Goal: Communication & Community: Answer question/provide support

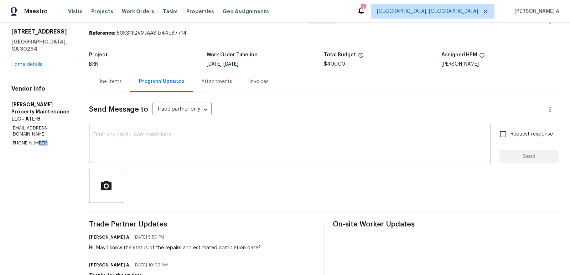
scroll to position [36, 0]
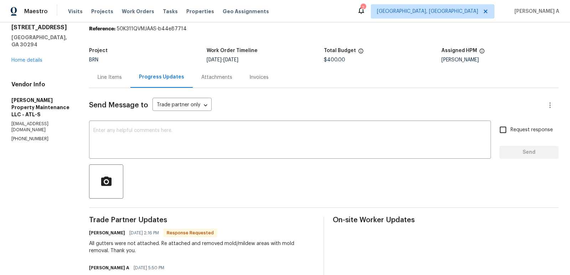
scroll to position [8, 0]
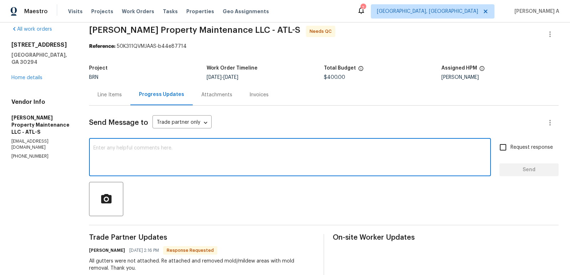
click at [167, 160] on textarea at bounding box center [290, 157] width 394 height 25
type textarea "Thanks for the update"
click at [503, 153] on input "Request response" at bounding box center [503, 147] width 15 height 15
checkbox input "true"
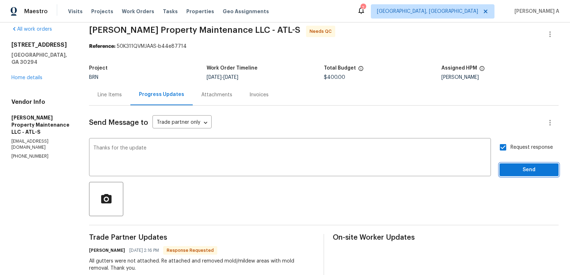
click at [529, 172] on span "Send" at bounding box center [530, 169] width 48 height 9
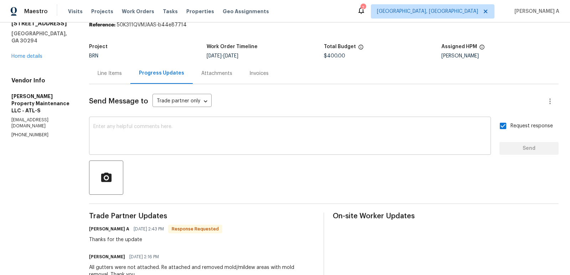
scroll to position [0, 0]
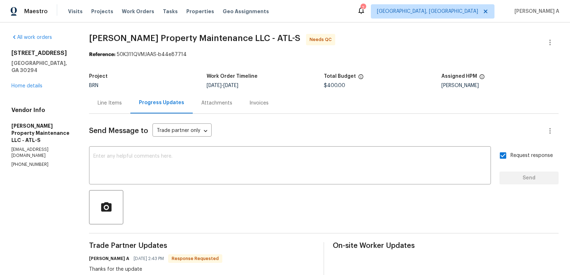
click at [104, 96] on div "Line Items" at bounding box center [109, 102] width 41 height 21
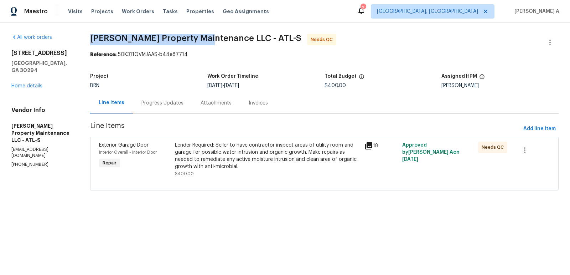
copy span "Glen Property Maintenance"
drag, startPoint x: 86, startPoint y: 39, endPoint x: 204, endPoint y: 39, distance: 117.7
click at [204, 39] on div "All work orders 5926 Brassie Ridge Ln Ellenwood, GA 30294 Home details Vendor I…" at bounding box center [285, 116] width 570 height 188
click at [153, 102] on div "Progress Updates" at bounding box center [163, 102] width 42 height 7
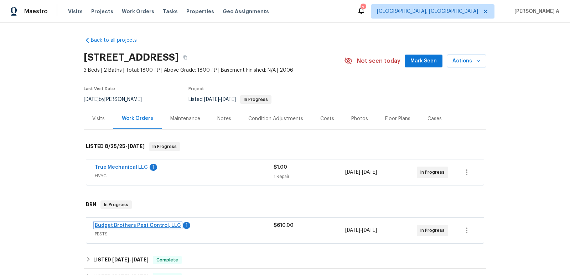
click at [140, 223] on link "Budget Brothers Pest Control, LLC" at bounding box center [138, 225] width 86 height 5
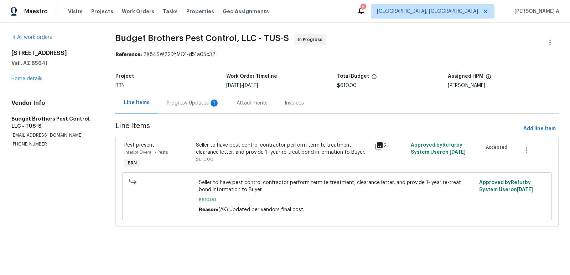
click at [199, 108] on div "Progress Updates 1" at bounding box center [193, 102] width 70 height 21
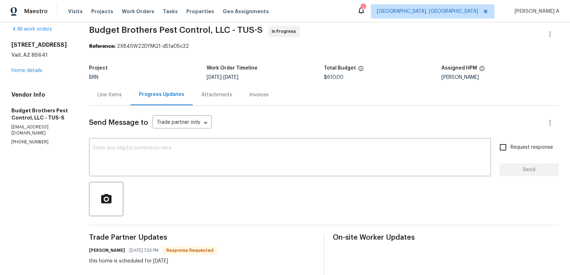
scroll to position [9, 0]
click at [217, 141] on div "x ​" at bounding box center [290, 157] width 402 height 36
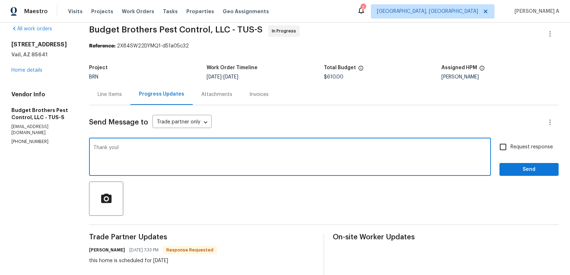
type textarea "Thank you!"
click at [516, 146] on span "Request response" at bounding box center [532, 146] width 42 height 7
click at [511, 146] on input "Request response" at bounding box center [503, 146] width 15 height 15
checkbox input "true"
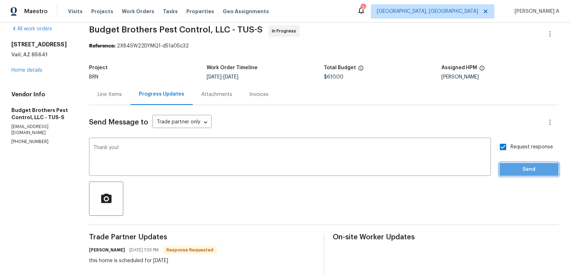
click at [527, 166] on span "Send" at bounding box center [530, 169] width 48 height 9
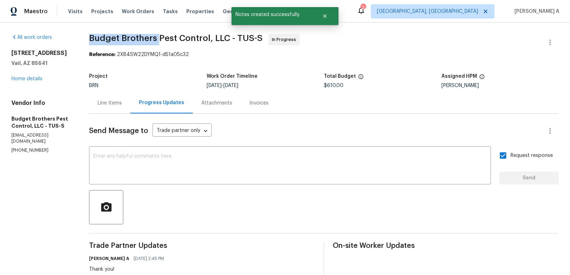
copy span "Budget Brothers"
drag, startPoint x: 95, startPoint y: 41, endPoint x: 167, endPoint y: 40, distance: 72.4
click at [168, 40] on div "All work orders 10963 E Pima Creek Dr Vail, AZ 85641 Home details Vendor Info B…" at bounding box center [285, 227] width 570 height 410
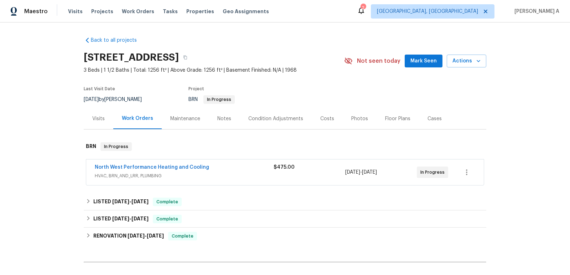
click at [143, 164] on span "North West Performance Heating and Cooling" at bounding box center [152, 167] width 114 height 7
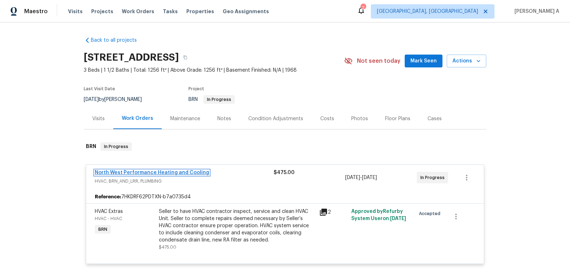
click at [154, 172] on link "North West Performance Heating and Cooling" at bounding box center [152, 172] width 114 height 5
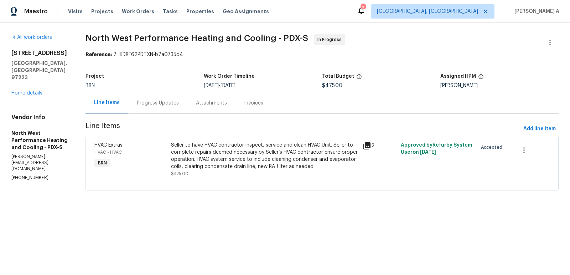
click at [175, 102] on div "Progress Updates" at bounding box center [158, 102] width 42 height 7
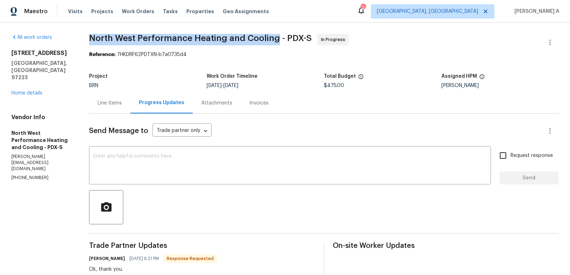
copy span "North West Performance Heating and Cooling"
drag, startPoint x: 99, startPoint y: 34, endPoint x: 288, endPoint y: 38, distance: 189.0
click at [288, 38] on div "All work orders 9730 SW 77th Ave Portland, OR 97223 Home details Vendor Info No…" at bounding box center [285, 258] width 570 height 473
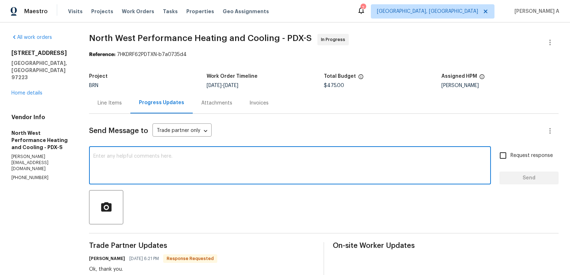
click at [185, 176] on textarea at bounding box center [290, 166] width 394 height 25
type textarea "You're welcome!"
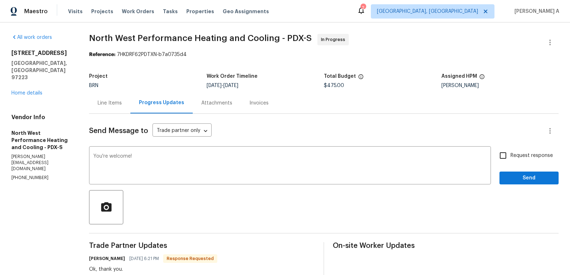
click at [523, 179] on span "Send" at bounding box center [530, 178] width 48 height 9
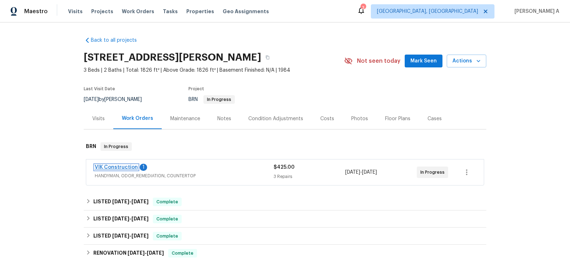
click at [112, 165] on link "VIK Construction" at bounding box center [116, 167] width 43 height 5
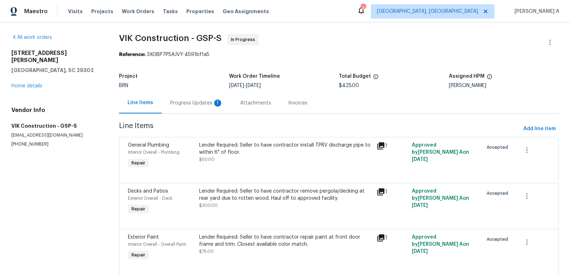
click at [205, 102] on div "Progress Updates 1" at bounding box center [196, 102] width 53 height 7
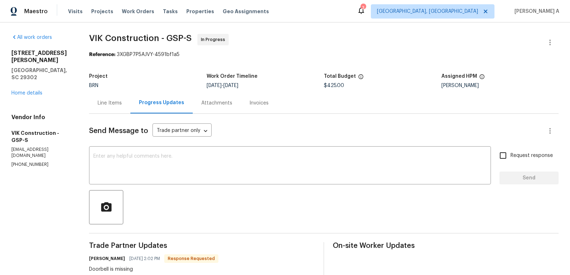
click at [123, 111] on div "Line Items" at bounding box center [109, 102] width 41 height 21
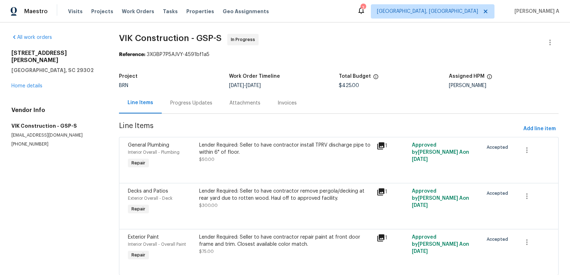
scroll to position [20, 0]
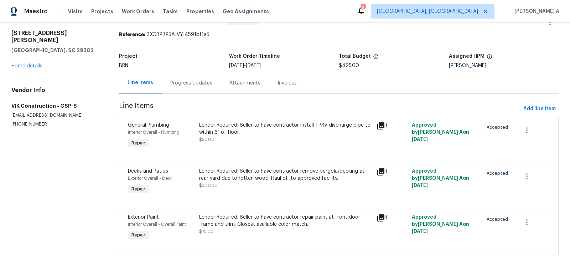
click at [178, 86] on div "Progress Updates" at bounding box center [191, 83] width 42 height 7
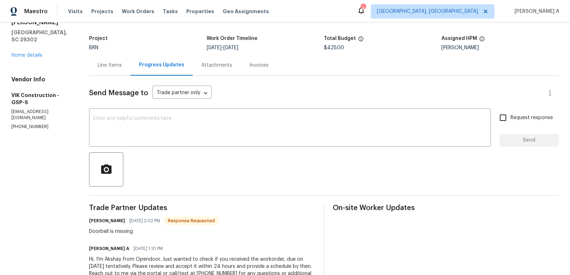
scroll to position [31, 0]
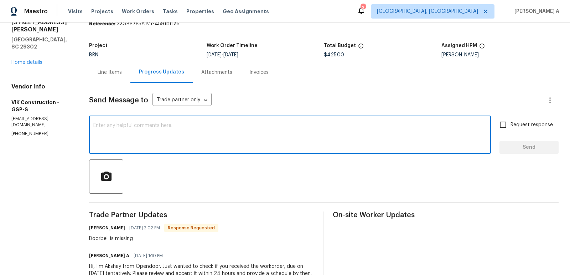
click at [205, 138] on textarea at bounding box center [290, 135] width 394 height 25
type textarea "D"
type textarea "May I know the cost if we need to install it?"
click at [517, 123] on span "Request response" at bounding box center [532, 124] width 42 height 7
click at [511, 123] on input "Request response" at bounding box center [503, 124] width 15 height 15
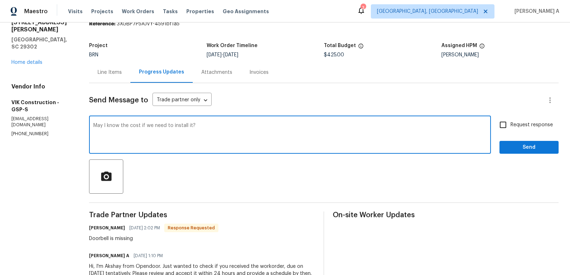
checkbox input "true"
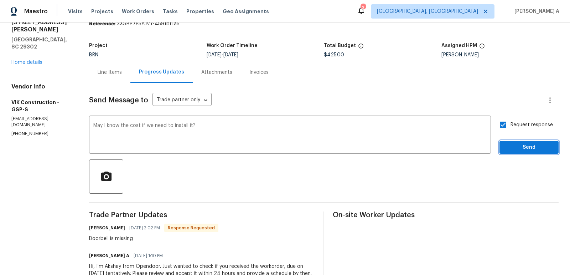
click at [529, 144] on span "Send" at bounding box center [530, 147] width 48 height 9
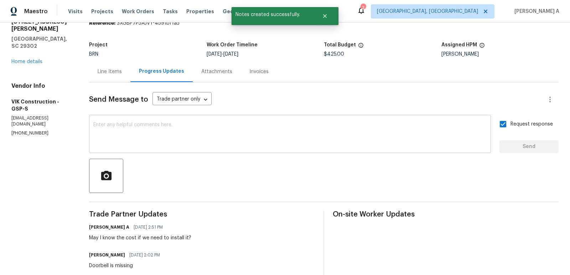
scroll to position [0, 0]
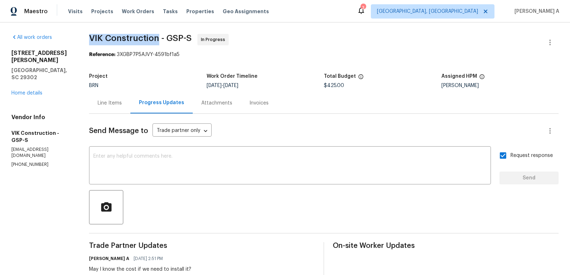
drag, startPoint x: 97, startPoint y: 37, endPoint x: 165, endPoint y: 38, distance: 68.5
click at [167, 38] on span "VIK Construction - GSP-S" at bounding box center [140, 38] width 103 height 9
copy span "VIK Construction"
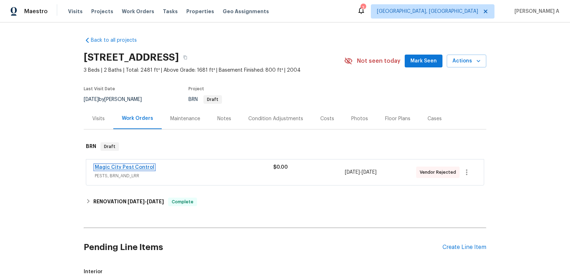
click at [127, 168] on link "Magic City Pest Control" at bounding box center [125, 167] width 60 height 5
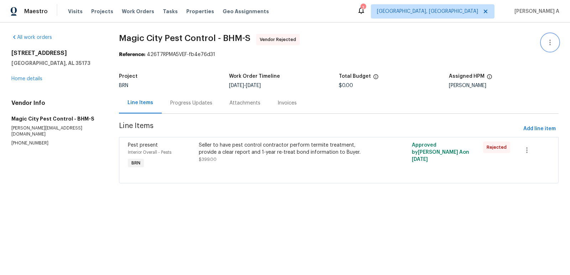
click at [554, 44] on icon "button" at bounding box center [550, 42] width 9 height 9
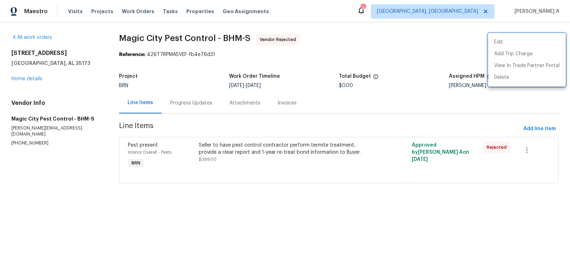
click at [367, 46] on div at bounding box center [285, 137] width 570 height 275
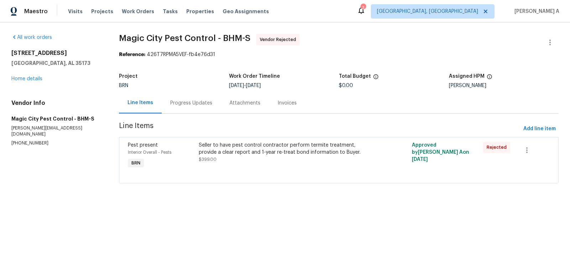
click at [201, 101] on div "Progress Updates" at bounding box center [191, 102] width 42 height 7
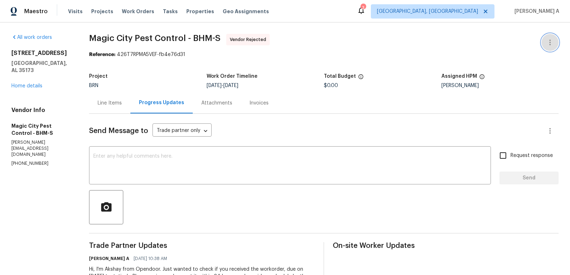
click at [553, 42] on icon "button" at bounding box center [550, 42] width 9 height 9
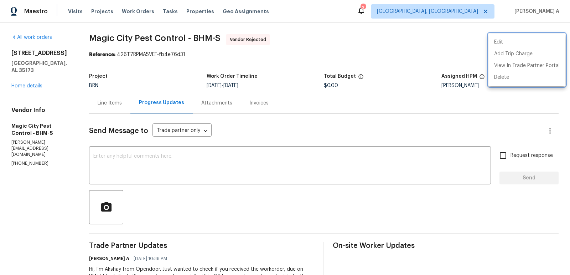
click at [123, 123] on div at bounding box center [285, 137] width 570 height 275
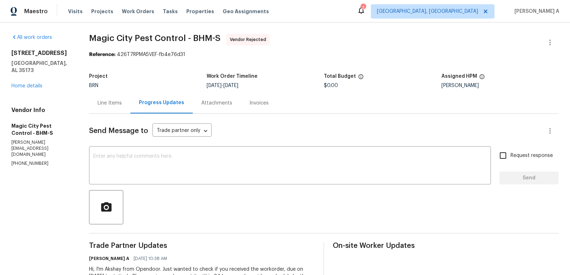
click at [106, 105] on div "Line Items" at bounding box center [109, 102] width 41 height 21
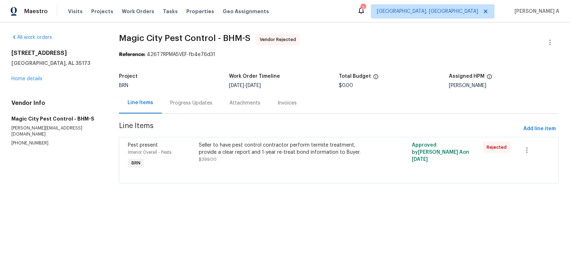
click at [195, 103] on div "Progress Updates" at bounding box center [191, 102] width 42 height 7
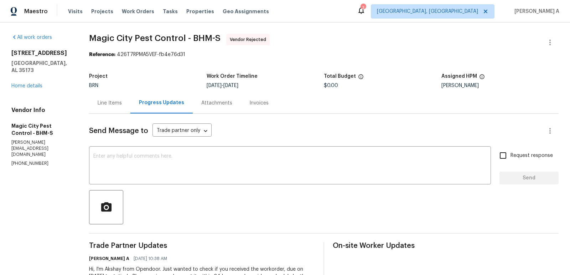
click at [35, 160] on p "(205) 538-1435" at bounding box center [41, 163] width 61 height 6
copy p "(205) 538-1435"
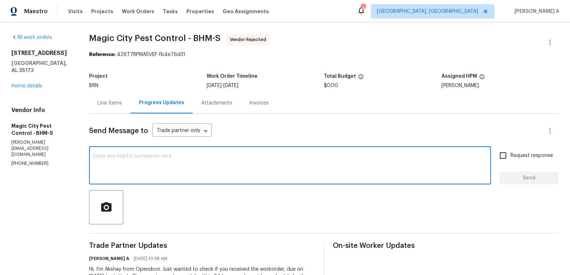
click at [246, 174] on textarea at bounding box center [290, 166] width 394 height 25
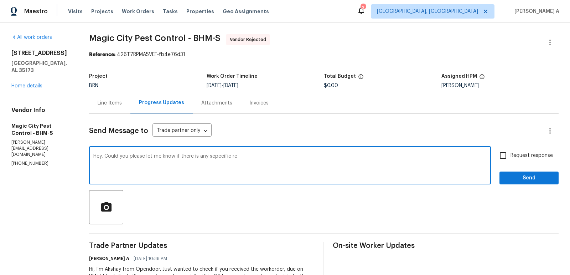
click at [0, 0] on span "Replace with" at bounding box center [0, 0] width 0 height 0
click at [266, 160] on textarea "Hey, Could you please let me know if there is any specific reason for rejecting…" at bounding box center [290, 166] width 394 height 25
click at [336, 164] on textarea "Hey, Could you please let me know if there is any specific reason for rejecting…" at bounding box center [290, 166] width 394 height 25
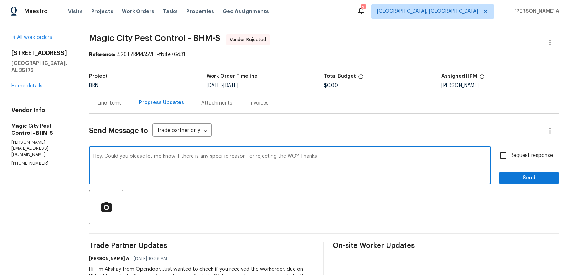
click at [306, 157] on textarea "Hey, Could you please let me know if there is any specific reason for rejecting…" at bounding box center [290, 166] width 394 height 25
click at [344, 159] on textarea "Hey, Could you please let me know if there is any specific reason for rejecting…" at bounding box center [290, 166] width 394 height 25
type textarea "Hey, Could you please let me know if there is any specific reason for rejecting…"
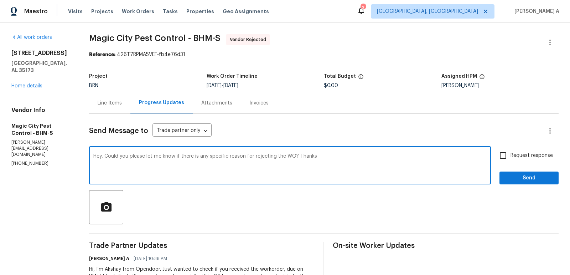
click at [515, 160] on label "Request response" at bounding box center [524, 155] width 57 height 15
click at [511, 160] on input "Request response" at bounding box center [503, 155] width 15 height 15
checkbox input "true"
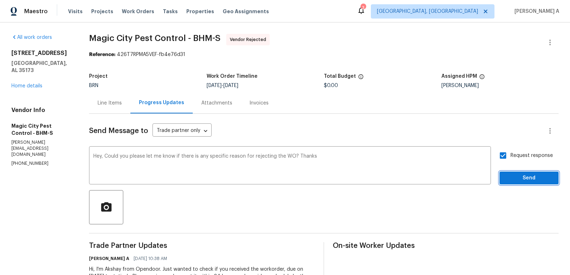
click at [514, 174] on span "Send" at bounding box center [530, 178] width 48 height 9
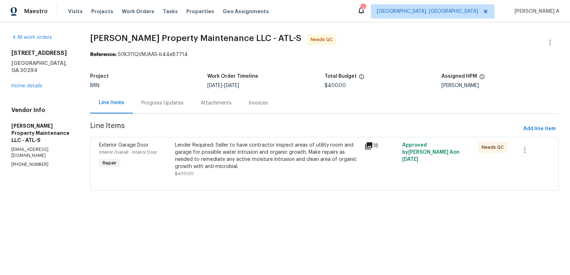
click at [172, 103] on div "Progress Updates" at bounding box center [163, 102] width 42 height 7
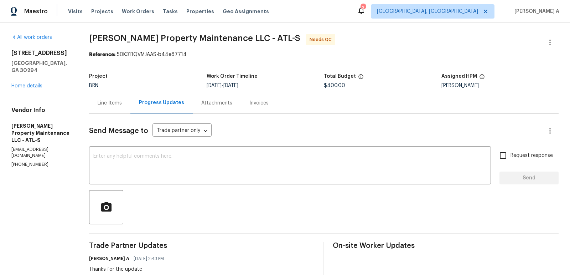
click at [369, 50] on span "Glen Property Maintenance LLC - ATL-S Needs QC" at bounding box center [315, 42] width 453 height 17
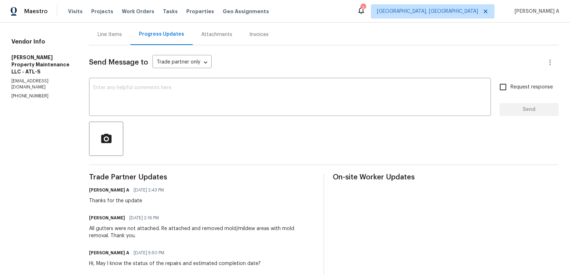
scroll to position [69, 0]
drag, startPoint x: 140, startPoint y: 218, endPoint x: 166, endPoint y: 219, distance: 25.7
click at [167, 219] on div "[PERSON_NAME] [DATE] 2:16 PM" at bounding box center [202, 218] width 226 height 10
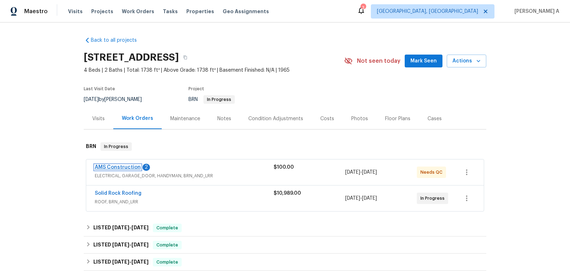
click at [120, 167] on link "AMS Construction" at bounding box center [118, 167] width 46 height 5
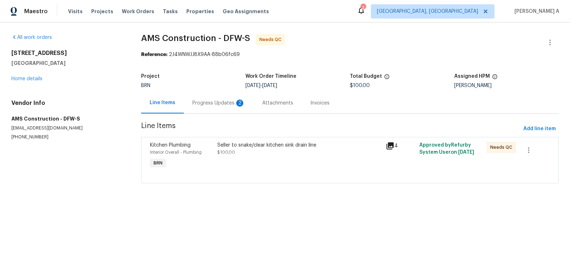
click at [193, 100] on div "Progress Updates 2" at bounding box center [219, 102] width 53 height 7
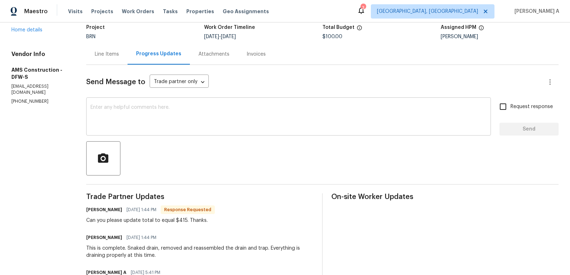
scroll to position [74, 0]
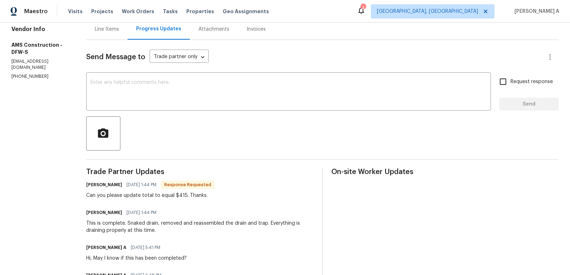
click at [179, 196] on div "Can you please update total to equal $415. Thanks." at bounding box center [150, 195] width 129 height 7
copy div "415"
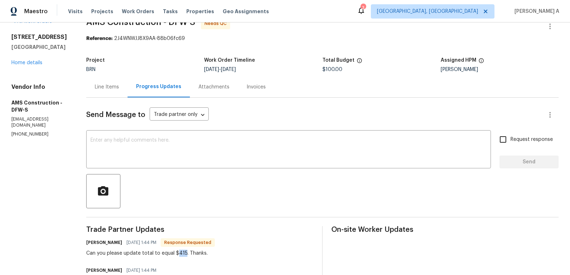
scroll to position [0, 0]
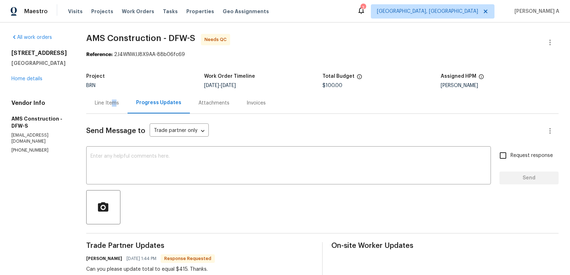
click at [114, 104] on div "Line Items" at bounding box center [107, 102] width 24 height 7
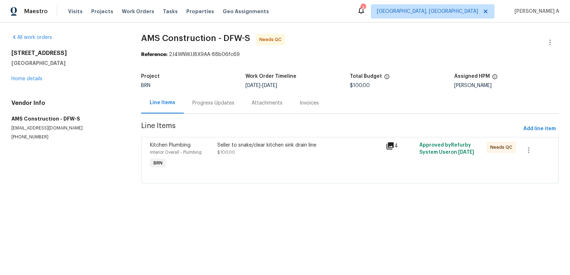
click at [213, 153] on div "Interior Overall - Plumbing" at bounding box center [181, 152] width 63 height 7
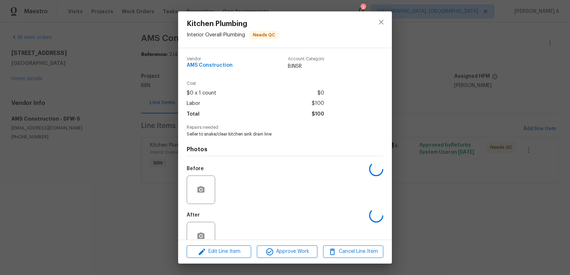
scroll to position [18, 0]
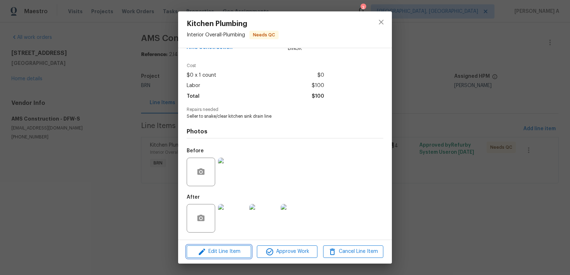
click at [237, 249] on span "Edit Line Item" at bounding box center [219, 251] width 60 height 9
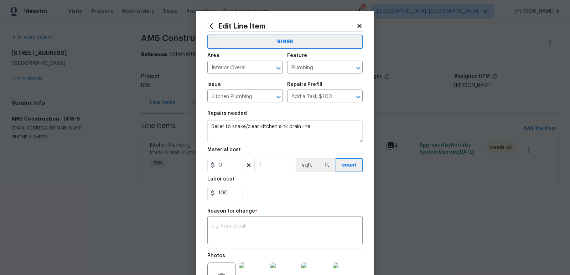
click at [362, 30] on div "Edit Line Item" at bounding box center [285, 26] width 155 height 8
click at [360, 26] on icon at bounding box center [360, 26] width 4 height 4
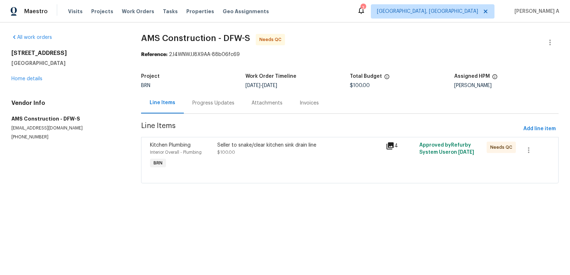
click at [233, 89] on div "Project BRN Work Order Timeline 8/22/2025 - 8/26/2025 Total Budget $100.00 Assi…" at bounding box center [350, 81] width 418 height 23
click at [226, 104] on div "Progress Updates" at bounding box center [214, 102] width 42 height 7
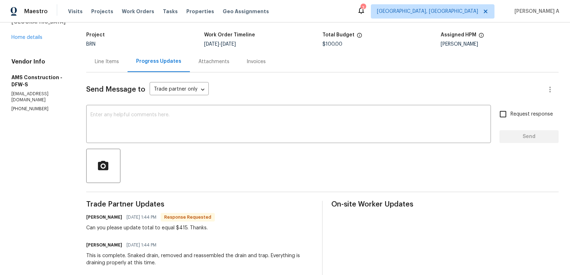
scroll to position [41, 0]
click at [109, 62] on div "Line Items" at bounding box center [107, 62] width 24 height 7
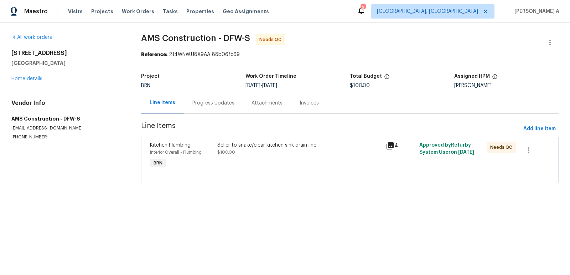
click at [246, 162] on div "Seller to snake/clear kitchen sink drain line $100.00" at bounding box center [299, 155] width 169 height 33
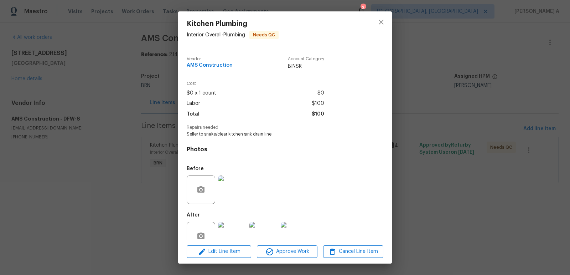
scroll to position [18, 0]
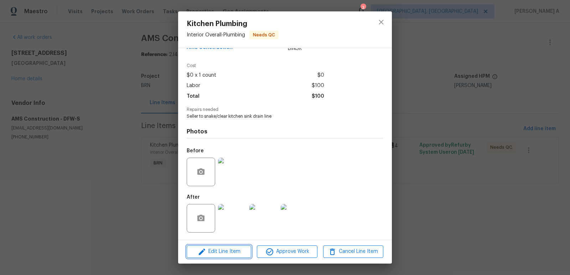
click at [230, 254] on span "Edit Line Item" at bounding box center [219, 251] width 60 height 9
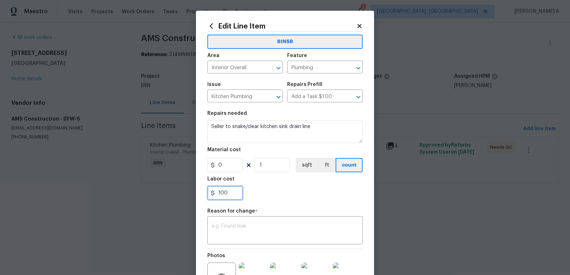
drag, startPoint x: 232, startPoint y: 195, endPoint x: 188, endPoint y: 195, distance: 44.2
click at [188, 195] on div "Edit Line Item BINSR Area Interior Overall ​ Feature Plumbing ​ Issue Kitchen P…" at bounding box center [285, 137] width 570 height 275
paste input "415"
type input "415"
click at [235, 237] on textarea at bounding box center [285, 231] width 147 height 15
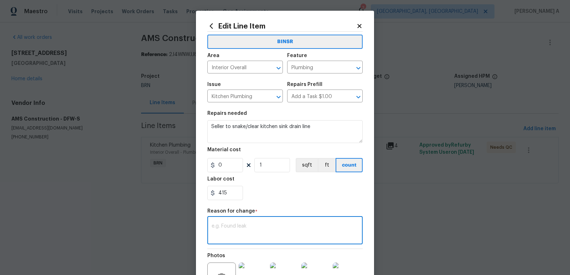
click at [263, 230] on textarea at bounding box center [285, 231] width 147 height 15
paste textarea "(AK) Updated per vendors final cost."
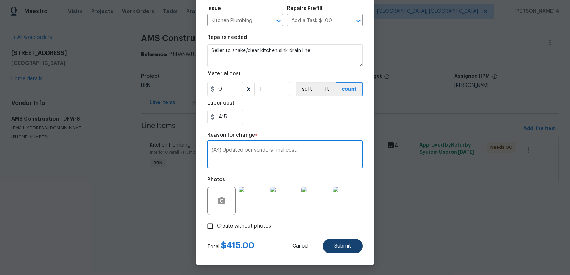
type textarea "(AK) Updated per vendors final cost."
click at [336, 250] on button "Submit" at bounding box center [343, 246] width 40 height 14
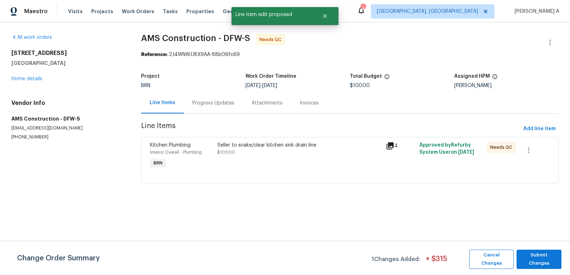
scroll to position [0, 0]
click at [545, 255] on span "Submit Changes" at bounding box center [540, 259] width 38 height 16
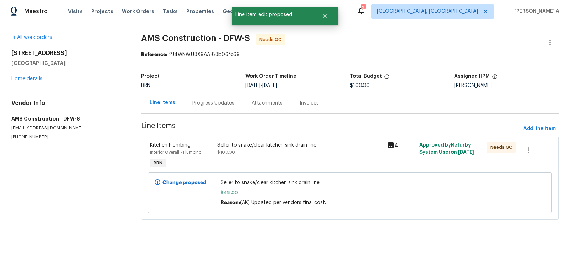
click at [208, 97] on div "Progress Updates" at bounding box center [213, 102] width 59 height 21
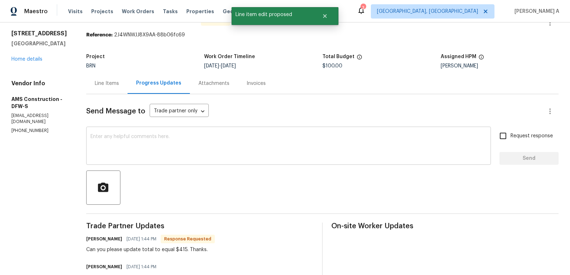
scroll to position [22, 0]
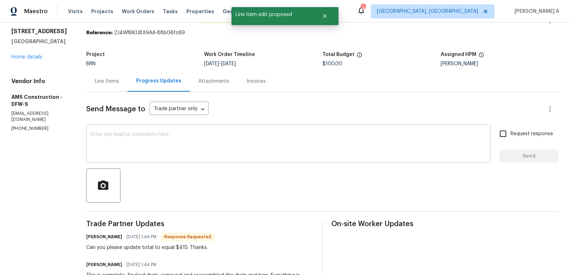
click at [270, 144] on textarea at bounding box center [289, 144] width 396 height 25
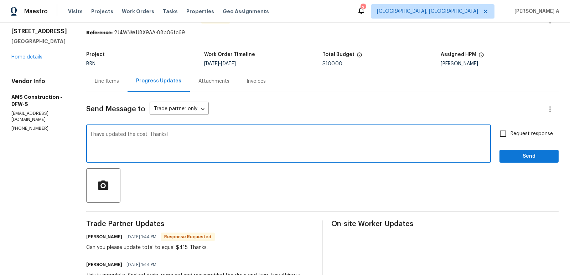
type textarea "I have updated the cost. Thanks!"
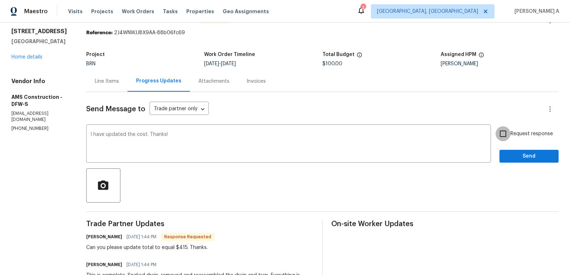
click at [510, 132] on input "Request response" at bounding box center [503, 133] width 15 height 15
checkbox input "true"
click at [525, 154] on span "Send" at bounding box center [530, 156] width 48 height 9
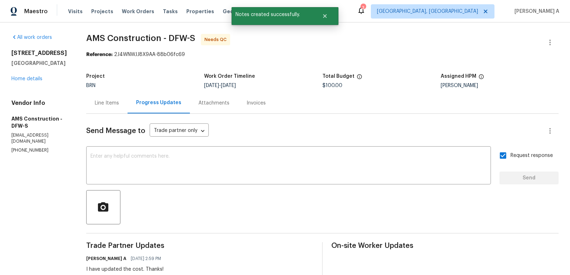
click at [96, 106] on div "Line Items" at bounding box center [107, 102] width 24 height 7
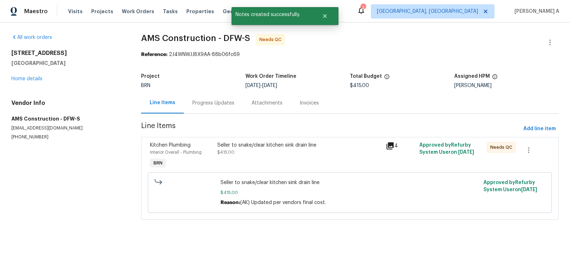
click at [196, 108] on div "Progress Updates" at bounding box center [213, 102] width 59 height 21
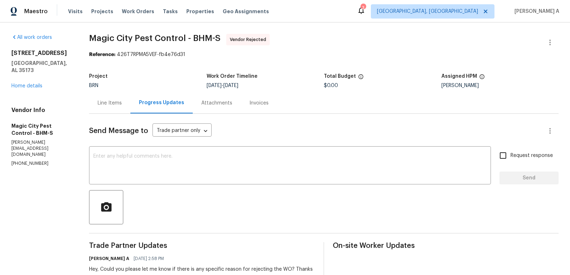
click at [40, 160] on p "[PHONE_NUMBER]" at bounding box center [41, 163] width 61 height 6
copy p "[PHONE_NUMBER]"
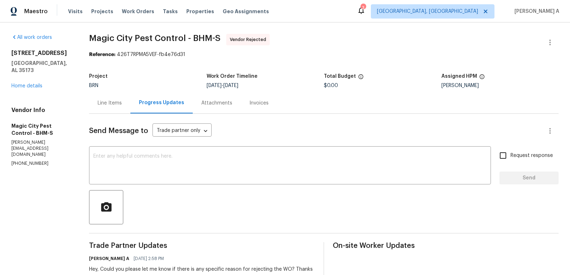
click at [114, 111] on div "Line Items" at bounding box center [109, 102] width 41 height 21
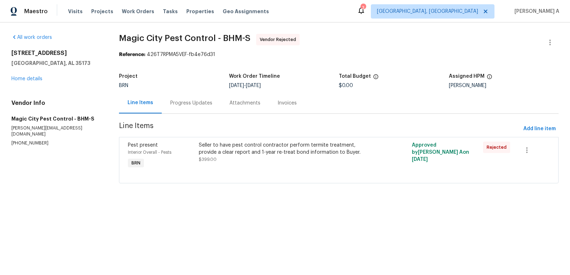
click at [189, 99] on div "Progress Updates" at bounding box center [191, 102] width 59 height 21
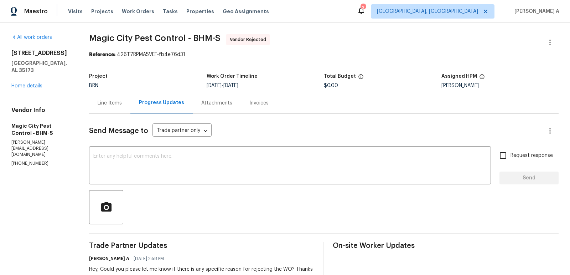
click at [122, 99] on div "Line Items" at bounding box center [110, 102] width 24 height 7
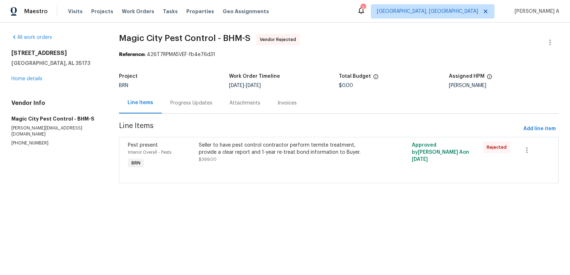
click at [167, 108] on div "Progress Updates" at bounding box center [191, 102] width 59 height 21
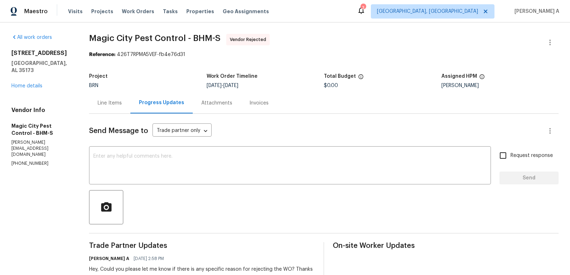
click at [125, 98] on div "Line Items" at bounding box center [109, 102] width 41 height 21
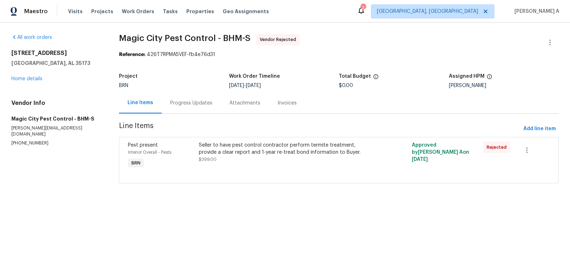
click at [251, 146] on div "Seller to have pest control contractor perform termite treatment, provide a cle…" at bounding box center [285, 149] width 173 height 14
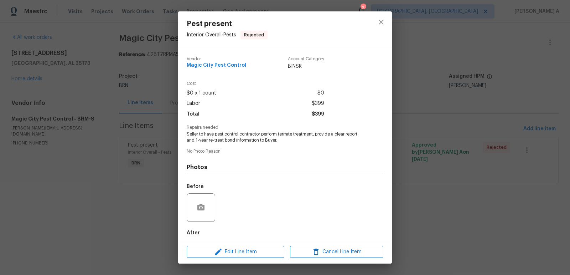
click at [234, 134] on span "Seller to have pest control contractor perform termite treatment, provide a cle…" at bounding box center [275, 137] width 177 height 12
copy span "Seller to have pest control contractor perform termite treatment, provide a cle…"
click at [132, 52] on div "Pest present Interior Overall - Pests Rejected Vendor Magic City Pest Control A…" at bounding box center [285, 137] width 570 height 275
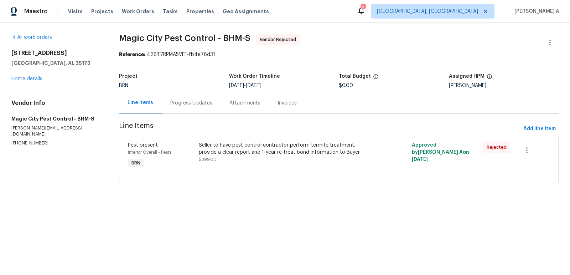
click at [191, 36] on span "Magic City Pest Control - BHM-S" at bounding box center [185, 38] width 132 height 9
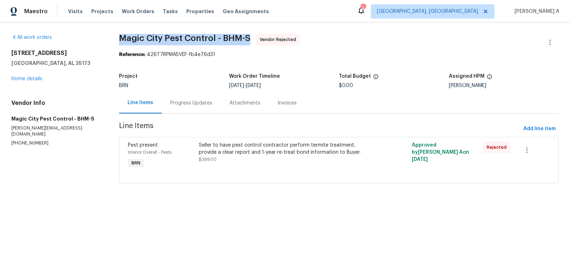
click at [191, 36] on span "Magic City Pest Control - BHM-S" at bounding box center [185, 38] width 132 height 9
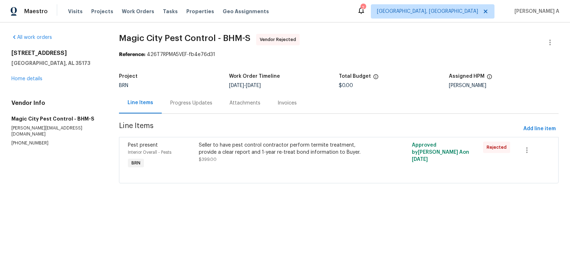
click at [206, 36] on span "Magic City Pest Control - BHM-S" at bounding box center [185, 38] width 132 height 9
copy span "Magic City Pest Control"
drag, startPoint x: 216, startPoint y: 37, endPoint x: 119, endPoint y: 36, distance: 97.7
click at [118, 36] on div "All work orders [STREET_ADDRESS][PERSON_NAME] Home details Vendor Info Magic Ci…" at bounding box center [285, 112] width 570 height 181
click at [186, 102] on div "Progress Updates" at bounding box center [191, 102] width 42 height 7
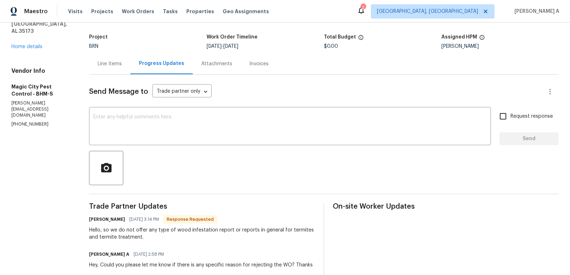
scroll to position [41, 0]
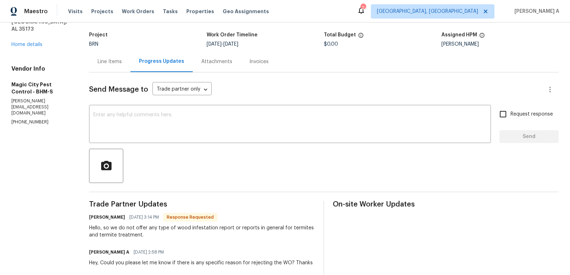
click at [421, 213] on div "On-site Worker Updates" at bounding box center [446, 262] width 226 height 123
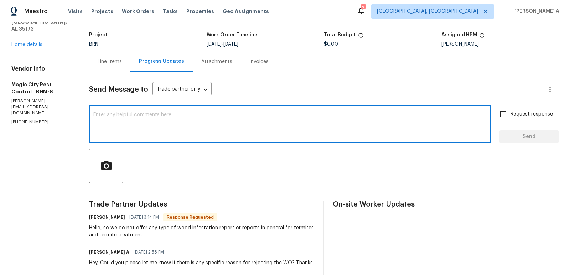
click at [148, 134] on textarea at bounding box center [290, 124] width 394 height 25
click at [104, 219] on h6 "[PERSON_NAME]" at bounding box center [107, 217] width 36 height 7
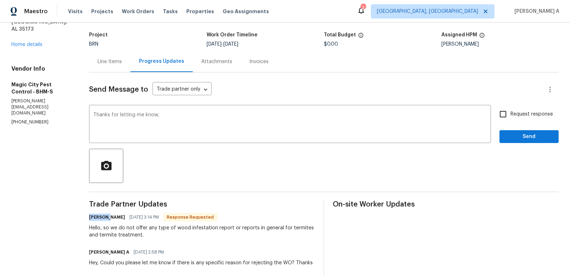
click at [104, 219] on h6 "[PERSON_NAME]" at bounding box center [107, 217] width 36 height 7
copy h6 "[PERSON_NAME]"
click at [196, 117] on textarea "Thanks for letting me know," at bounding box center [290, 124] width 394 height 25
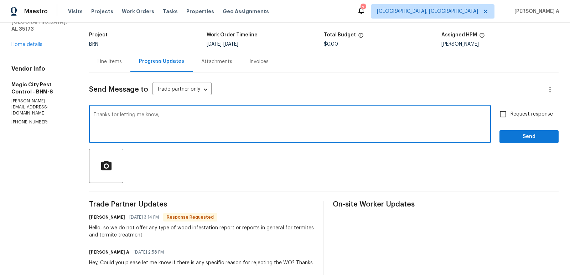
paste textarea "[PERSON_NAME]"
click at [0, 0] on qb-div "Replace with know." at bounding box center [0, 0] width 0 height 0
type textarea "Thanks for letting me know. [PERSON_NAME]!"
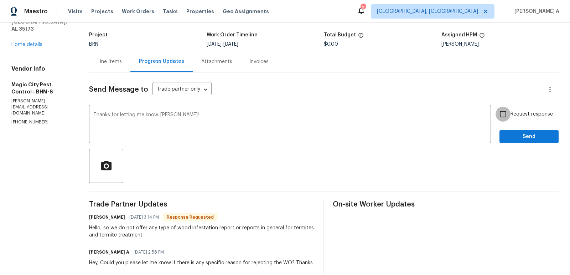
click at [502, 116] on input "Request response" at bounding box center [503, 114] width 15 height 15
checkbox input "true"
click at [531, 136] on span "Send" at bounding box center [530, 136] width 48 height 9
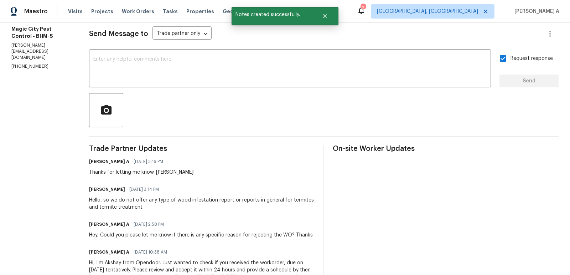
scroll to position [105, 0]
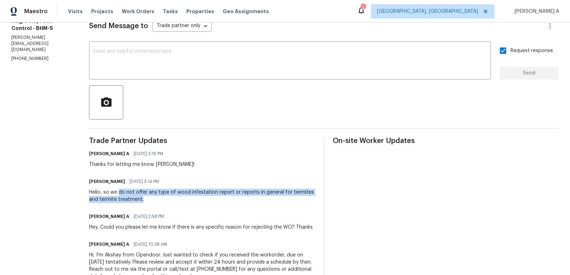
copy div "do not offer any type of wood infestation report or reports in general for term…"
drag, startPoint x: 132, startPoint y: 192, endPoint x: 155, endPoint y: 201, distance: 25.4
click at [155, 201] on div "Hello, so we do not offer any type of wood infestation report or reports in gen…" at bounding box center [202, 196] width 226 height 14
copy div "do not offer any type of wood infestation report or reports in general for term…"
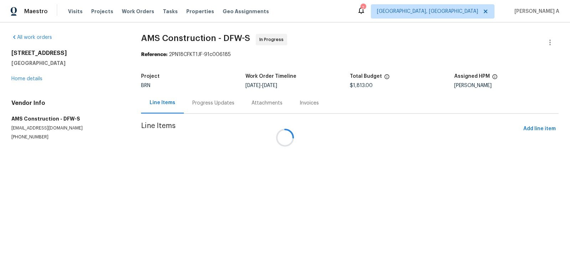
click at [209, 106] on div at bounding box center [285, 137] width 570 height 275
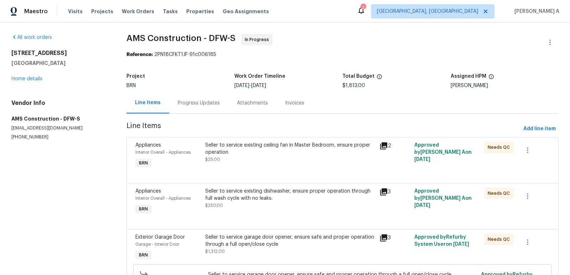
click at [202, 102] on div "Progress Updates" at bounding box center [199, 102] width 42 height 7
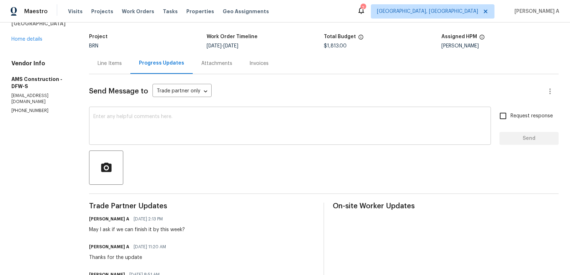
scroll to position [51, 0]
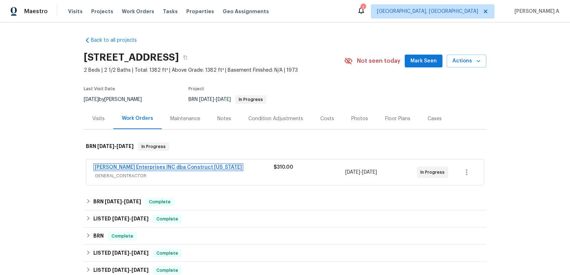
click at [138, 166] on link "[PERSON_NAME] Enterprises INC dba Construct [US_STATE]" at bounding box center [168, 167] width 147 height 5
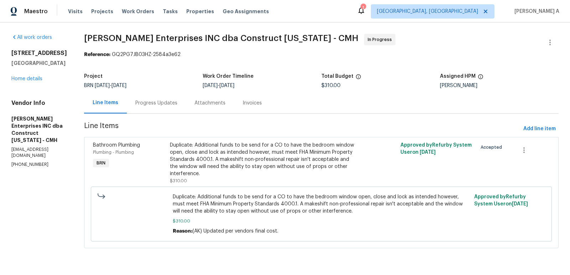
click at [164, 103] on div "Progress Updates" at bounding box center [156, 102] width 42 height 7
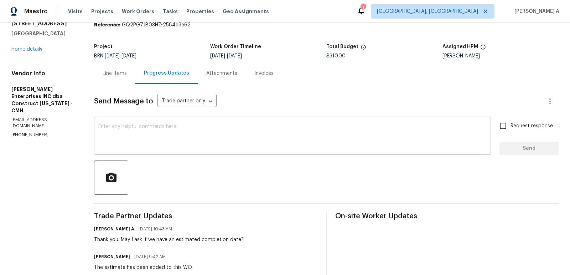
scroll to position [30, 0]
click at [191, 141] on textarea at bounding box center [292, 136] width 389 height 25
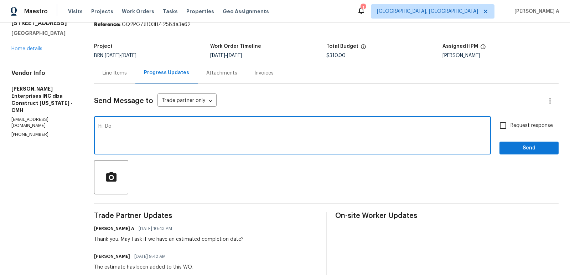
click at [106, 125] on textarea "Hi. Do" at bounding box center [292, 136] width 389 height 25
click at [132, 130] on textarea "Hi, Do" at bounding box center [292, 136] width 389 height 25
type textarea "Hi, Do we have any update on the material delivery and completion?"
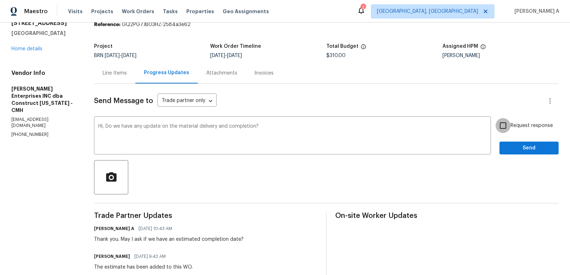
click at [509, 126] on input "Request response" at bounding box center [503, 125] width 15 height 15
checkbox input "true"
click at [520, 148] on span "Send" at bounding box center [530, 148] width 48 height 9
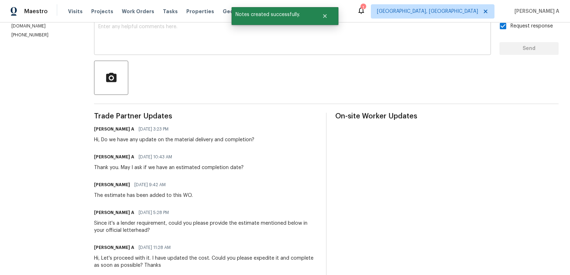
scroll to position [0, 0]
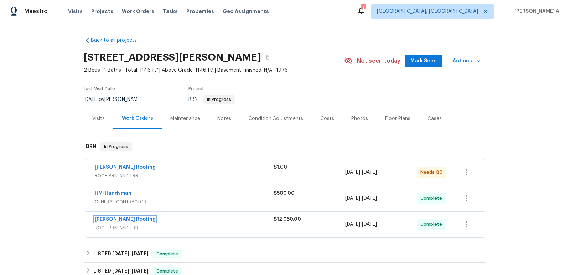
click at [111, 217] on link "[PERSON_NAME] Roofing" at bounding box center [125, 219] width 61 height 5
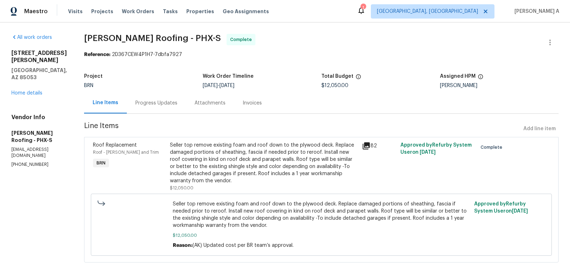
click at [246, 102] on div "Invoices" at bounding box center [252, 102] width 19 height 7
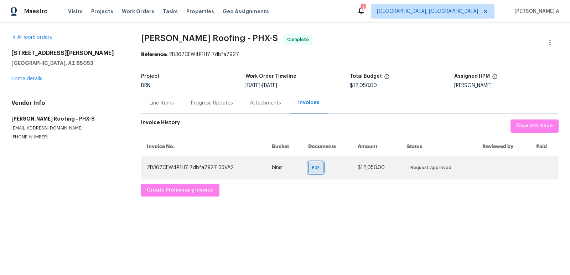
click at [312, 168] on span "PDF" at bounding box center [317, 167] width 10 height 7
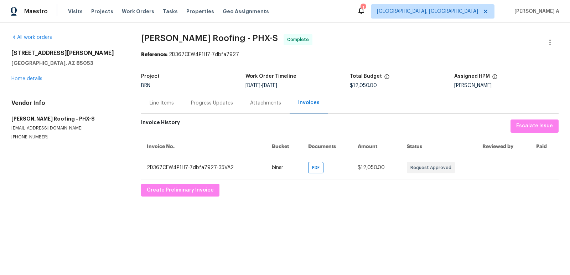
click at [33, 140] on p "[PHONE_NUMBER]" at bounding box center [67, 137] width 113 height 6
copy p "[PHONE_NUMBER]"
click at [203, 95] on div "Progress Updates" at bounding box center [212, 102] width 59 height 21
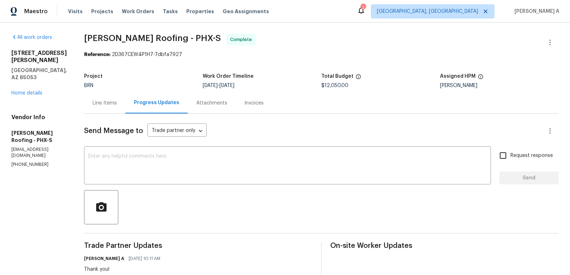
click at [103, 107] on div "Line Items" at bounding box center [104, 102] width 41 height 21
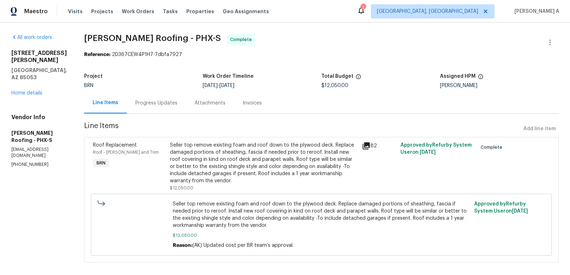
click at [150, 101] on div "Progress Updates" at bounding box center [156, 102] width 42 height 7
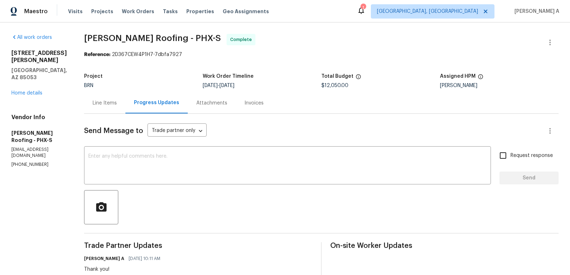
click at [94, 105] on div "Line Items" at bounding box center [105, 102] width 24 height 7
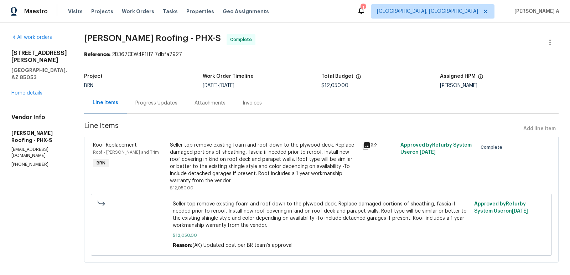
click at [143, 104] on div "Progress Updates" at bounding box center [156, 102] width 42 height 7
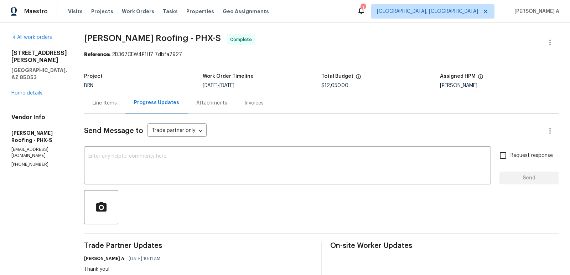
click at [99, 107] on div "Line Items" at bounding box center [104, 102] width 41 height 21
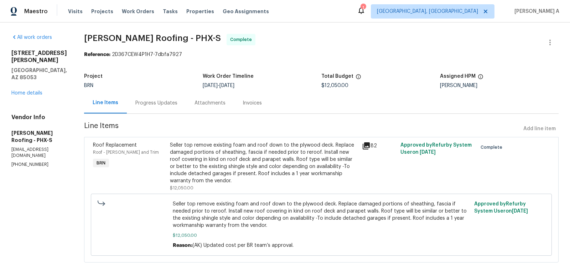
click at [232, 168] on div "Seller top remove existing foam and roof down to the plywood deck. Replace dama…" at bounding box center [264, 163] width 188 height 43
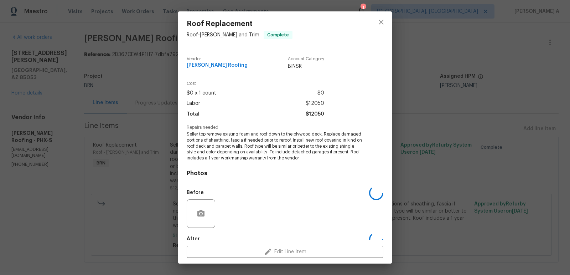
click at [246, 146] on span "Seller top remove existing foam and roof down to the plywood deck. Replace dama…" at bounding box center [275, 146] width 177 height 30
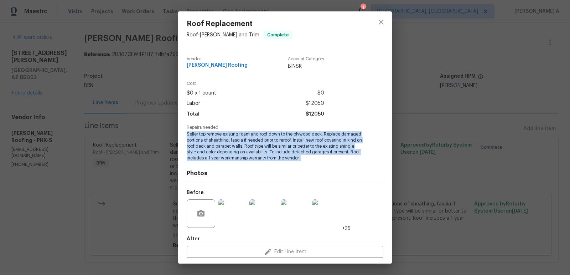
click at [246, 146] on span "Seller top remove existing foam and roof down to the plywood deck. Replace dama…" at bounding box center [275, 146] width 177 height 30
copy span "Seller top remove existing foam and roof down to the plywood deck. Replace dama…"
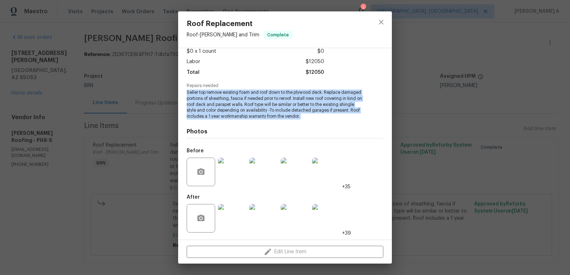
click at [228, 176] on img at bounding box center [232, 172] width 29 height 29
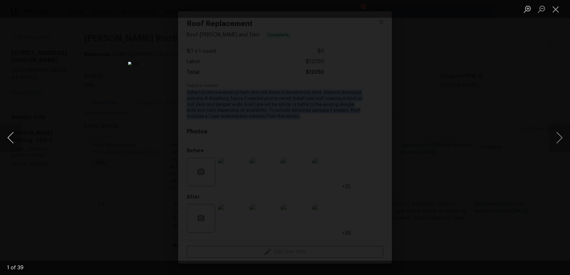
click at [11, 128] on button "Previous image" at bounding box center [10, 137] width 21 height 29
click at [5, 137] on button "Previous image" at bounding box center [10, 137] width 21 height 29
click at [557, 10] on button "Close lightbox" at bounding box center [556, 9] width 14 height 12
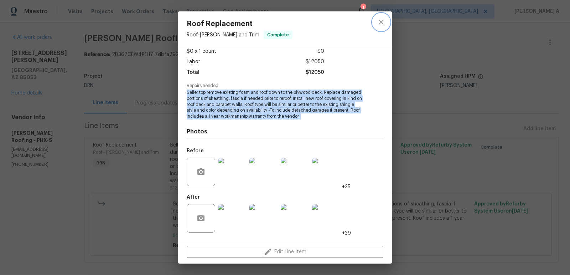
click at [377, 23] on button "close" at bounding box center [381, 22] width 17 height 17
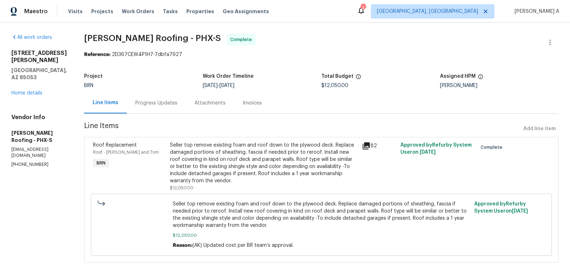
click at [35, 76] on div "3007 W Redfield Rd Phoenix, AZ 85053 Home details" at bounding box center [39, 73] width 56 height 47
click at [35, 91] on link "Home details" at bounding box center [26, 93] width 31 height 5
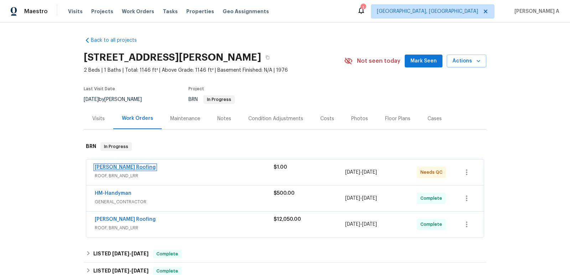
click at [114, 169] on link "Stout Roofing" at bounding box center [125, 167] width 61 height 5
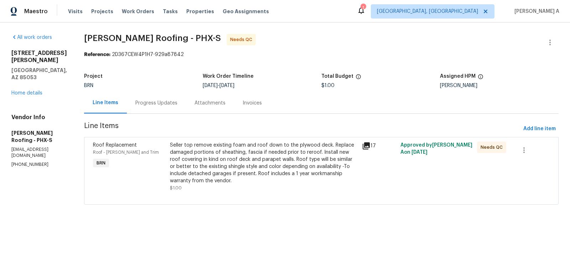
click at [260, 167] on div "Seller top remove existing foam and roof down to the plywood deck. Replace dama…" at bounding box center [264, 163] width 188 height 43
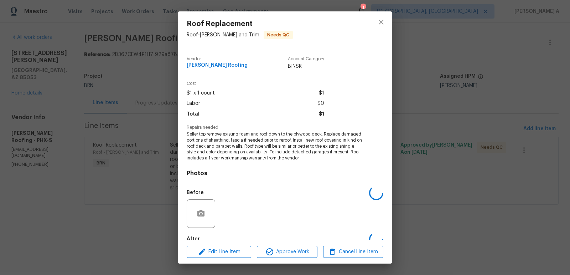
scroll to position [42, 0]
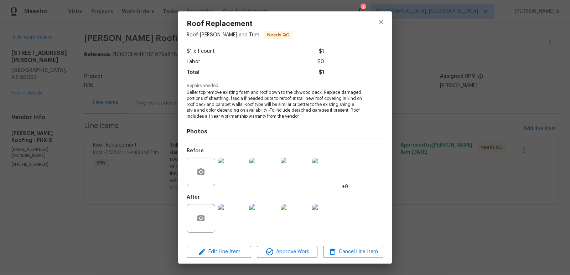
click at [226, 167] on img at bounding box center [232, 172] width 29 height 29
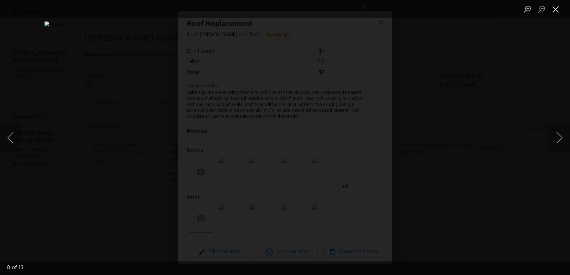
click at [556, 9] on button "Close lightbox" at bounding box center [556, 9] width 14 height 12
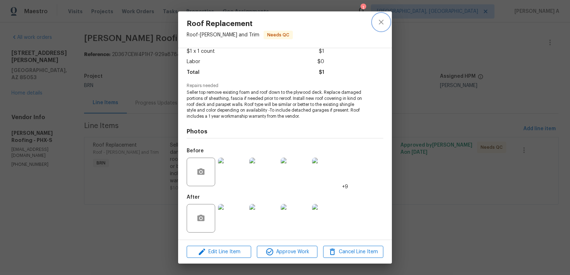
click at [378, 26] on button "close" at bounding box center [381, 22] width 17 height 17
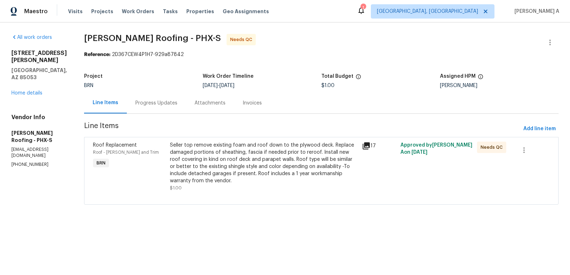
click at [219, 168] on div "Seller top remove existing foam and roof down to the plywood deck. Replace dama…" at bounding box center [264, 163] width 188 height 43
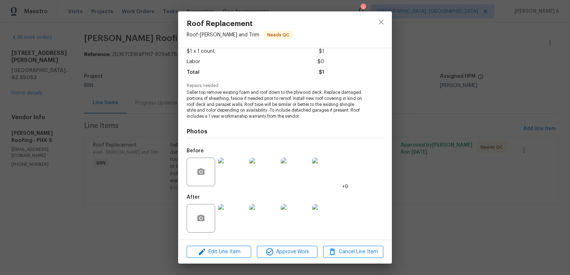
click at [230, 211] on img at bounding box center [232, 218] width 29 height 29
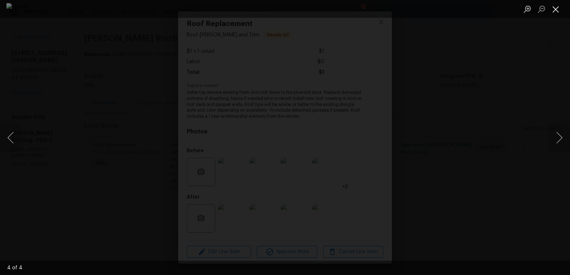
click at [554, 7] on button "Close lightbox" at bounding box center [556, 9] width 14 height 12
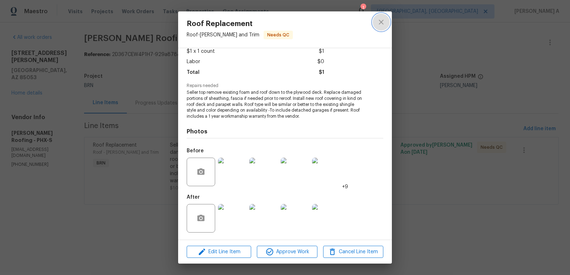
click at [383, 21] on icon "close" at bounding box center [381, 22] width 9 height 9
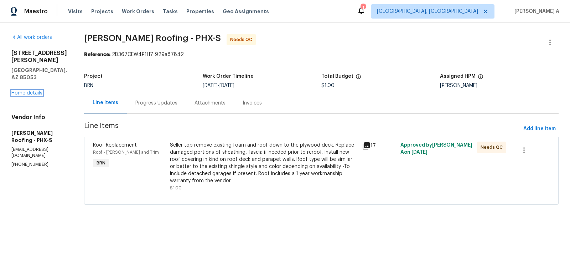
click at [17, 91] on link "Home details" at bounding box center [26, 93] width 31 height 5
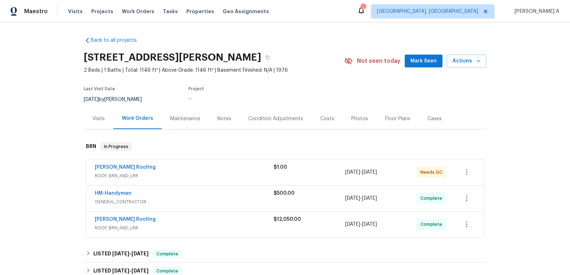
scroll to position [41, 0]
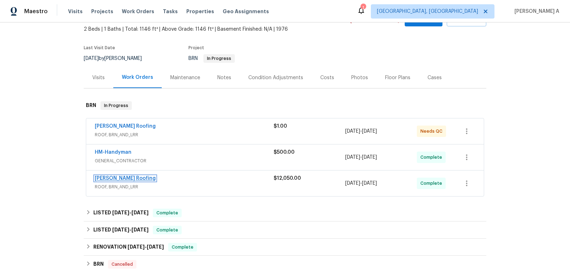
click at [113, 176] on link "Stout Roofing" at bounding box center [125, 178] width 61 height 5
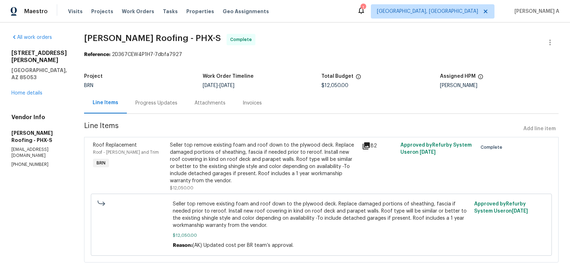
click at [258, 166] on div "Seller top remove existing foam and roof down to the plywood deck. Replace dama…" at bounding box center [264, 163] width 188 height 43
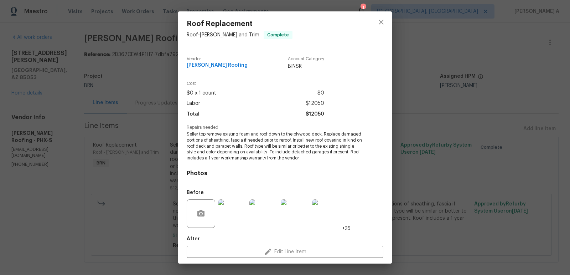
scroll to position [42, 0]
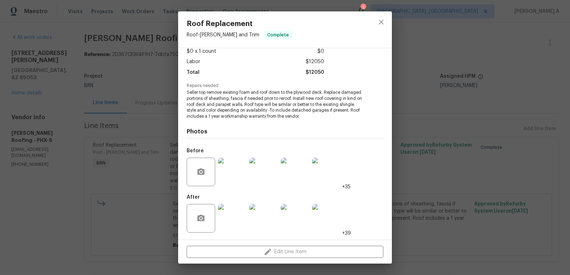
click at [232, 215] on img at bounding box center [232, 218] width 29 height 29
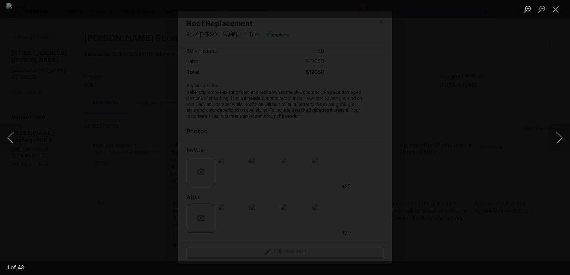
click at [295, 147] on img "Lightbox" at bounding box center [285, 137] width 558 height 269
click at [319, 117] on img "Lightbox" at bounding box center [285, 137] width 558 height 269
click at [559, 5] on button "Close lightbox" at bounding box center [556, 9] width 14 height 12
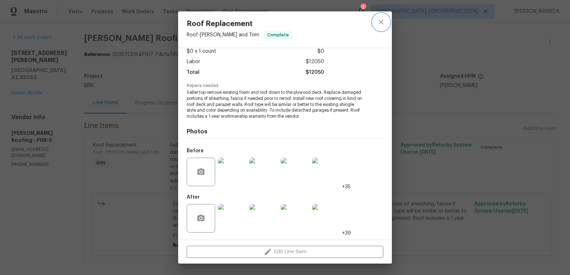
click at [378, 22] on icon "close" at bounding box center [381, 22] width 9 height 9
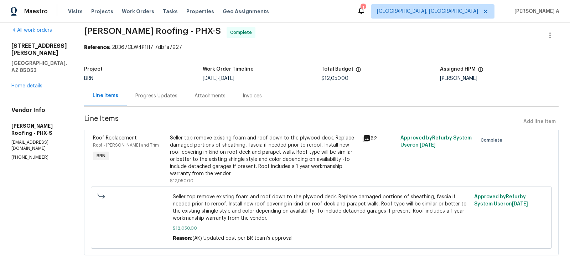
scroll to position [0, 0]
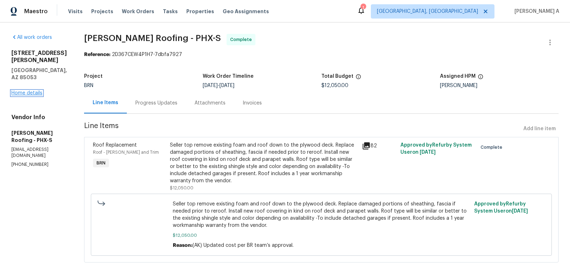
click at [28, 91] on link "Home details" at bounding box center [26, 93] width 31 height 5
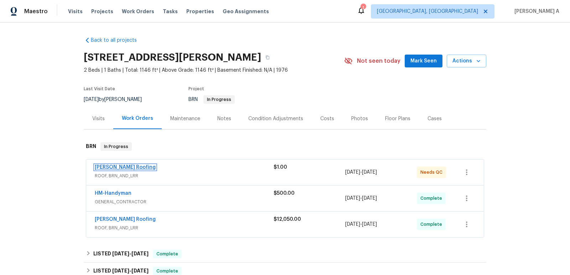
click at [117, 166] on link "Stout Roofing" at bounding box center [125, 167] width 61 height 5
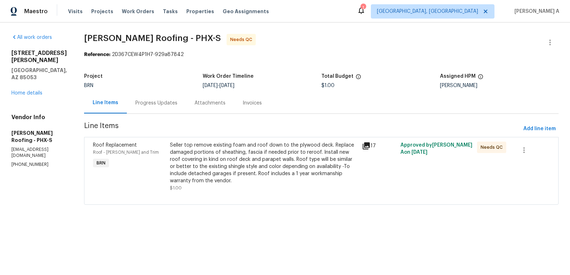
click at [246, 163] on div "Seller top remove existing foam and roof down to the plywood deck. Replace dama…" at bounding box center [264, 163] width 188 height 43
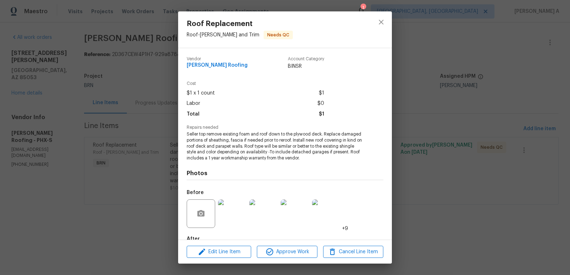
scroll to position [42, 0]
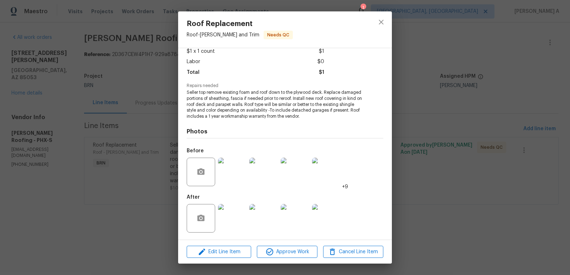
click at [219, 219] on img at bounding box center [232, 218] width 29 height 29
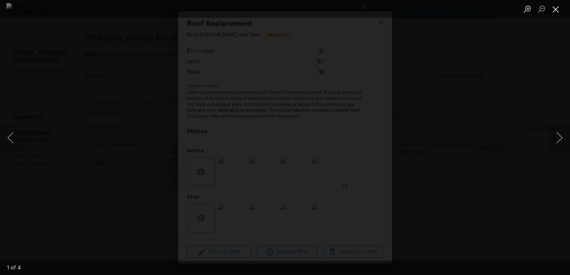
click at [556, 5] on button "Close lightbox" at bounding box center [556, 9] width 14 height 12
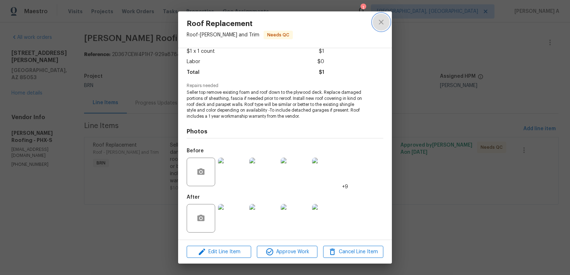
click at [380, 22] on icon "close" at bounding box center [381, 22] width 9 height 9
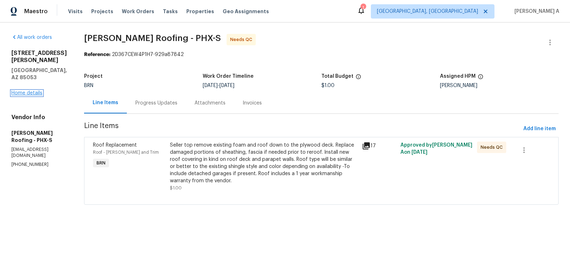
click at [37, 91] on link "Home details" at bounding box center [26, 93] width 31 height 5
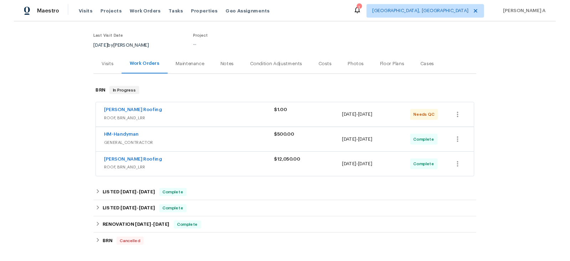
scroll to position [56, 0]
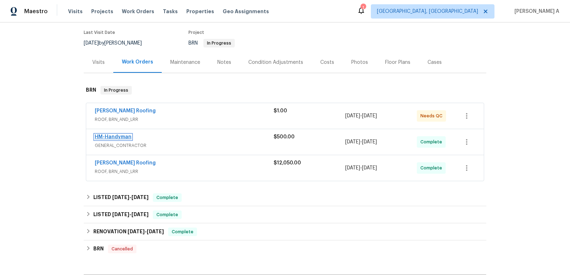
click at [112, 137] on link "HM-Handyman" at bounding box center [113, 136] width 37 height 5
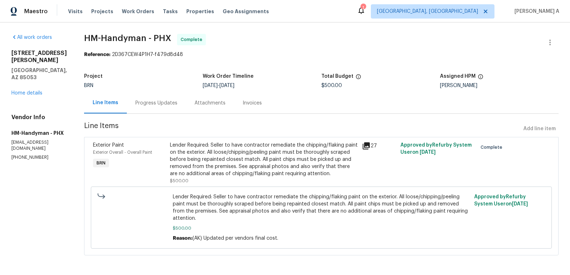
click at [273, 155] on div "Lender Required: Seller to have contractor remediate the chipping/flaking paint…" at bounding box center [264, 160] width 188 height 36
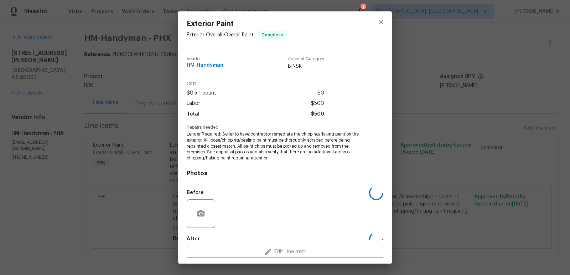
click at [279, 148] on span "Lender Required: Seller to have contractor remediate the chipping/flaking paint…" at bounding box center [275, 146] width 177 height 30
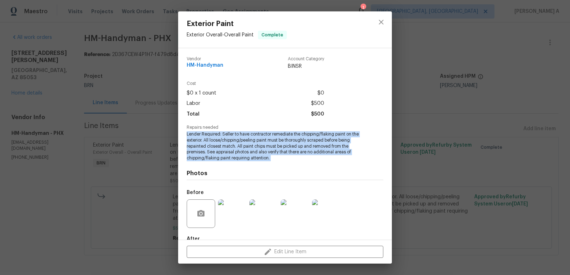
click at [279, 148] on span "Lender Required: Seller to have contractor remediate the chipping/flaking paint…" at bounding box center [275, 146] width 177 height 30
copy span "Lender Required: Seller to have contractor remediate the chipping/flaking paint…"
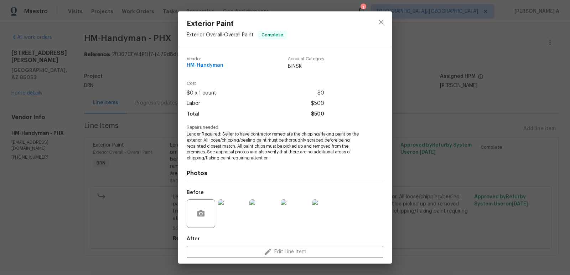
click at [283, 148] on span "Lender Required: Seller to have contractor remediate the chipping/flaking paint…" at bounding box center [275, 146] width 177 height 30
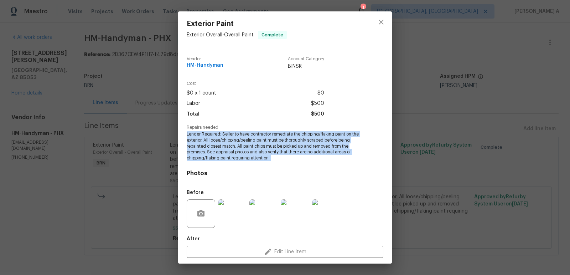
click at [283, 148] on span "Lender Required: Seller to have contractor remediate the chipping/flaking paint…" at bounding box center [275, 146] width 177 height 30
copy span "Lender Required: Seller to have contractor remediate the chipping/flaking paint…"
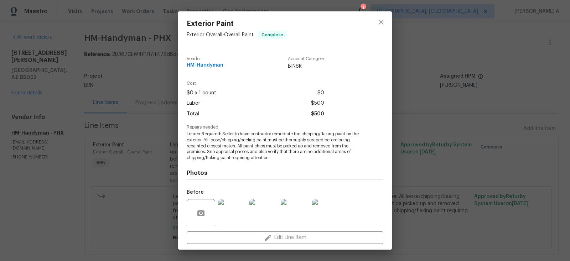
click at [205, 68] on span "HM-Handyman" at bounding box center [205, 65] width 37 height 5
copy span "HM-Handyman"
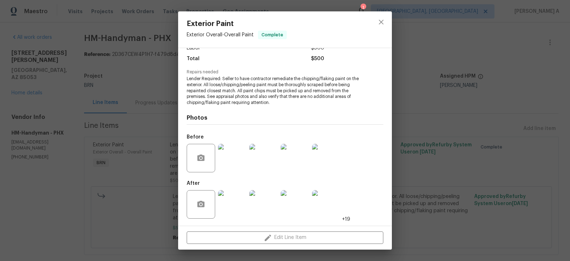
click at [261, 157] on img at bounding box center [264, 158] width 29 height 29
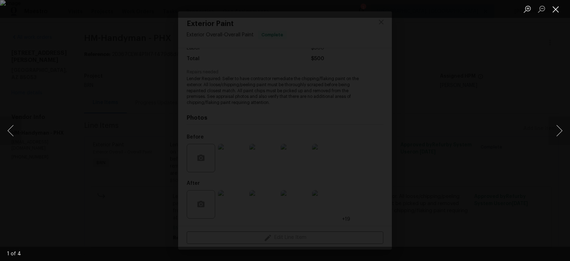
click at [556, 10] on button "Close lightbox" at bounding box center [556, 9] width 14 height 12
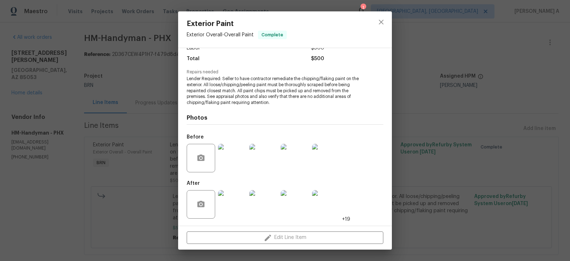
click at [237, 199] on img at bounding box center [232, 204] width 29 height 29
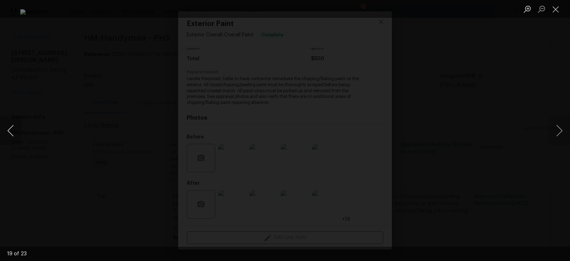
click at [10, 129] on button "Previous image" at bounding box center [10, 131] width 21 height 29
click at [557, 9] on button "Close lightbox" at bounding box center [556, 9] width 14 height 12
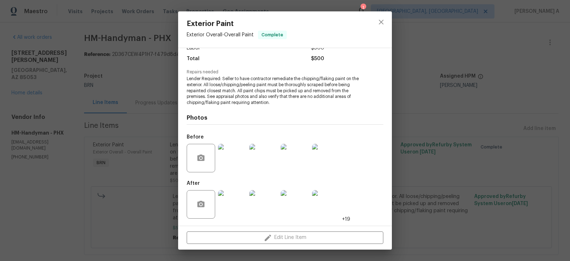
scroll to position [0, 0]
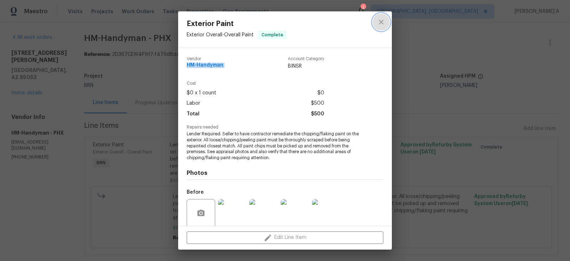
click at [382, 20] on icon "close" at bounding box center [381, 22] width 9 height 9
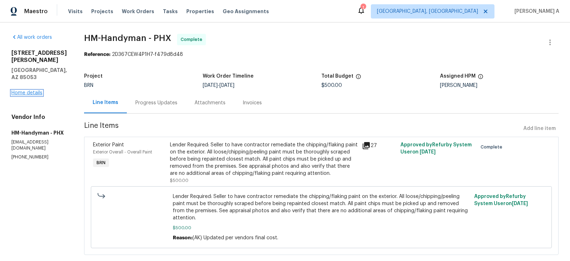
click at [29, 91] on link "Home details" at bounding box center [26, 93] width 31 height 5
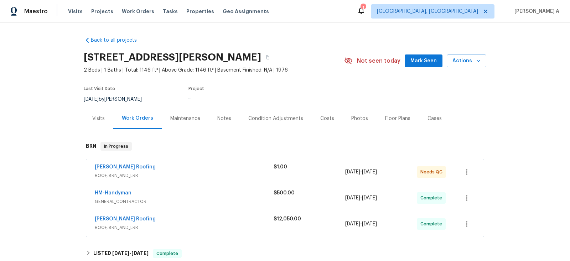
click at [120, 164] on span "Stout Roofing" at bounding box center [125, 167] width 61 height 7
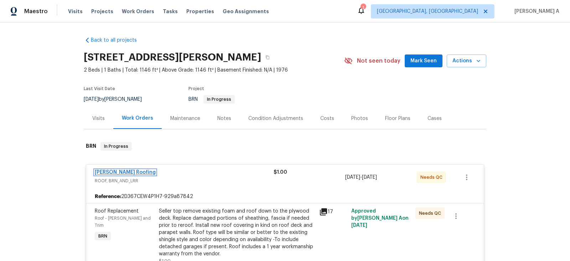
click at [114, 174] on link "Stout Roofing" at bounding box center [125, 172] width 61 height 5
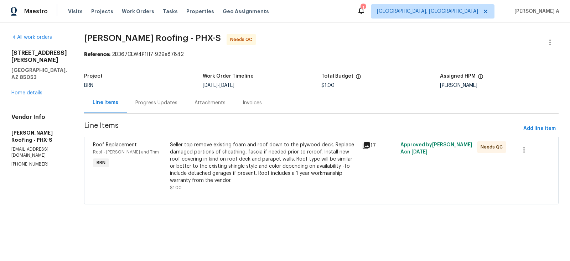
click at [200, 157] on div "Seller top remove existing foam and roof down to the plywood deck. Replace dama…" at bounding box center [264, 163] width 188 height 43
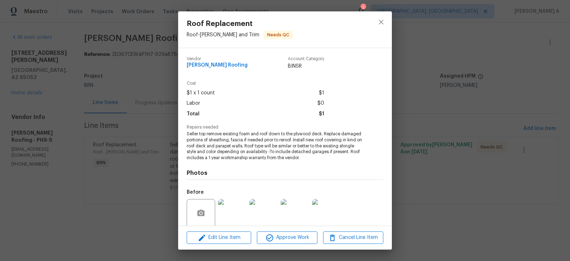
click at [205, 66] on span "Stout Roofing" at bounding box center [217, 65] width 61 height 5
copy span "Stout Roofing"
click at [379, 20] on icon "close" at bounding box center [381, 22] width 9 height 9
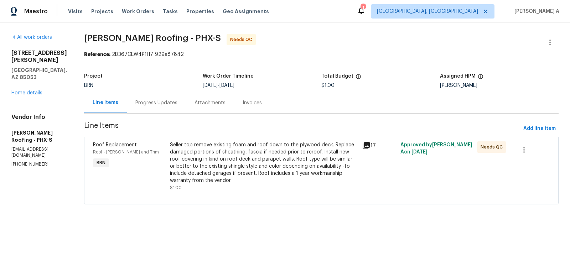
click at [291, 169] on div "Seller top remove existing foam and roof down to the plywood deck. Replace dama…" at bounding box center [264, 163] width 188 height 43
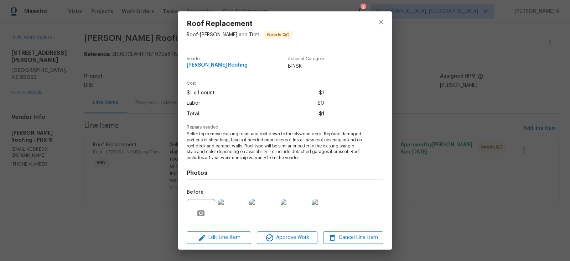
scroll to position [55, 0]
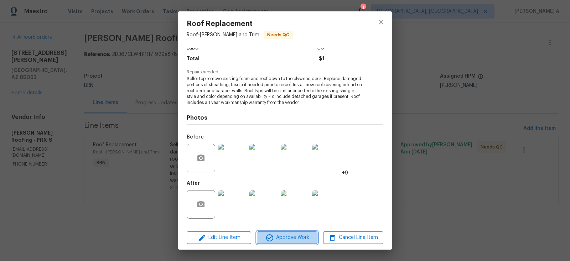
click at [297, 239] on span "Approve Work" at bounding box center [287, 238] width 56 height 9
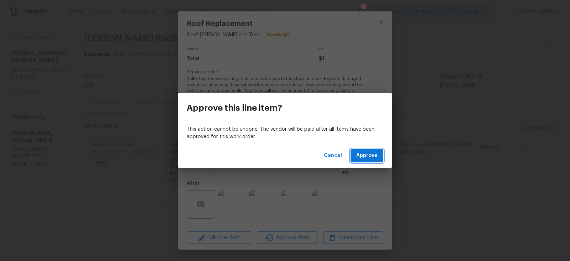
click at [371, 157] on span "Approve" at bounding box center [367, 156] width 21 height 9
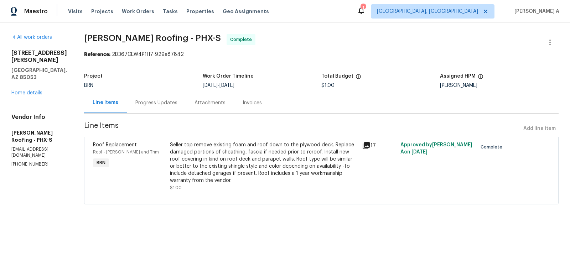
click at [252, 105] on div "Invoices" at bounding box center [252, 102] width 19 height 7
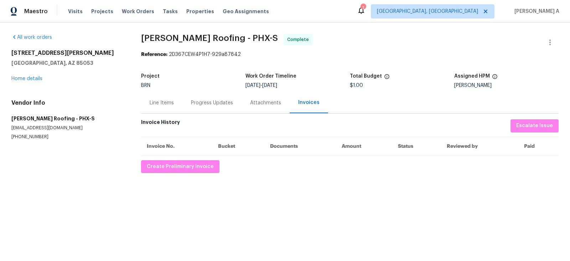
click at [168, 95] on div "Line Items" at bounding box center [161, 102] width 41 height 21
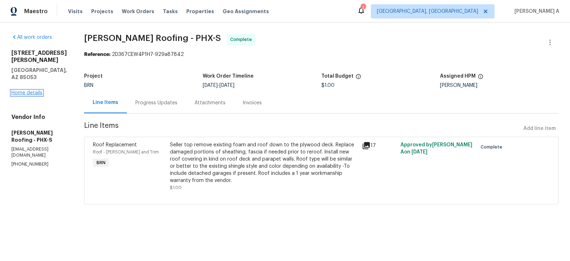
click at [25, 91] on link "Home details" at bounding box center [26, 93] width 31 height 5
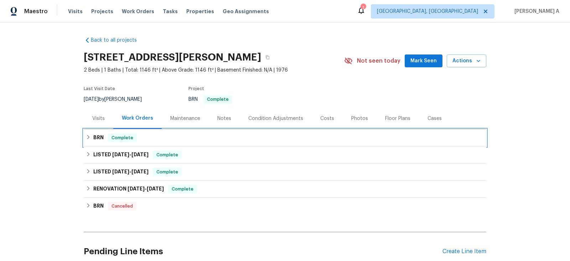
click at [189, 131] on div "BRN Complete" at bounding box center [285, 137] width 403 height 17
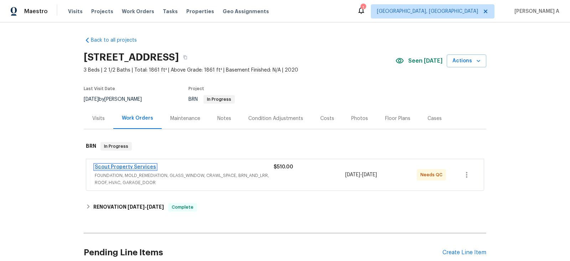
click at [135, 166] on link "Scout Property Services" at bounding box center [125, 167] width 61 height 5
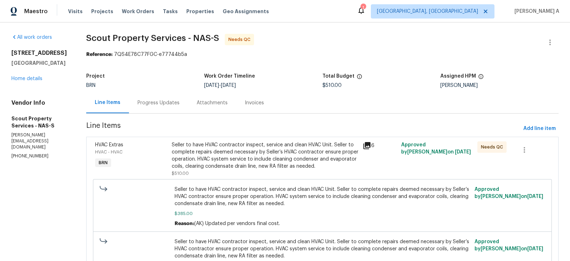
click at [230, 164] on div "Seller to have HVAC contractor inspect, service and clean HVAC Unit. Seller to …" at bounding box center [265, 156] width 187 height 29
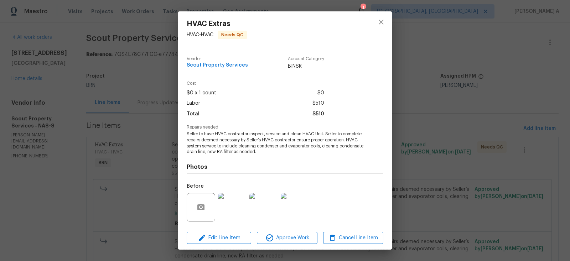
click at [234, 142] on span "Seller to have HVAC contractor inspect, service and clean HVAC Unit. Seller to …" at bounding box center [275, 143] width 177 height 24
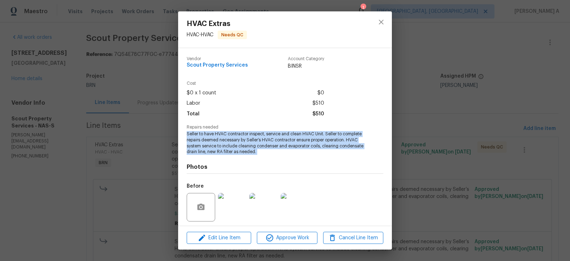
click at [234, 142] on span "Seller to have HVAC contractor inspect, service and clean HVAC Unit. Seller to …" at bounding box center [275, 143] width 177 height 24
copy span "Seller to have HVAC contractor inspect, service and clean HVAC Unit. Seller to …"
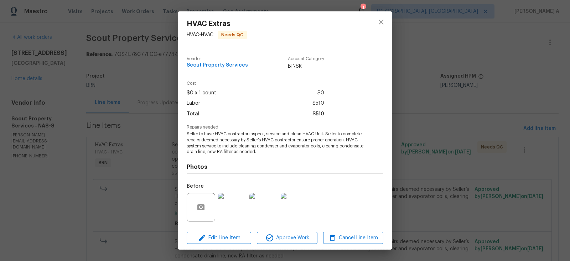
click at [231, 65] on span "Scout Property Services" at bounding box center [217, 65] width 61 height 5
copy span "Scout Property Services"
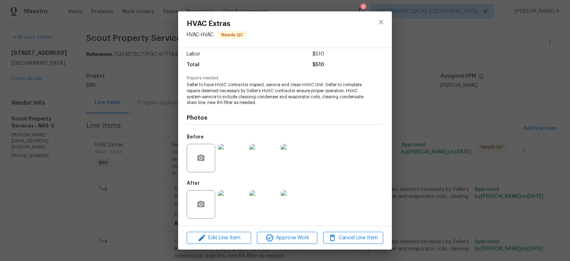
click at [229, 167] on img at bounding box center [232, 158] width 29 height 29
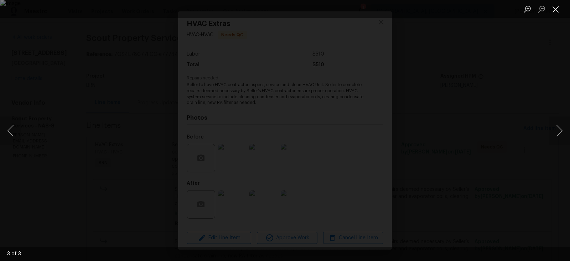
click at [553, 7] on button "Close lightbox" at bounding box center [556, 9] width 14 height 12
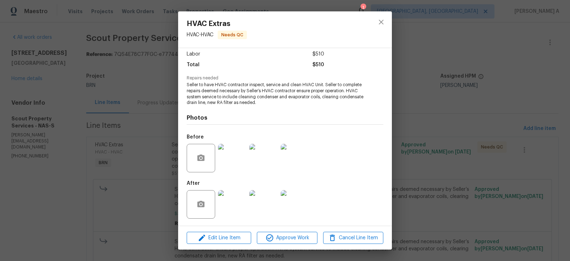
click at [236, 199] on img at bounding box center [232, 204] width 29 height 29
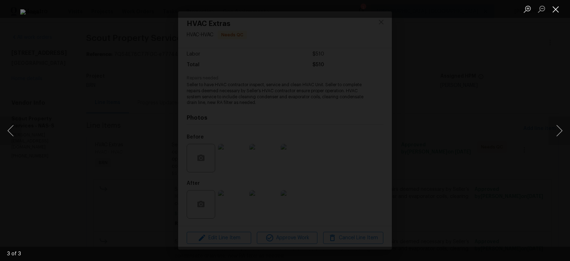
click at [557, 7] on button "Close lightbox" at bounding box center [556, 9] width 14 height 12
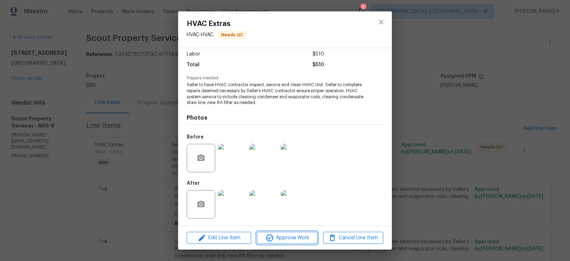
click at [283, 234] on span "Approve Work" at bounding box center [287, 238] width 56 height 9
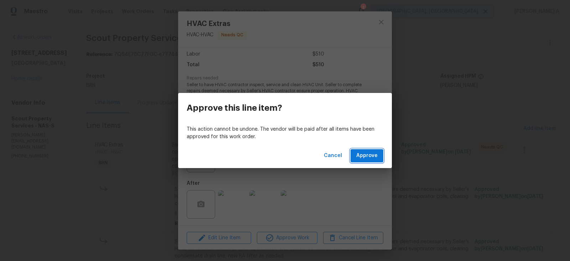
click at [363, 155] on span "Approve" at bounding box center [367, 156] width 21 height 9
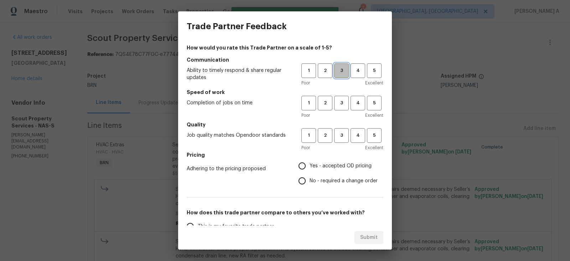
click at [342, 75] on button "3" at bounding box center [341, 70] width 15 height 15
click at [342, 108] on button "3" at bounding box center [341, 103] width 15 height 15
click at [342, 129] on button "3" at bounding box center [341, 135] width 15 height 15
click at [311, 182] on span "No - required a change order" at bounding box center [344, 181] width 68 height 7
click at [310, 182] on input "No - required a change order" at bounding box center [302, 181] width 15 height 15
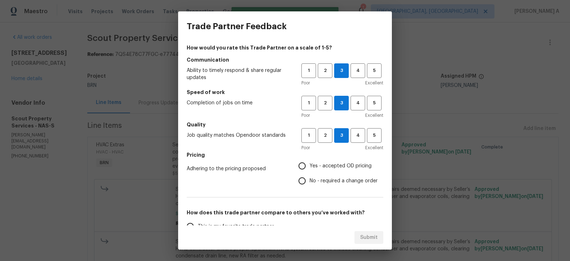
radio input "true"
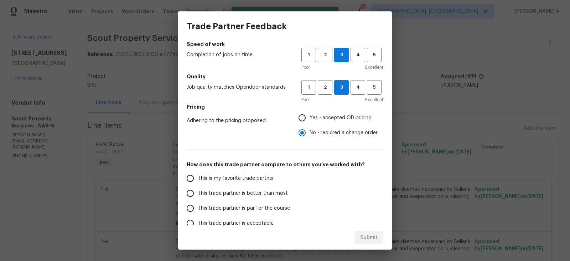
scroll to position [51, 0]
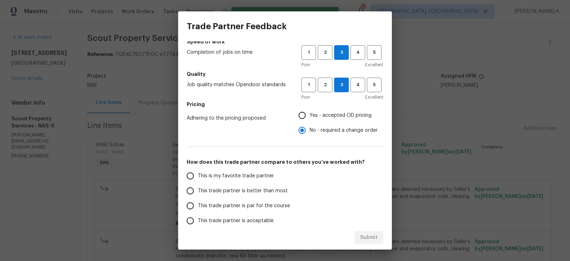
click at [232, 193] on span "This trade partner is better than most" at bounding box center [243, 191] width 90 height 7
click at [198, 193] on input "This trade partner is better than most" at bounding box center [190, 191] width 15 height 15
radio input "false"
click at [230, 175] on span "This is my favorite trade partner" at bounding box center [236, 176] width 76 height 7
click at [198, 175] on input "This is my favorite trade partner" at bounding box center [190, 176] width 15 height 15
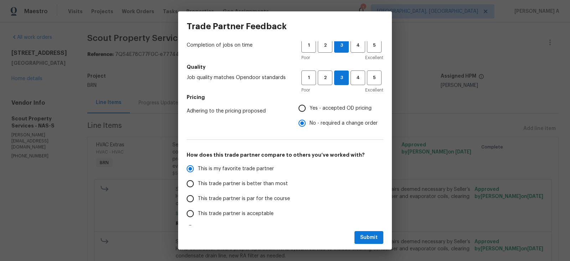
scroll to position [101, 0]
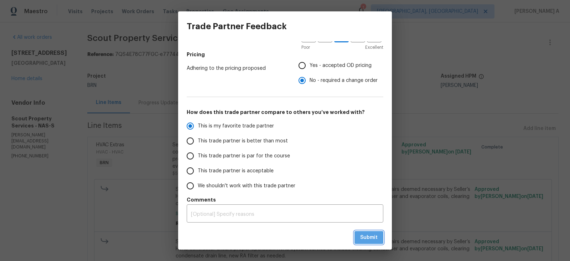
click at [369, 239] on span "Submit" at bounding box center [368, 238] width 17 height 9
radio input "true"
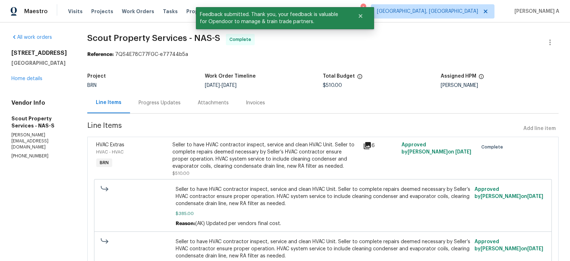
click at [247, 104] on div "Invoices" at bounding box center [255, 102] width 19 height 7
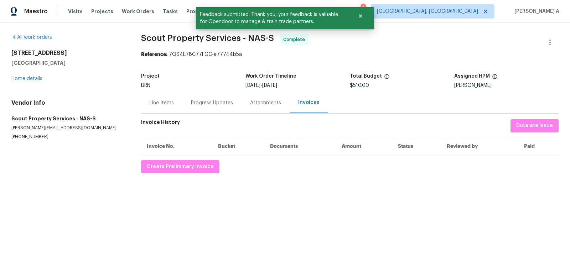
click at [198, 104] on div "Progress Updates" at bounding box center [212, 102] width 42 height 7
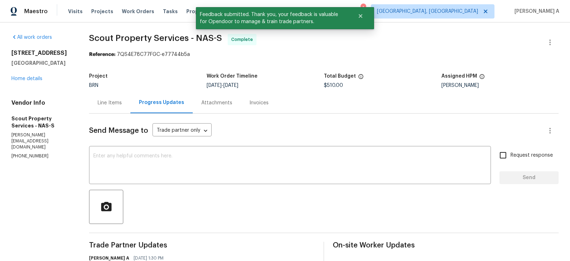
click at [121, 107] on div "Line Items" at bounding box center [109, 102] width 41 height 21
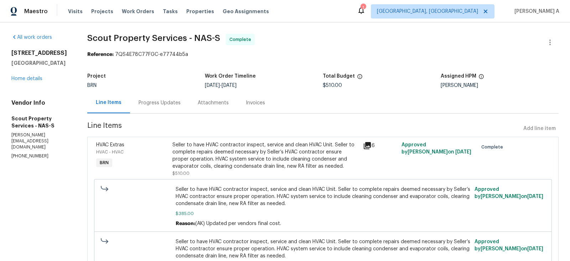
click at [257, 101] on div "Invoices" at bounding box center [255, 102] width 19 height 7
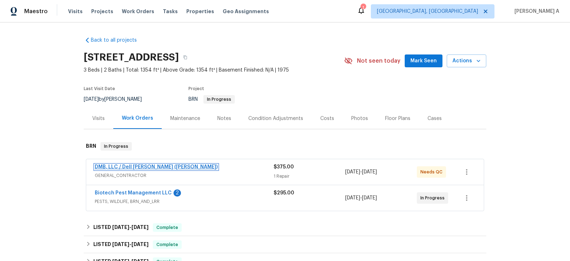
click at [133, 167] on link "DMB, LLC / Dell [PERSON_NAME] ([PERSON_NAME])" at bounding box center [156, 167] width 123 height 5
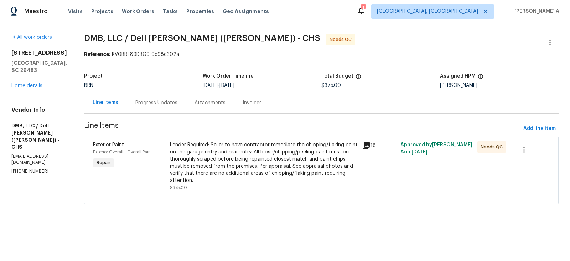
click at [173, 103] on div "Progress Updates" at bounding box center [156, 102] width 59 height 21
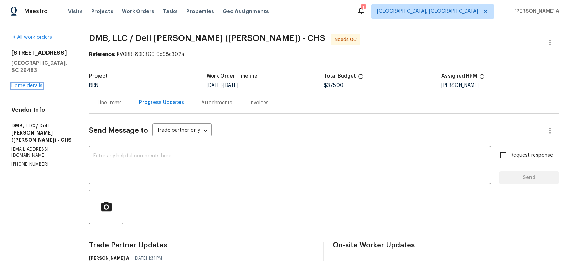
click at [24, 83] on link "Home details" at bounding box center [26, 85] width 31 height 5
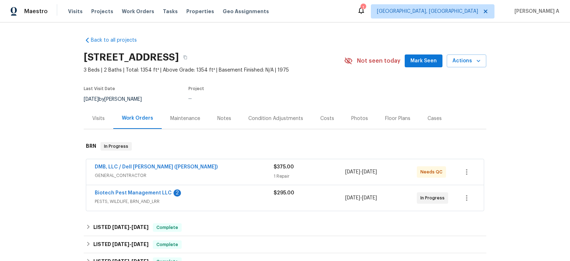
click at [129, 195] on span "Biotech Pest Management LLC" at bounding box center [133, 193] width 77 height 7
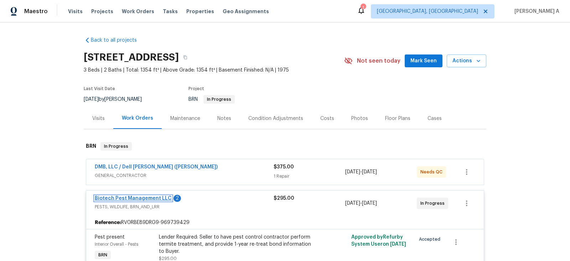
click at [131, 199] on link "Biotech Pest Management LLC" at bounding box center [133, 198] width 77 height 5
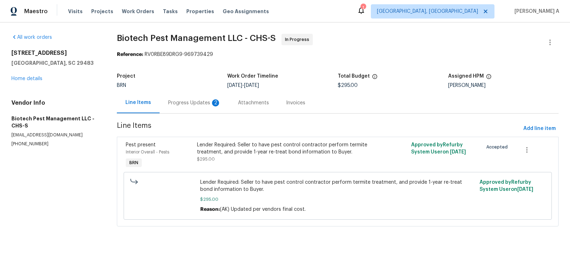
click at [183, 100] on div "Progress Updates 2" at bounding box center [194, 102] width 53 height 7
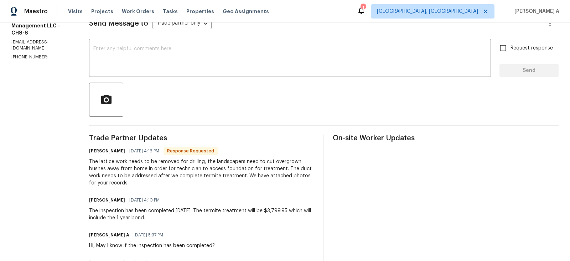
scroll to position [109, 0]
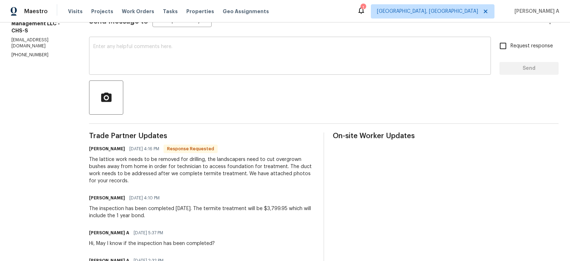
click at [257, 64] on textarea at bounding box center [290, 56] width 394 height 25
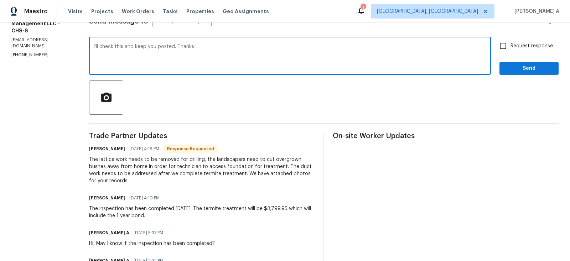
type textarea "I'll check this and keep you posted. Thanks"
click at [501, 49] on input "Request response" at bounding box center [503, 46] width 15 height 15
checkbox input "true"
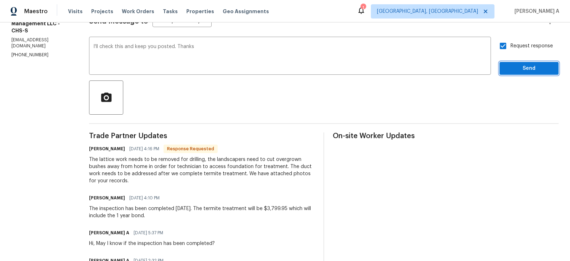
click at [528, 73] on button "Send" at bounding box center [529, 68] width 59 height 13
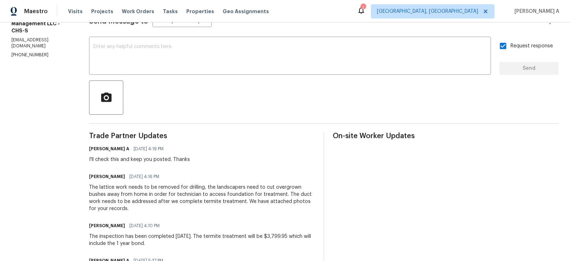
scroll to position [0, 0]
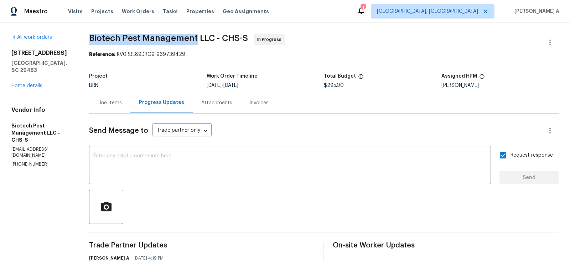
copy span "Biotech Pest Management"
drag, startPoint x: 88, startPoint y: 38, endPoint x: 195, endPoint y: 38, distance: 107.3
click at [115, 105] on div "Line Items" at bounding box center [110, 102] width 24 height 7
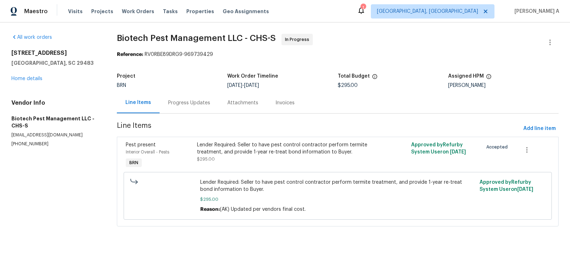
click at [275, 159] on div "Lender Required: Seller to have pest control contractor perform termite treatme…" at bounding box center [284, 152] width 174 height 21
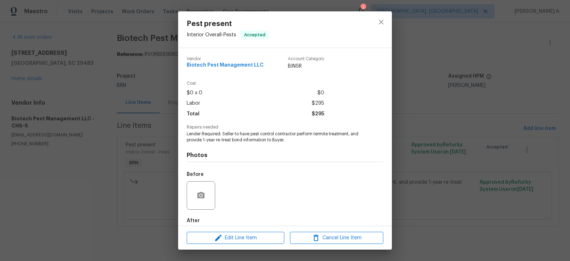
click at [255, 136] on span "Lender Required: Seller to have pest control contractor perform termite treatme…" at bounding box center [275, 137] width 177 height 12
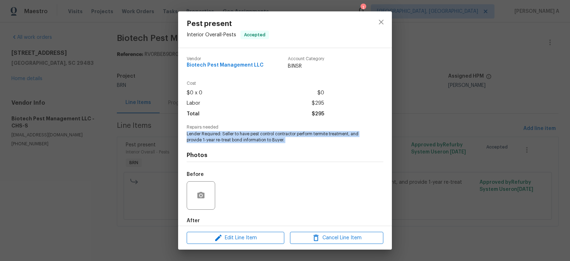
click at [255, 136] on span "Lender Required: Seller to have pest control contractor perform termite treatme…" at bounding box center [275, 137] width 177 height 12
copy span "Lender Required: Seller to have pest control contractor perform termite treatme…"
click at [386, 23] on button "close" at bounding box center [381, 22] width 17 height 17
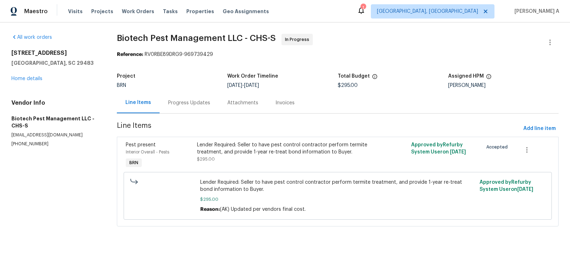
click at [358, 87] on span "$295.00" at bounding box center [348, 85] width 20 height 5
copy span "$295.00"
click at [193, 102] on div "Progress Updates" at bounding box center [189, 102] width 42 height 7
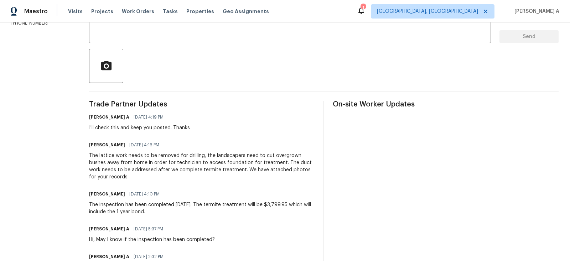
scroll to position [146, 0]
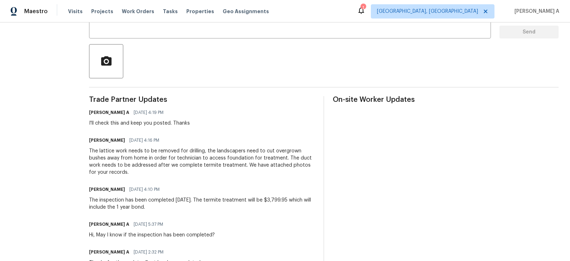
click at [175, 204] on div "The inspection has been completed 8/26/2025. The termite treatment will be $3,7…" at bounding box center [202, 204] width 226 height 14
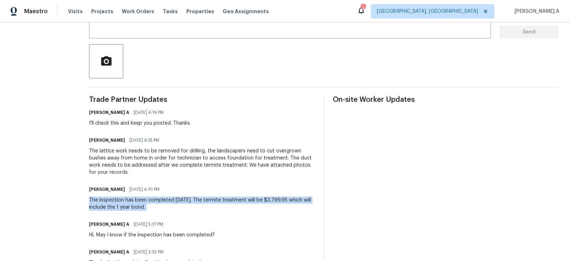
click at [175, 204] on div "The inspection has been completed 8/26/2025. The termite treatment will be $3,7…" at bounding box center [202, 204] width 226 height 14
copy div "The inspection has been completed 8/26/2025. The termite treatment will be $3,7…"
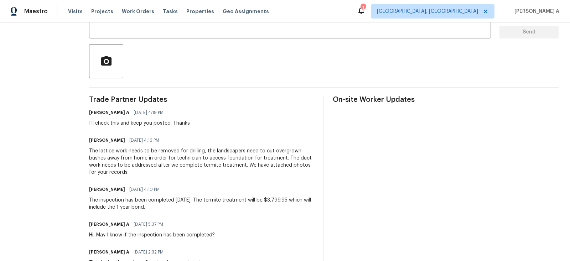
click at [212, 156] on div "The lattice work needs to be removed for drilling, the landscapers need to cut …" at bounding box center [202, 162] width 226 height 29
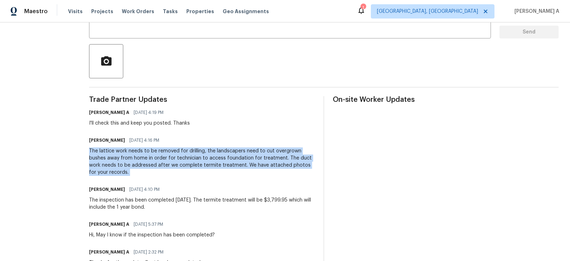
click at [212, 156] on div "The lattice work needs to be removed for drilling, the landscapers need to cut …" at bounding box center [202, 162] width 226 height 29
copy div "The lattice work needs to be removed for drilling, the landscapers need to cut …"
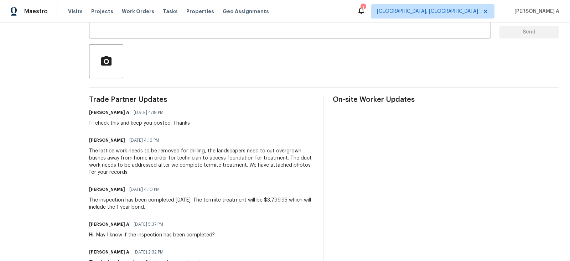
click at [377, 66] on div at bounding box center [324, 61] width 470 height 34
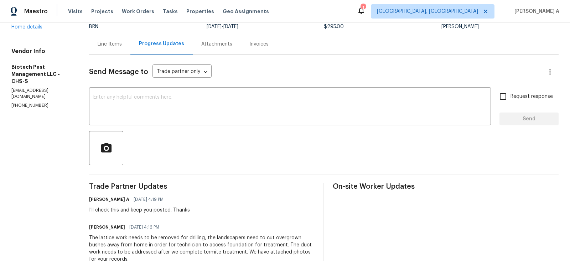
scroll to position [57, 0]
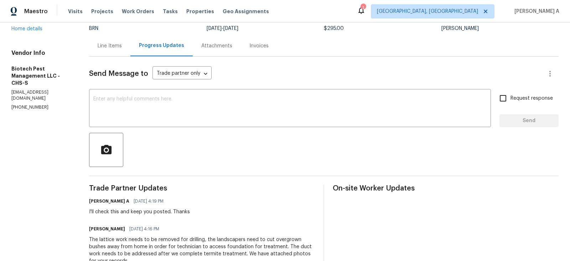
click at [264, 154] on div at bounding box center [324, 150] width 470 height 34
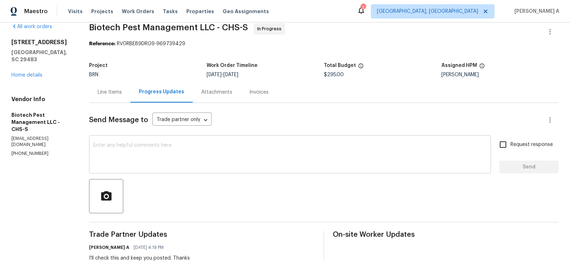
scroll to position [0, 0]
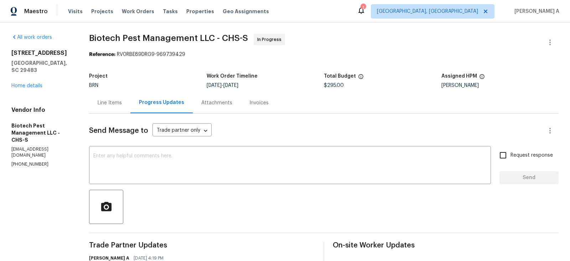
click at [113, 106] on div "Line Items" at bounding box center [110, 102] width 24 height 7
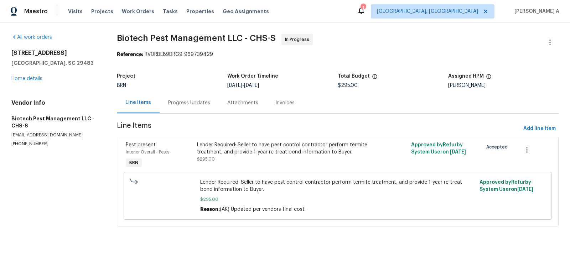
click at [196, 100] on div "Progress Updates" at bounding box center [189, 102] width 42 height 7
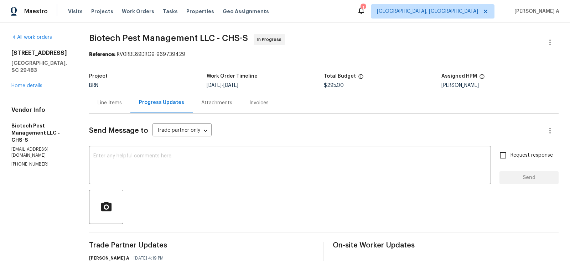
click at [102, 103] on div "Line Items" at bounding box center [110, 102] width 24 height 7
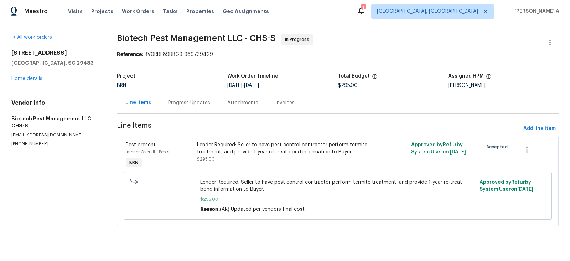
click at [158, 98] on div "Line Items" at bounding box center [138, 102] width 43 height 21
click at [191, 103] on div "Progress Updates" at bounding box center [189, 102] width 42 height 7
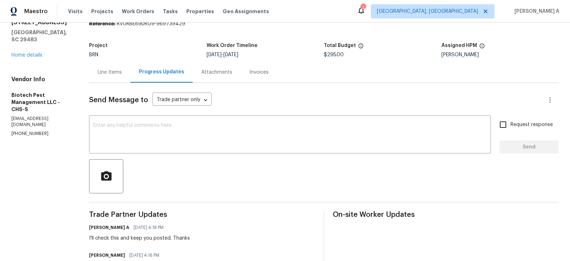
scroll to position [35, 0]
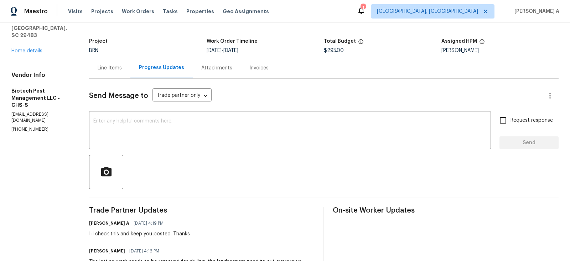
click at [109, 71] on div "Line Items" at bounding box center [109, 67] width 41 height 21
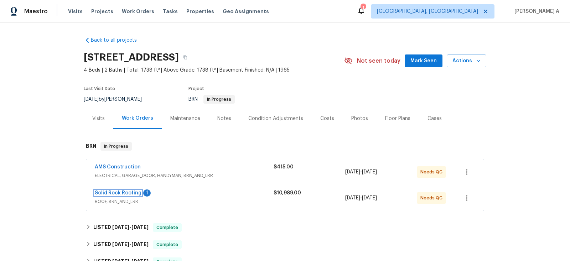
click at [124, 191] on link "Solid Rock Roofing" at bounding box center [118, 193] width 47 height 5
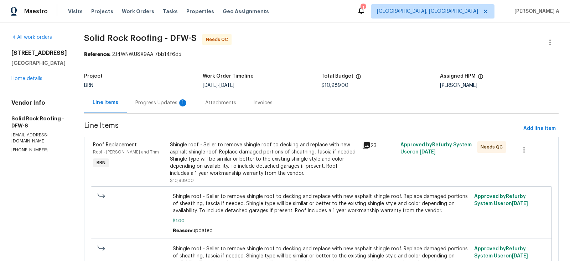
click at [167, 102] on div "Progress Updates 1" at bounding box center [161, 102] width 53 height 7
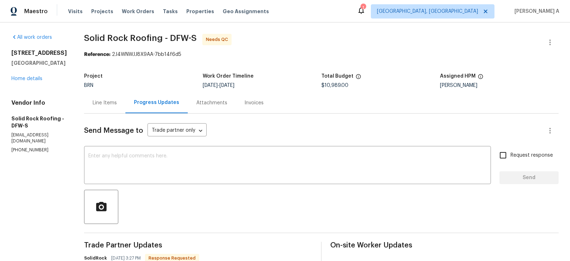
click at [116, 100] on div "Line Items" at bounding box center [105, 102] width 24 height 7
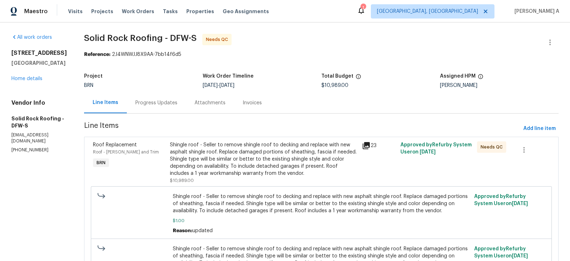
click at [197, 157] on div "Shingle roof - Seller to remove shingle roof to decking and replace with new as…" at bounding box center [264, 160] width 188 height 36
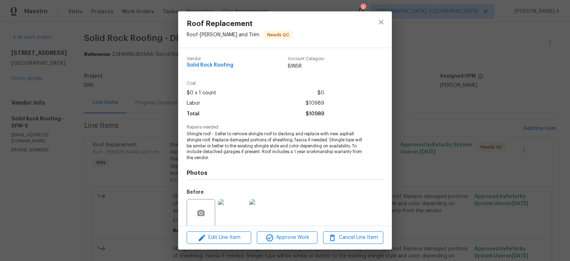
scroll to position [55, 0]
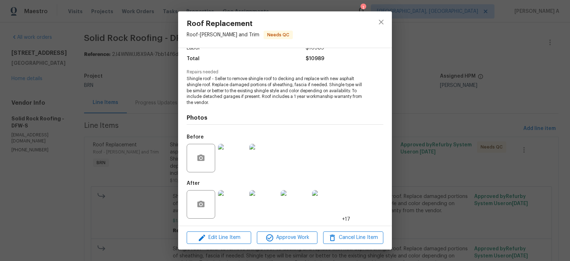
click at [231, 207] on img at bounding box center [232, 204] width 29 height 29
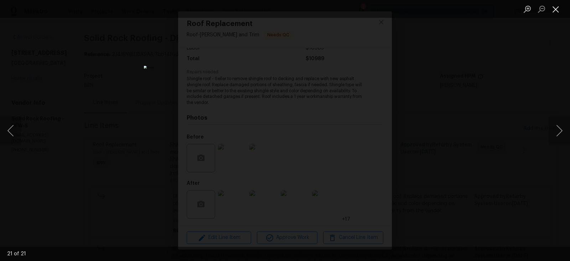
click at [560, 6] on button "Close lightbox" at bounding box center [556, 9] width 14 height 12
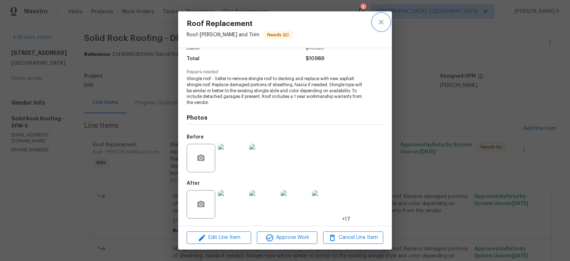
click at [385, 20] on icon "close" at bounding box center [381, 22] width 9 height 9
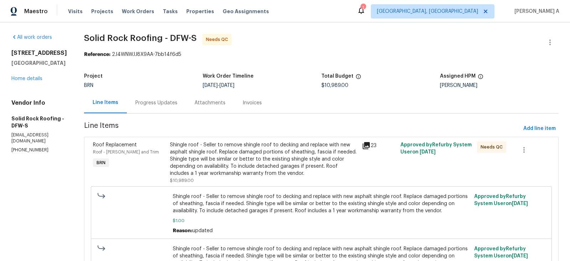
click at [150, 103] on div "Progress Updates" at bounding box center [156, 102] width 42 height 7
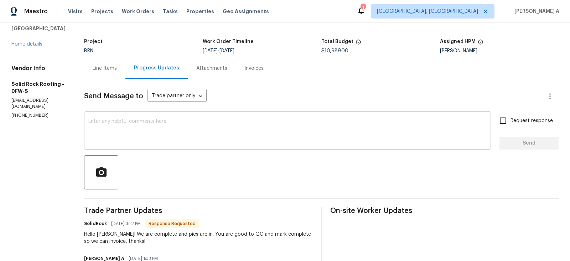
scroll to position [25, 0]
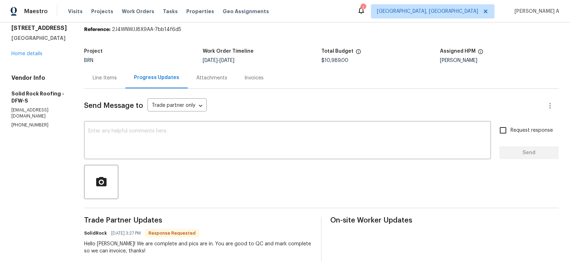
click at [109, 86] on div "Line Items" at bounding box center [104, 77] width 41 height 21
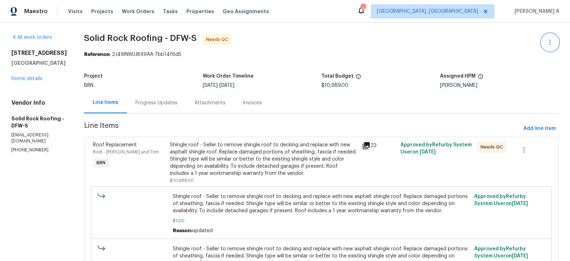
click at [555, 41] on button "button" at bounding box center [550, 42] width 17 height 17
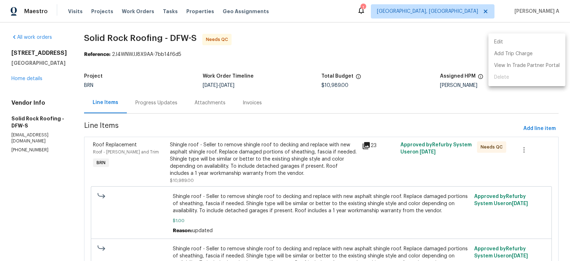
click at [529, 41] on li "Edit" at bounding box center [527, 42] width 77 height 12
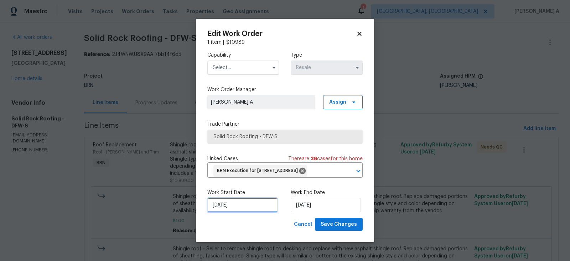
click at [230, 213] on input "[DATE]" at bounding box center [243, 205] width 70 height 14
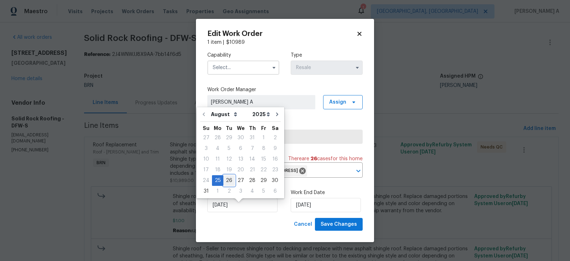
click at [225, 179] on div "26" at bounding box center [229, 181] width 11 height 10
type input "[DATE]"
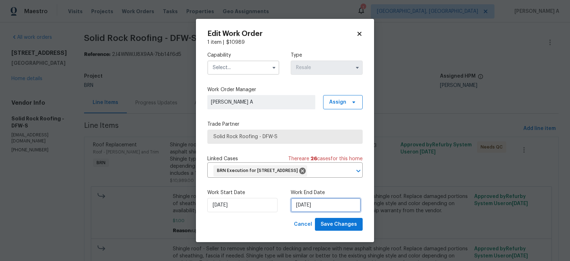
click at [307, 208] on input "[DATE]" at bounding box center [326, 205] width 70 height 14
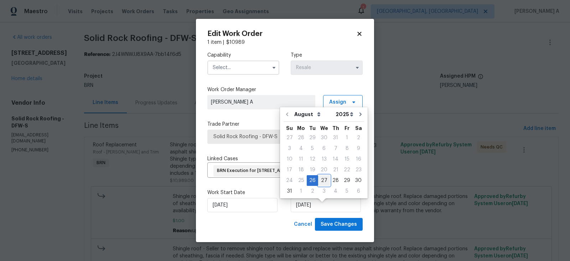
click at [321, 182] on div "27" at bounding box center [324, 181] width 12 height 10
type input "[DATE]"
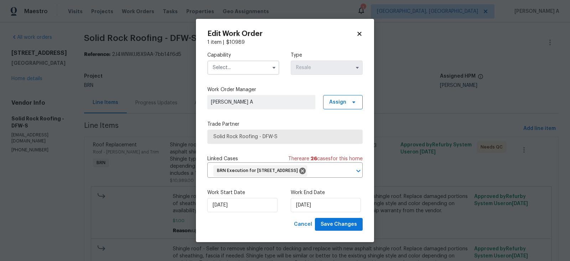
click at [240, 61] on input "text" at bounding box center [244, 68] width 72 height 14
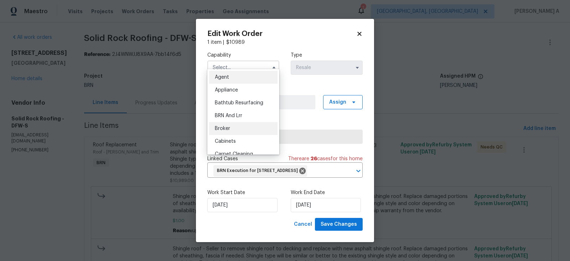
click at [238, 129] on div "Broker" at bounding box center [243, 128] width 68 height 13
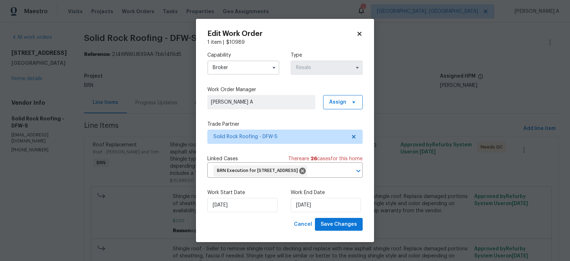
click at [242, 61] on input "Broker" at bounding box center [244, 68] width 72 height 14
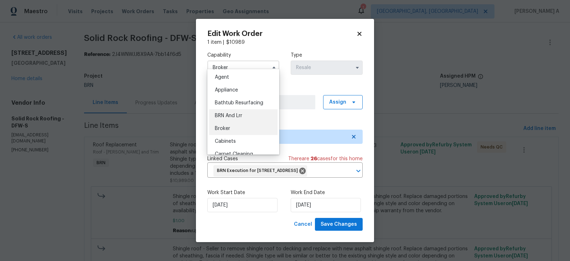
click at [247, 116] on div "BRN And Lrr" at bounding box center [243, 115] width 68 height 13
type input "BRN And Lrr"
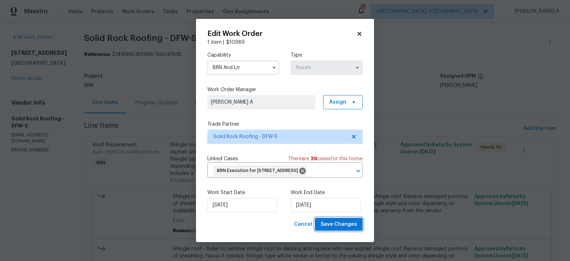
click at [345, 229] on span "Save Changes" at bounding box center [339, 224] width 36 height 9
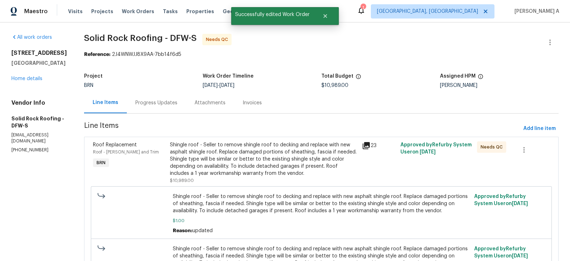
click at [278, 164] on div "Shingle roof - Seller to remove shingle roof to decking and replace with new as…" at bounding box center [264, 160] width 188 height 36
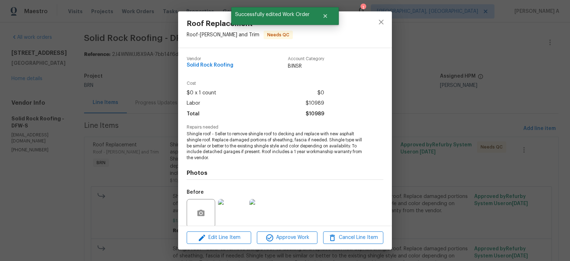
scroll to position [55, 0]
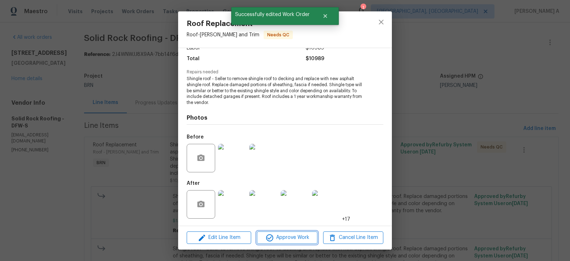
click at [296, 238] on span "Approve Work" at bounding box center [287, 238] width 56 height 9
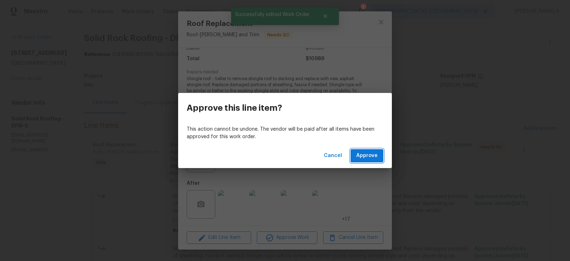
click at [369, 157] on span "Approve" at bounding box center [367, 156] width 21 height 9
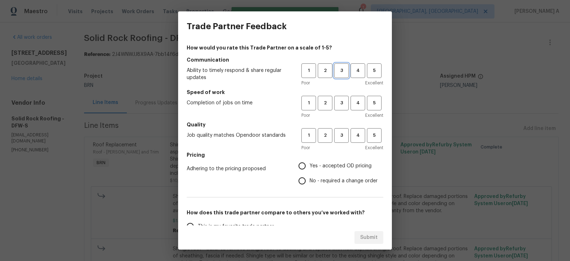
click at [338, 75] on button "3" at bounding box center [341, 70] width 15 height 15
click at [339, 106] on span "3" at bounding box center [341, 103] width 13 height 8
click at [339, 153] on h5 "Pricing" at bounding box center [285, 155] width 197 height 7
click at [339, 140] on button "3" at bounding box center [341, 135] width 15 height 15
click at [329, 161] on label "Yes - accepted OD pricing" at bounding box center [336, 166] width 83 height 15
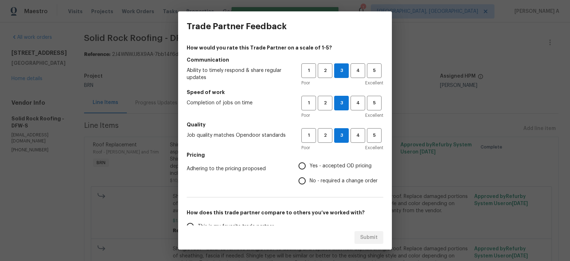
click at [310, 161] on input "Yes - accepted OD pricing" at bounding box center [302, 166] width 15 height 15
radio input "true"
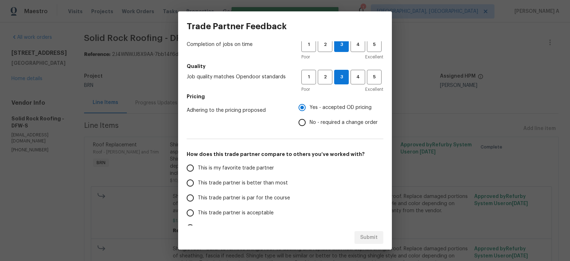
click at [236, 165] on span "This is my favorite trade partner" at bounding box center [236, 168] width 76 height 7
click at [198, 165] on input "This is my favorite trade partner" at bounding box center [190, 168] width 15 height 15
click at [376, 236] on span "Submit" at bounding box center [368, 238] width 17 height 9
radio input "true"
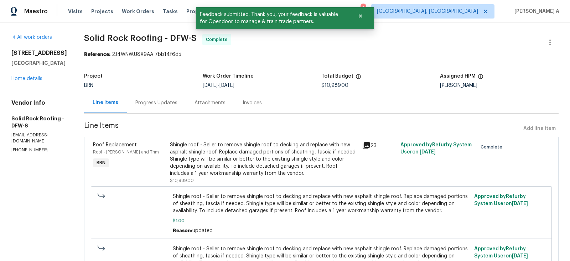
click at [152, 104] on div "Progress Updates" at bounding box center [156, 102] width 42 height 7
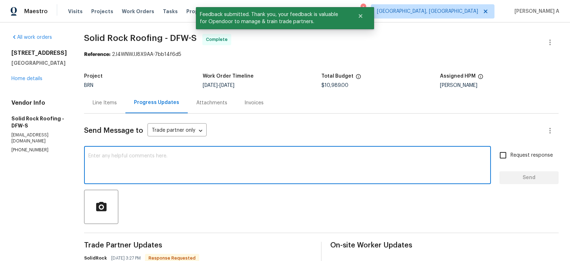
click at [238, 169] on textarea at bounding box center [287, 166] width 399 height 25
type textarea "Thank you!"
click at [512, 153] on span "Request response" at bounding box center [532, 155] width 42 height 7
click at [511, 153] on input "Request response" at bounding box center [503, 155] width 15 height 15
checkbox input "true"
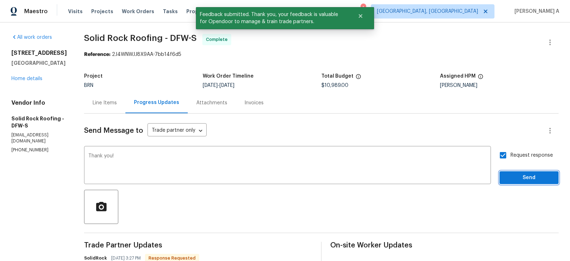
click at [528, 179] on span "Send" at bounding box center [530, 178] width 48 height 9
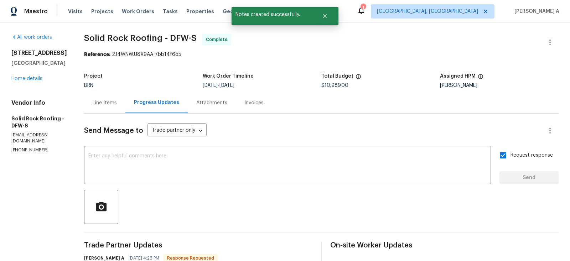
click at [102, 101] on div "Line Items" at bounding box center [105, 102] width 24 height 7
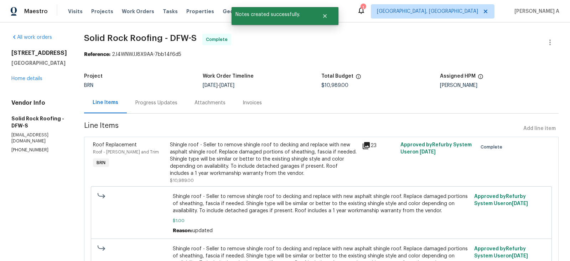
click at [154, 98] on div "Progress Updates" at bounding box center [156, 102] width 59 height 21
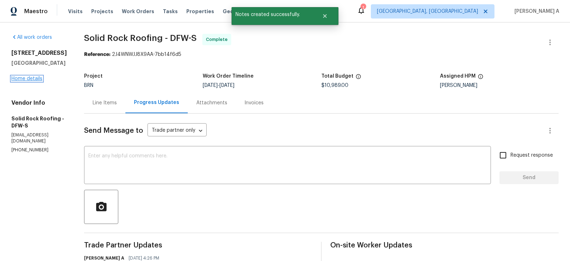
click at [28, 79] on link "Home details" at bounding box center [26, 78] width 31 height 5
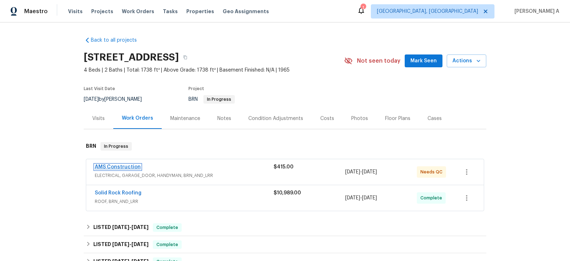
click at [104, 169] on link "AMS Construction" at bounding box center [118, 167] width 46 height 5
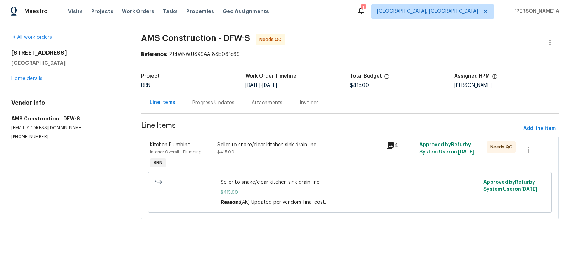
click at [273, 158] on div "Seller to snake/clear kitchen sink drain line $415.00" at bounding box center [299, 155] width 169 height 33
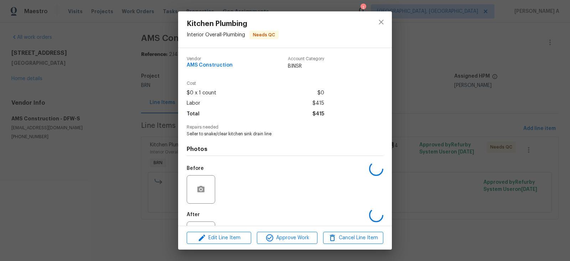
scroll to position [31, 0]
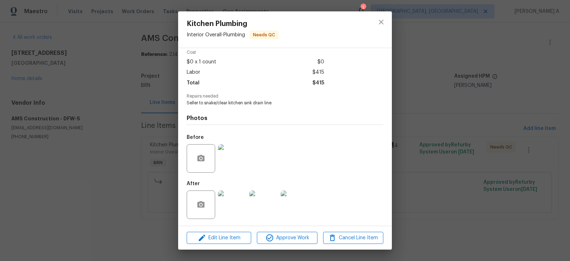
click at [225, 165] on img at bounding box center [232, 158] width 29 height 29
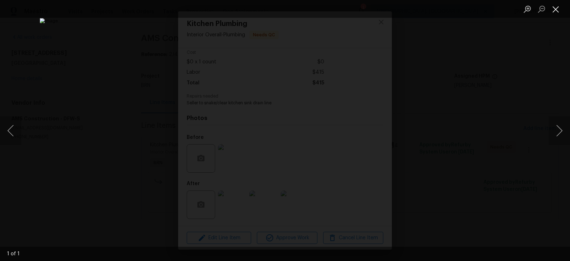
click at [554, 7] on button "Close lightbox" at bounding box center [556, 9] width 14 height 12
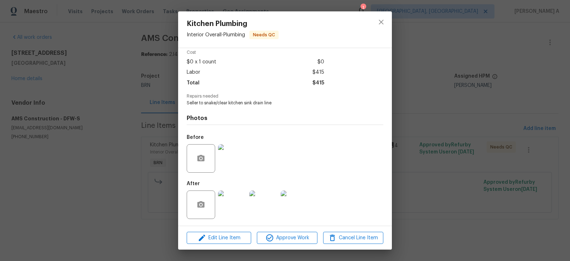
click at [234, 204] on img at bounding box center [232, 205] width 29 height 29
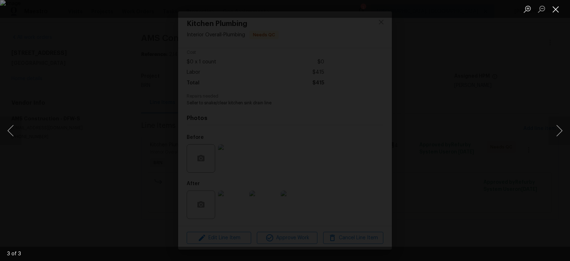
click at [554, 10] on button "Close lightbox" at bounding box center [556, 9] width 14 height 12
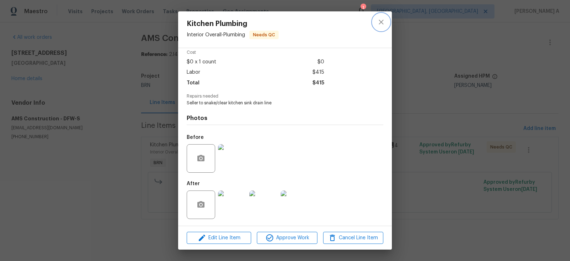
click at [382, 21] on icon "close" at bounding box center [381, 22] width 9 height 9
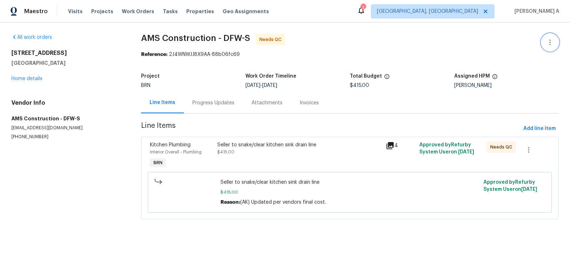
click at [553, 37] on button "button" at bounding box center [550, 42] width 17 height 17
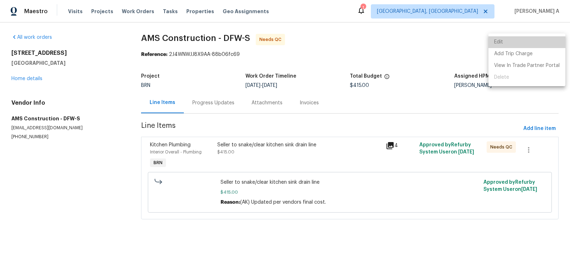
click at [531, 39] on li "Edit" at bounding box center [527, 42] width 77 height 12
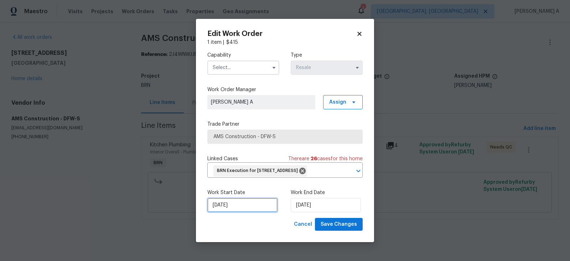
click at [252, 210] on input "[DATE]" at bounding box center [243, 205] width 70 height 14
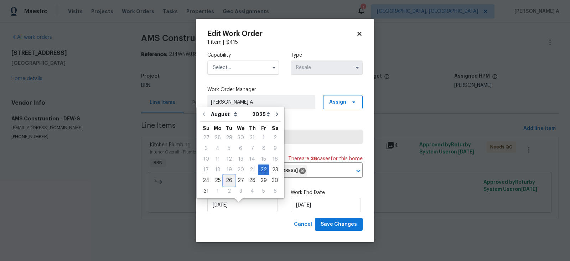
click at [227, 177] on div "26" at bounding box center [229, 181] width 11 height 10
type input "[DATE]"
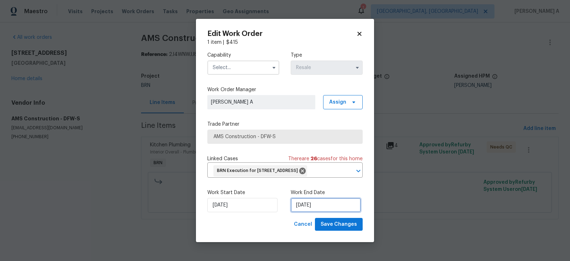
click at [323, 207] on input "[DATE]" at bounding box center [326, 205] width 70 height 14
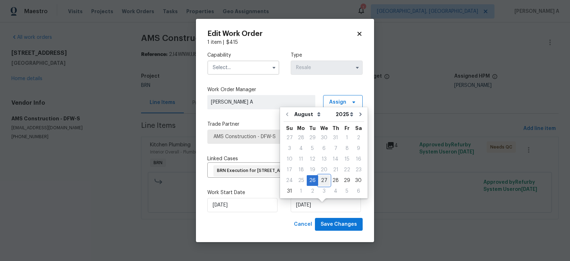
click at [321, 178] on div "27" at bounding box center [324, 181] width 12 height 10
type input "8/27/2025"
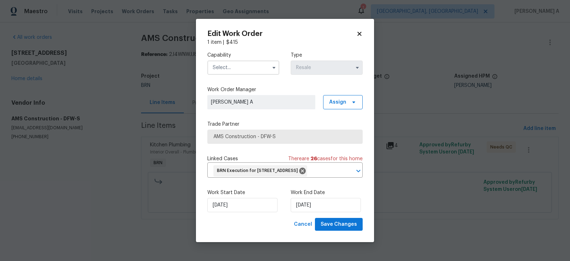
click at [246, 62] on input "text" at bounding box center [244, 68] width 72 height 14
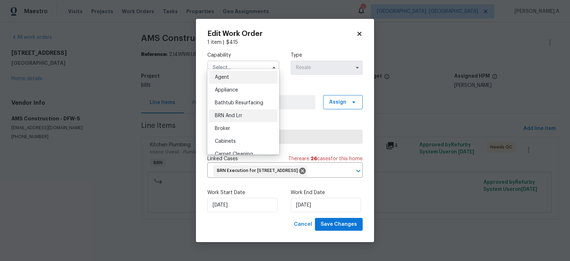
click at [244, 118] on div "BRN And Lrr" at bounding box center [243, 115] width 68 height 13
type input "BRN And Lrr"
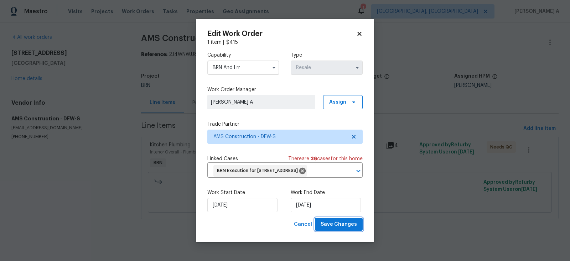
click at [337, 228] on span "Save Changes" at bounding box center [339, 224] width 36 height 9
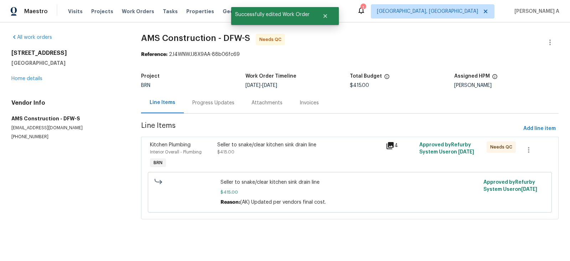
click at [256, 150] on div "Seller to snake/clear kitchen sink drain line $415.00" at bounding box center [300, 149] width 164 height 14
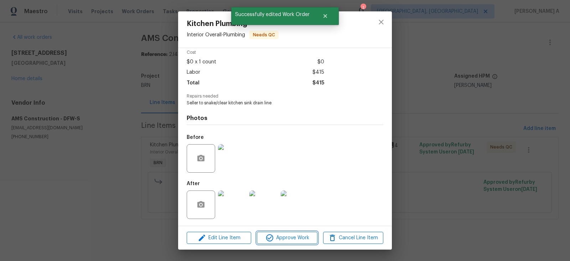
click at [295, 240] on span "Approve Work" at bounding box center [287, 238] width 56 height 9
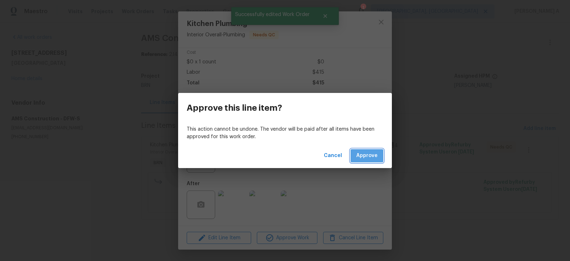
click at [363, 152] on span "Approve" at bounding box center [367, 156] width 21 height 9
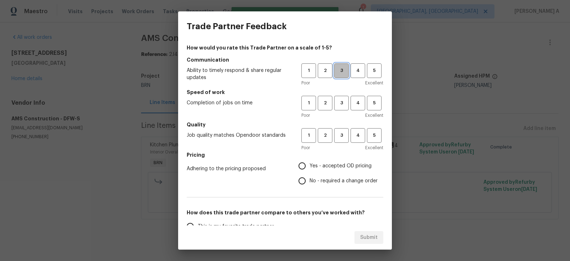
click at [341, 70] on span "3" at bounding box center [341, 71] width 13 height 8
click at [341, 104] on span "3" at bounding box center [341, 103] width 13 height 8
click at [341, 140] on button "3" at bounding box center [341, 135] width 15 height 15
click at [321, 178] on span "No - required a change order" at bounding box center [344, 181] width 68 height 7
click at [310, 178] on input "No - required a change order" at bounding box center [302, 181] width 15 height 15
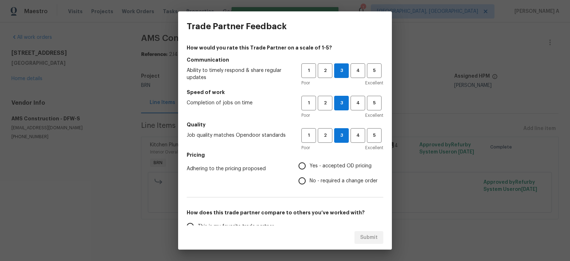
radio input "true"
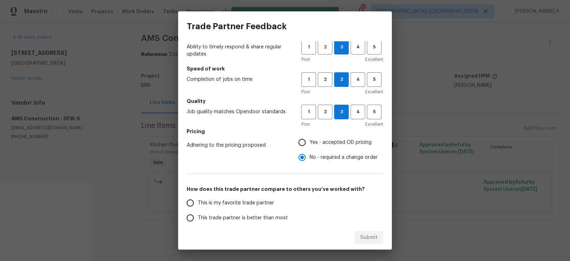
scroll to position [38, 0]
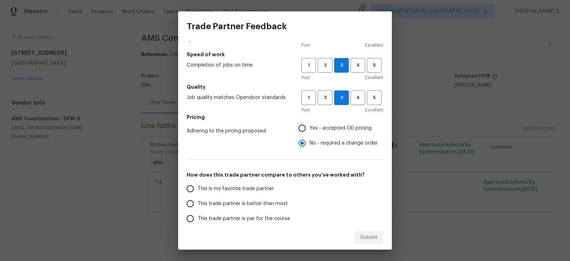
click at [249, 191] on span "This is my favorite trade partner" at bounding box center [236, 188] width 76 height 7
click at [198, 191] on input "This is my favorite trade partner" at bounding box center [190, 188] width 15 height 15
click at [365, 234] on span "Submit" at bounding box center [368, 238] width 17 height 9
radio input "true"
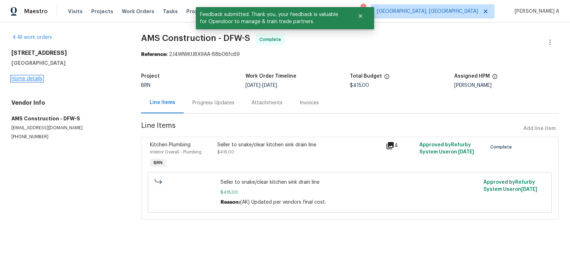
click at [31, 78] on link "Home details" at bounding box center [26, 78] width 31 height 5
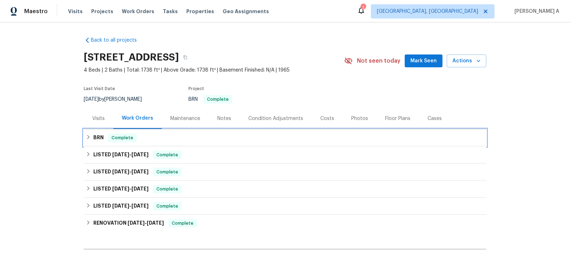
click at [155, 137] on div "BRN Complete" at bounding box center [285, 138] width 399 height 9
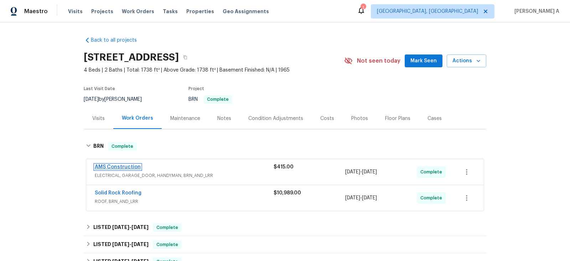
click at [124, 165] on link "AMS Construction" at bounding box center [118, 167] width 46 height 5
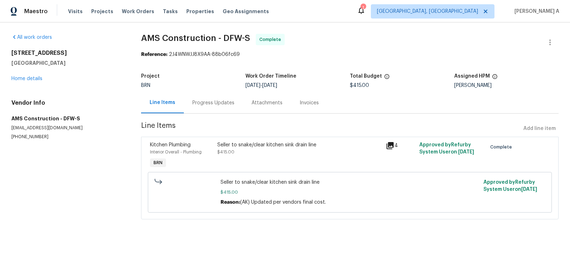
click at [260, 155] on div "Seller to snake/clear kitchen sink drain line $415.00" at bounding box center [300, 149] width 164 height 14
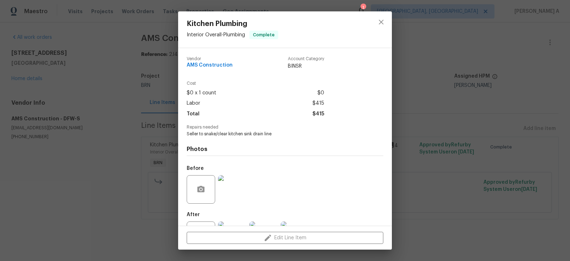
click at [215, 62] on div "Vendor AMS Construction" at bounding box center [210, 63] width 46 height 13
click at [216, 66] on span "AMS Construction" at bounding box center [210, 65] width 46 height 5
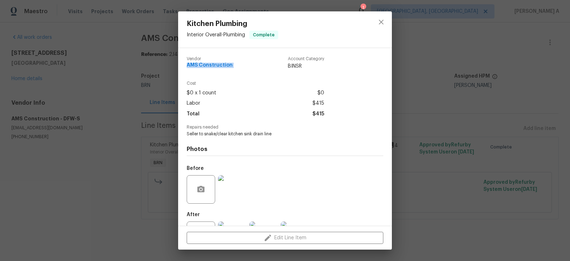
click at [216, 66] on span "AMS Construction" at bounding box center [210, 65] width 46 height 5
copy span "AMS Construction"
click at [229, 133] on span "Seller to snake/clear kitchen sink drain line" at bounding box center [275, 134] width 177 height 6
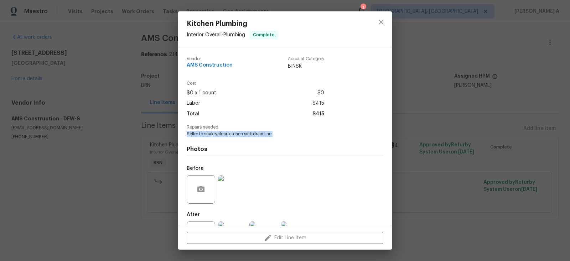
copy span "Seller to snake/clear kitchen sink drain line"
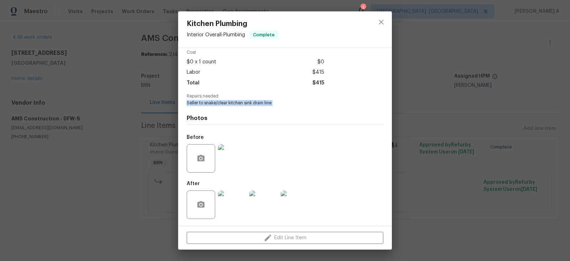
click at [242, 151] on img at bounding box center [232, 158] width 29 height 29
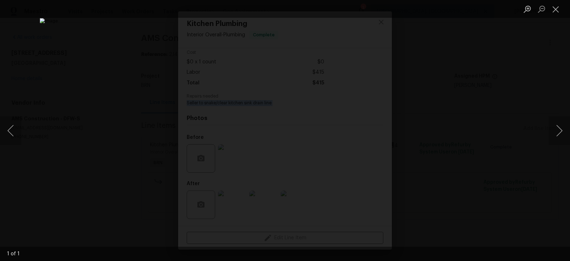
click at [566, 5] on ul "Lightbox" at bounding box center [546, 9] width 50 height 18
click at [559, 5] on button "Close lightbox" at bounding box center [556, 9] width 14 height 12
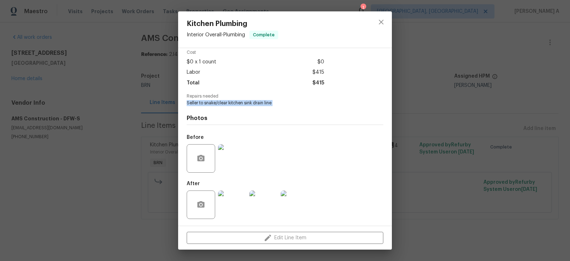
click at [226, 199] on img at bounding box center [232, 205] width 29 height 29
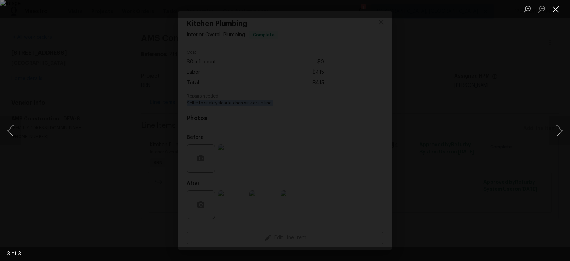
click at [554, 13] on button "Close lightbox" at bounding box center [556, 9] width 14 height 12
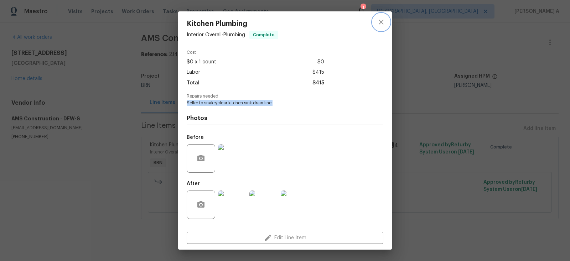
click at [385, 20] on icon "close" at bounding box center [381, 22] width 9 height 9
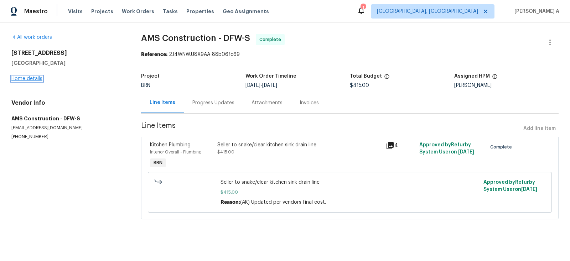
click at [35, 77] on link "Home details" at bounding box center [26, 78] width 31 height 5
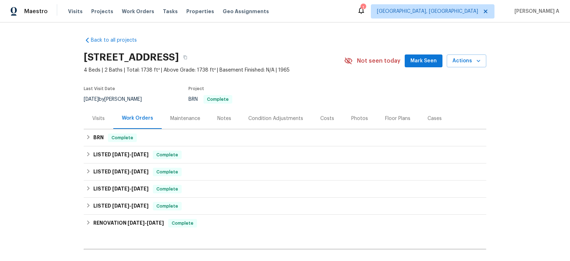
scroll to position [3, 0]
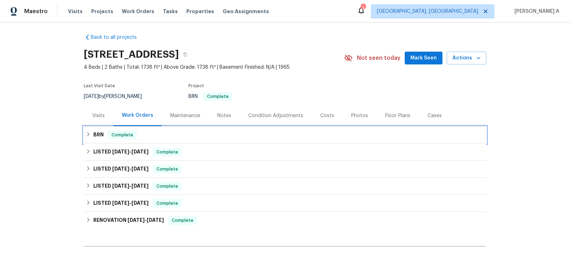
click at [195, 133] on div "BRN Complete" at bounding box center [285, 135] width 399 height 9
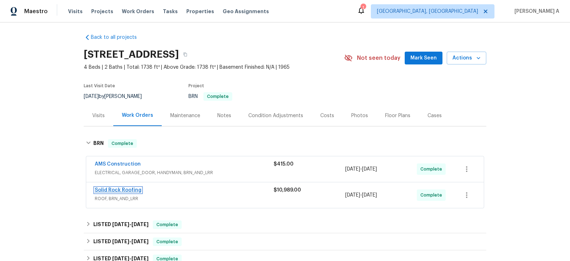
click at [122, 188] on link "Solid Rock Roofing" at bounding box center [118, 190] width 47 height 5
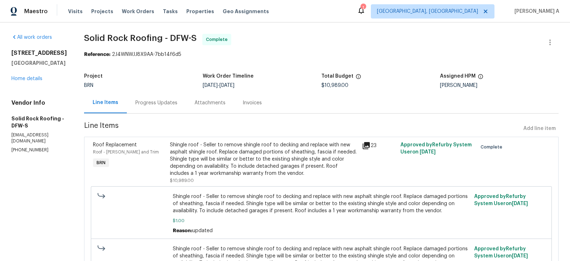
click at [249, 159] on div "Shingle roof - Seller to remove shingle roof to decking and replace with new as…" at bounding box center [264, 160] width 188 height 36
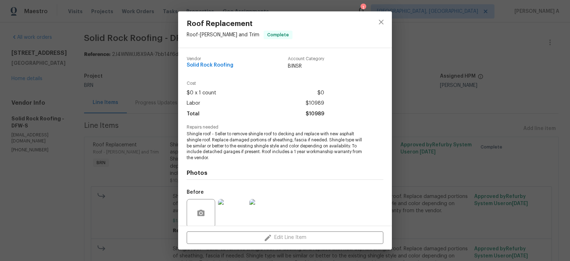
click at [254, 135] on span "Shingle roof - Seller to remove shingle roof to decking and replace with new as…" at bounding box center [275, 146] width 177 height 30
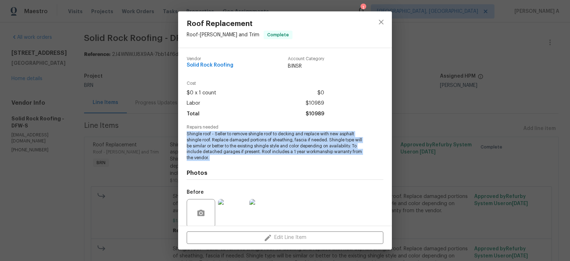
click at [254, 135] on span "Shingle roof - Seller to remove shingle roof to decking and replace with new as…" at bounding box center [275, 146] width 177 height 30
copy span "Shingle roof - Seller to remove shingle roof to decking and replace with new as…"
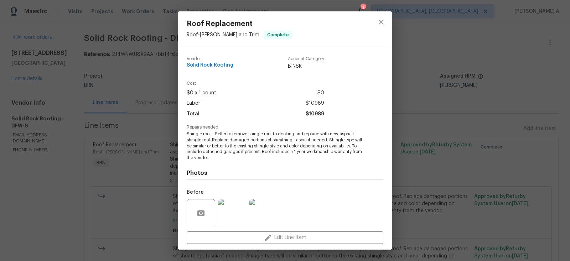
click at [213, 67] on span "Solid Rock Roofing" at bounding box center [210, 65] width 47 height 5
copy span "Solid Rock Roofing"
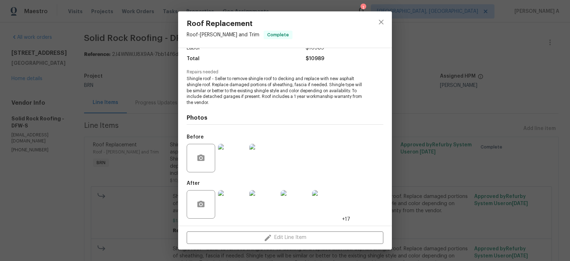
click at [241, 163] on img at bounding box center [232, 158] width 29 height 29
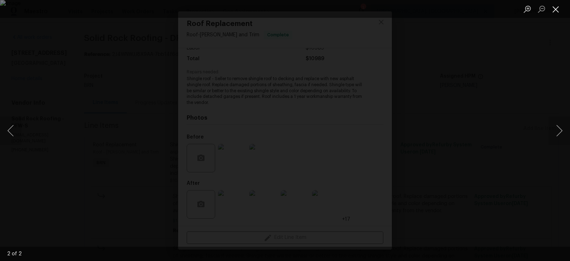
click at [553, 9] on button "Close lightbox" at bounding box center [556, 9] width 14 height 12
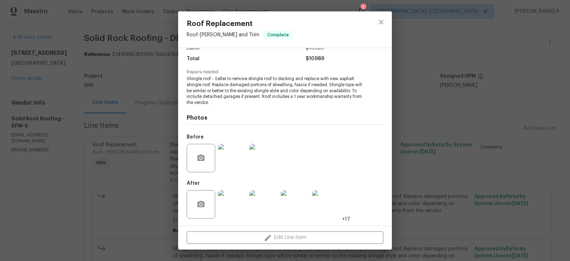
click at [238, 201] on img at bounding box center [232, 204] width 29 height 29
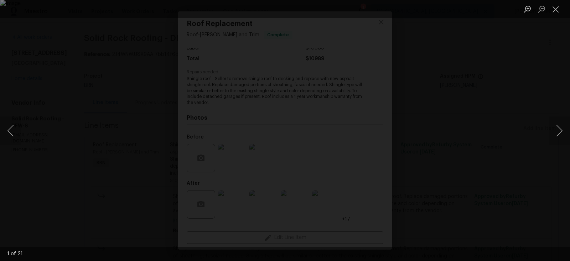
click at [258, 89] on img "Lightbox" at bounding box center [285, 130] width 570 height 261
click at [561, 6] on button "Close lightbox" at bounding box center [556, 9] width 14 height 12
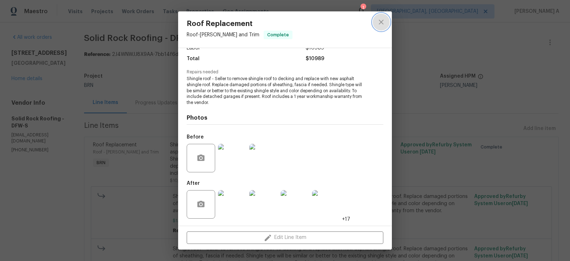
click at [381, 25] on icon "close" at bounding box center [381, 22] width 9 height 9
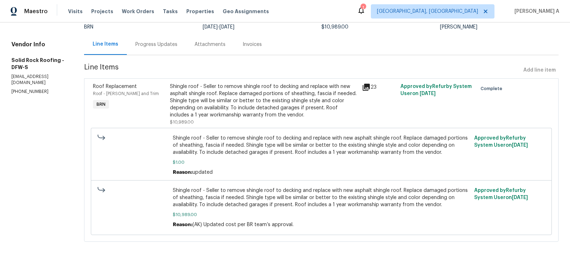
scroll to position [0, 0]
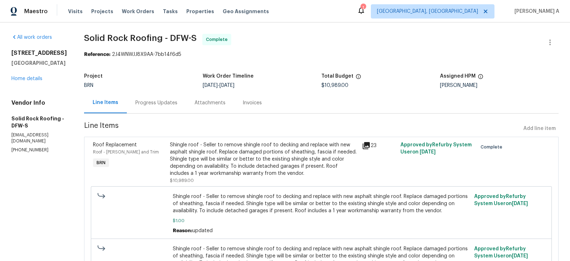
click at [237, 102] on div "Invoices" at bounding box center [252, 102] width 36 height 21
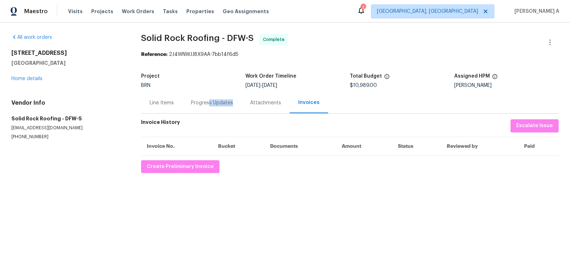
click at [208, 106] on div "Progress Updates" at bounding box center [212, 102] width 59 height 21
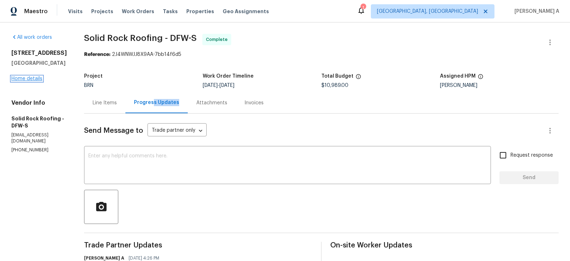
click at [35, 77] on link "Home details" at bounding box center [26, 78] width 31 height 5
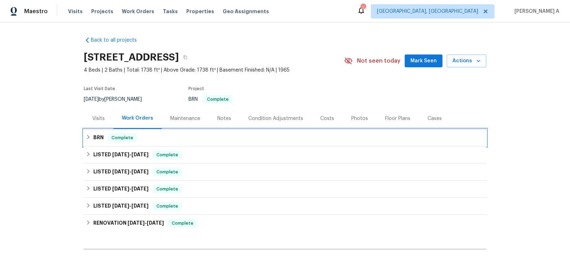
click at [131, 140] on span "Complete" at bounding box center [122, 137] width 27 height 7
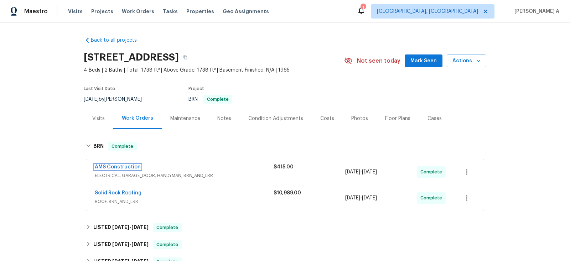
click at [127, 167] on link "AMS Construction" at bounding box center [118, 167] width 46 height 5
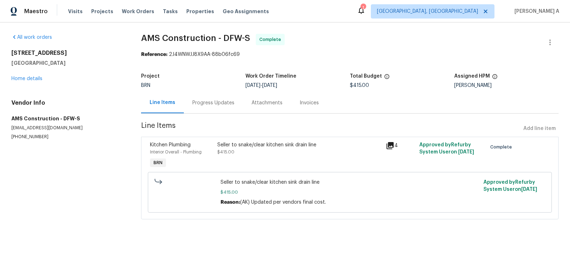
click at [306, 99] on div "Invoices" at bounding box center [309, 102] width 19 height 7
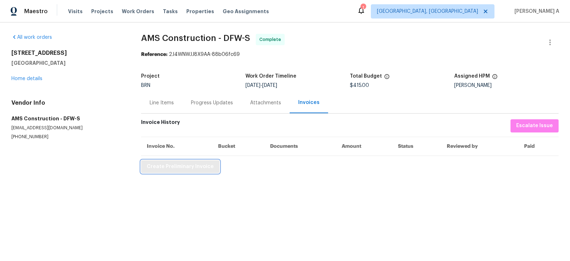
click at [183, 169] on span "Create Preliminary Invoice" at bounding box center [180, 167] width 67 height 9
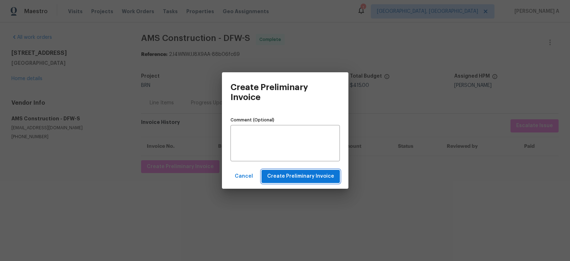
click at [287, 177] on span "Create Preliminary Invoice" at bounding box center [300, 176] width 67 height 9
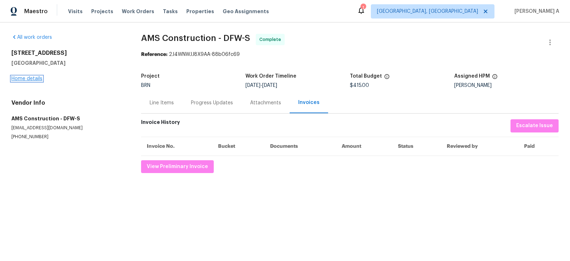
click at [39, 77] on link "Home details" at bounding box center [26, 78] width 31 height 5
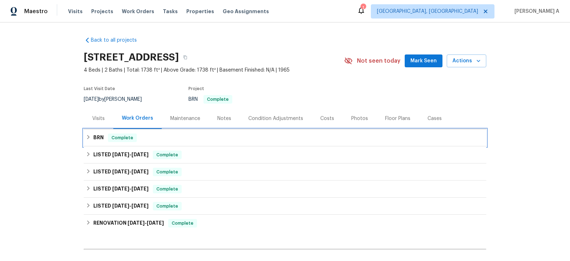
click at [142, 131] on div "BRN Complete" at bounding box center [285, 137] width 403 height 17
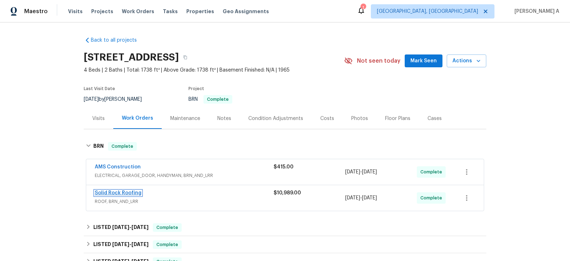
click at [123, 191] on link "Solid Rock Roofing" at bounding box center [118, 193] width 47 height 5
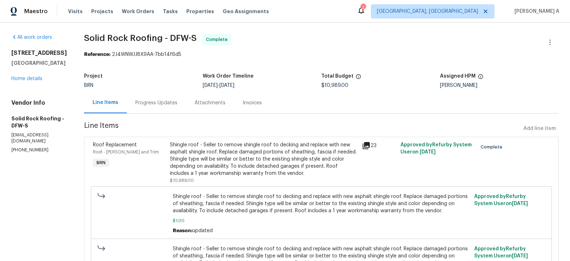
click at [249, 101] on div "Invoices" at bounding box center [252, 102] width 19 height 7
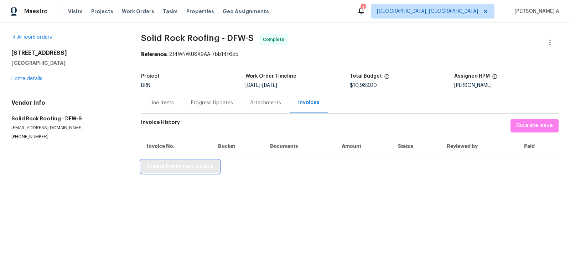
click at [179, 172] on button "Create Preliminary Invoice" at bounding box center [180, 166] width 78 height 13
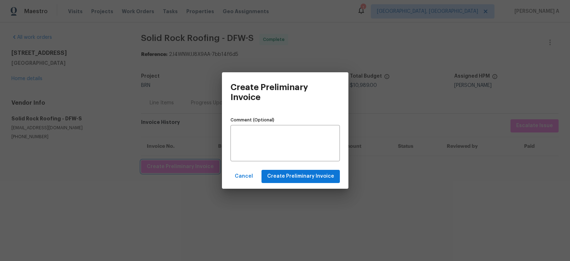
click at [296, 189] on div "Create Preliminary Invoice Comment (Optional) x Comment (Optional) Cancel Creat…" at bounding box center [285, 130] width 570 height 261
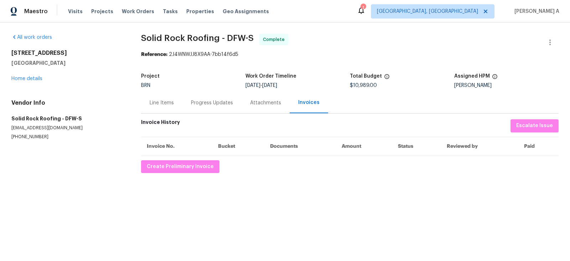
click at [296, 182] on div "All work orders 1224 Briarwood Dr Cleburne, TX 76033 Home details Vendor Info S…" at bounding box center [285, 103] width 570 height 162
click at [195, 175] on div "All work orders 1224 Briarwood Dr Cleburne, TX 76033 Home details Vendor Info S…" at bounding box center [285, 103] width 570 height 162
click at [193, 167] on span "Create Preliminary Invoice" at bounding box center [180, 167] width 67 height 9
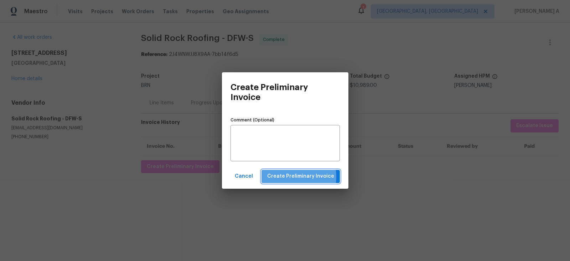
click at [294, 176] on span "Create Preliminary Invoice" at bounding box center [300, 176] width 67 height 9
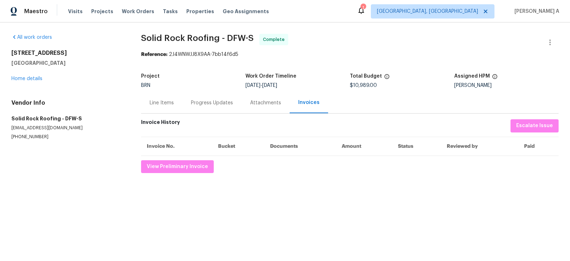
click at [160, 103] on div "Line Items" at bounding box center [162, 102] width 24 height 7
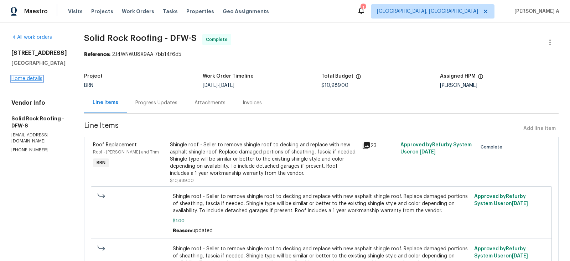
click at [15, 78] on link "Home details" at bounding box center [26, 78] width 31 height 5
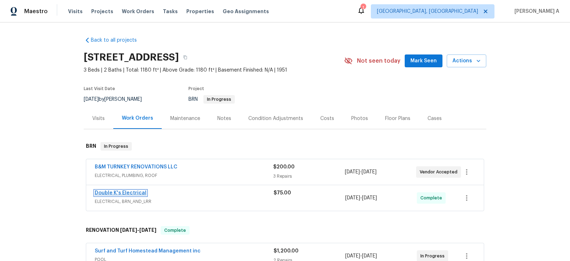
click at [124, 193] on link "Double K's Electrical" at bounding box center [121, 193] width 52 height 5
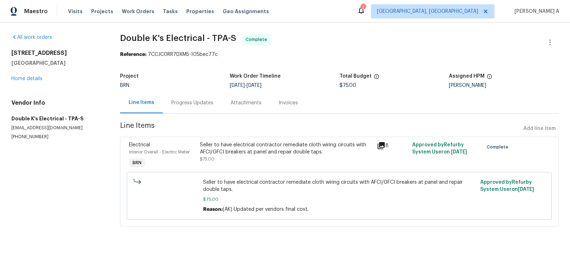
click at [273, 107] on div "Invoices" at bounding box center [288, 102] width 36 height 21
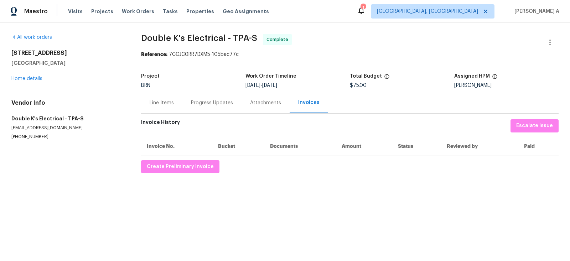
click at [163, 107] on div "Line Items" at bounding box center [161, 102] width 41 height 21
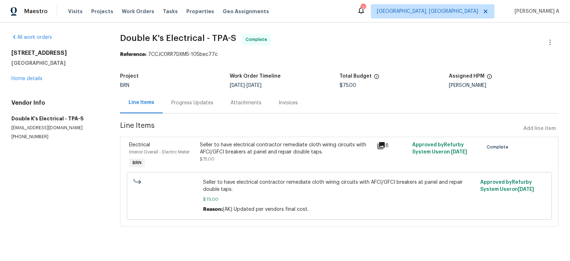
click at [32, 141] on section "All work orders [STREET_ADDRESS] Home details Vendor Info Double K's Electrical…" at bounding box center [57, 134] width 92 height 201
copy p "[PHONE_NUMBER]"
click at [29, 77] on link "Home details" at bounding box center [26, 78] width 31 height 5
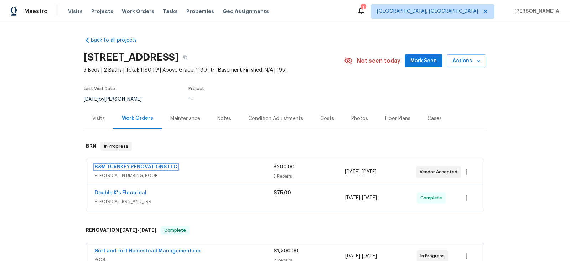
click at [153, 168] on link "B&M TURNKEY RENOVATIONS LLC" at bounding box center [136, 167] width 83 height 5
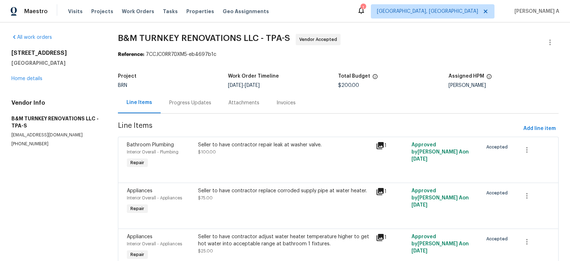
click at [184, 98] on div "Progress Updates" at bounding box center [190, 102] width 59 height 21
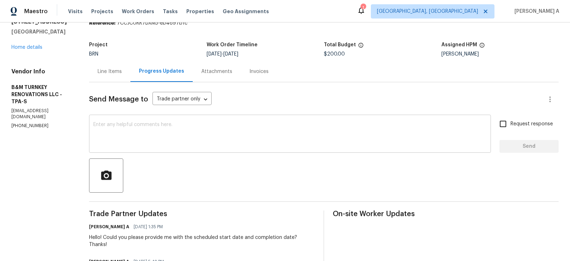
scroll to position [56, 0]
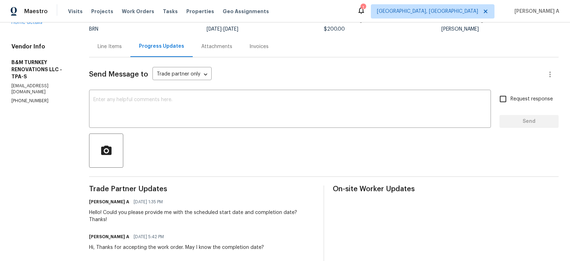
click at [39, 98] on p "[PHONE_NUMBER]" at bounding box center [41, 101] width 61 height 6
copy p "[PHONE_NUMBER]"
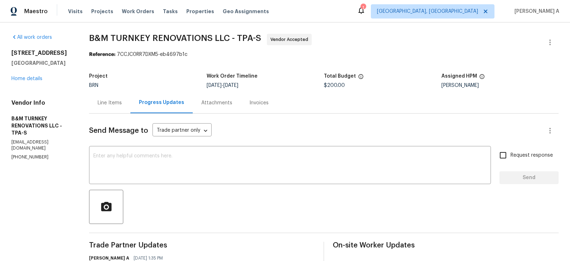
click at [122, 99] on div "Line Items" at bounding box center [110, 102] width 24 height 7
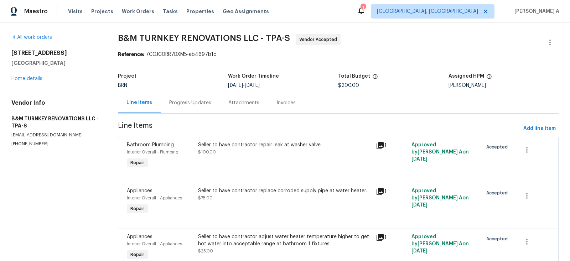
click at [184, 95] on div "Progress Updates" at bounding box center [190, 102] width 59 height 21
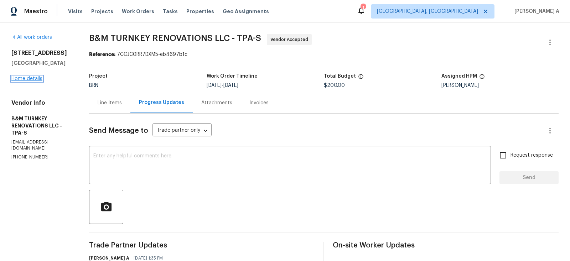
click at [26, 78] on link "Home details" at bounding box center [26, 78] width 31 height 5
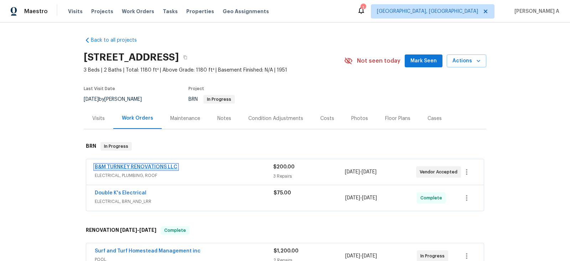
click at [126, 167] on link "B&M TURNKEY RENOVATIONS LLC" at bounding box center [136, 167] width 83 height 5
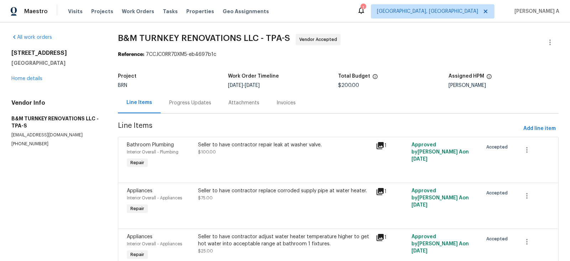
click at [62, 133] on p "[EMAIL_ADDRESS][DOMAIN_NAME]" at bounding box center [55, 135] width 89 height 6
copy p "[EMAIL_ADDRESS][DOMAIN_NAME]"
click at [183, 90] on div "Project BRN Work Order Timeline [DATE] - [DATE] Total Budget $200.00 Assigned H…" at bounding box center [338, 81] width 441 height 23
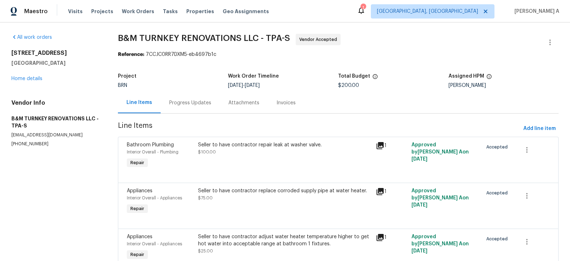
click at [213, 101] on div "Progress Updates" at bounding box center [190, 102] width 59 height 21
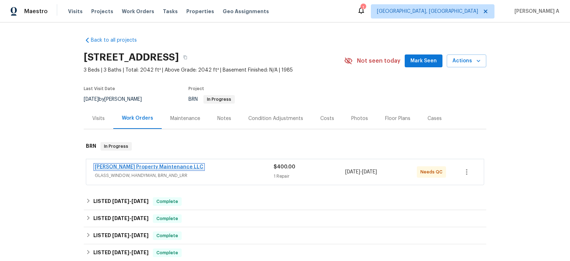
click at [154, 166] on link "[PERSON_NAME] Property Maintenance LLC" at bounding box center [149, 167] width 109 height 5
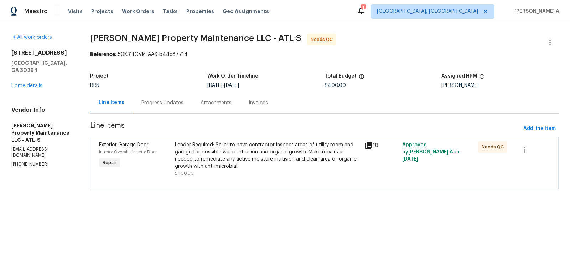
click at [257, 153] on div "Lender Required: Seller to have contractor inspect areas of utility room and ga…" at bounding box center [267, 156] width 185 height 29
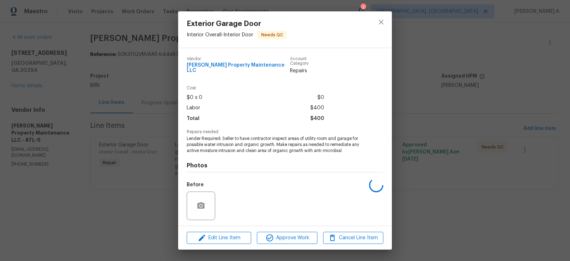
scroll to position [43, 0]
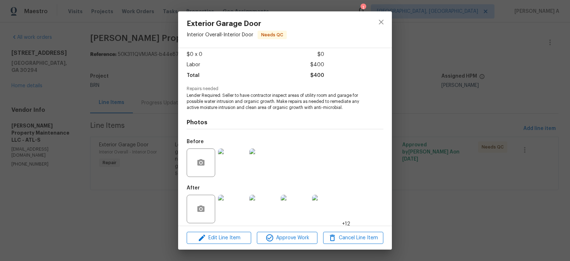
click at [236, 158] on img at bounding box center [232, 163] width 29 height 29
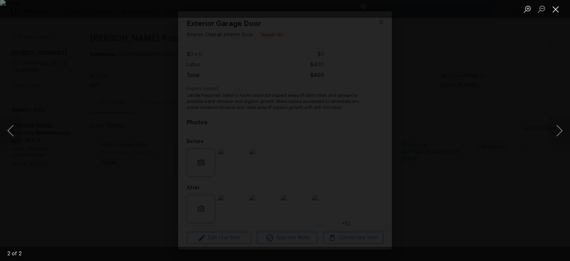
click at [550, 9] on button "Close lightbox" at bounding box center [556, 9] width 14 height 12
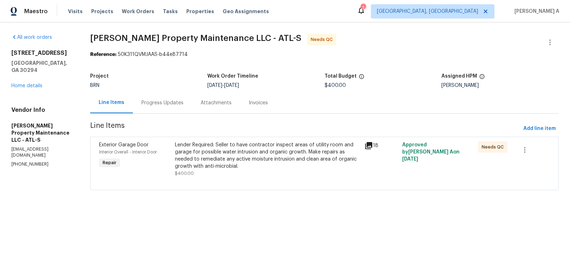
click at [246, 163] on div "Lender Required: Seller to have contractor inspect areas of utility room and ga…" at bounding box center [267, 156] width 185 height 29
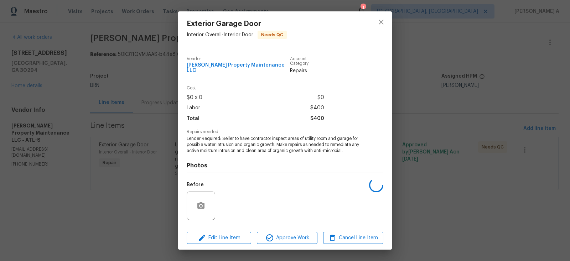
scroll to position [43, 0]
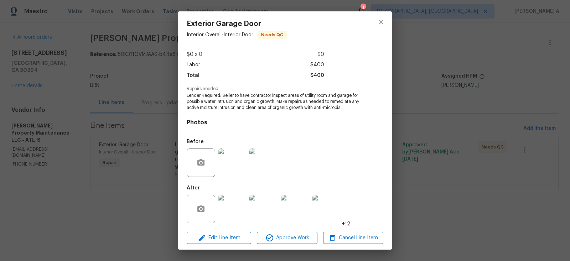
click at [234, 203] on img at bounding box center [232, 209] width 29 height 29
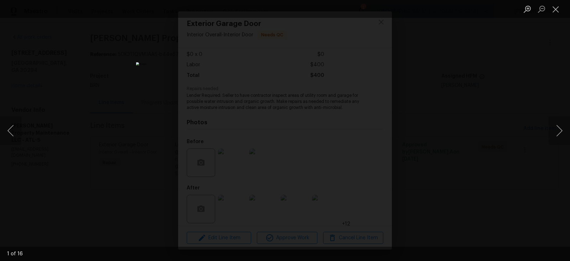
click at [563, 6] on ul "Lightbox" at bounding box center [546, 9] width 50 height 18
click at [558, 7] on button "Close lightbox" at bounding box center [556, 9] width 14 height 12
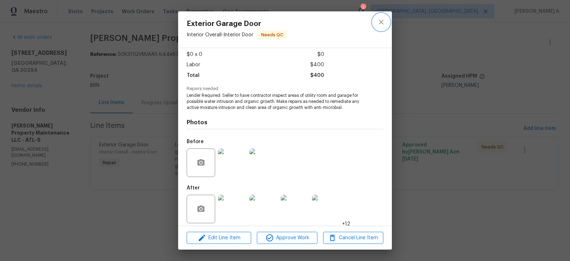
click at [383, 16] on button "close" at bounding box center [381, 22] width 17 height 17
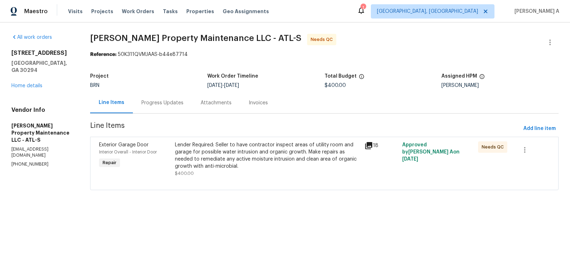
click at [154, 107] on div "Progress Updates" at bounding box center [162, 102] width 59 height 21
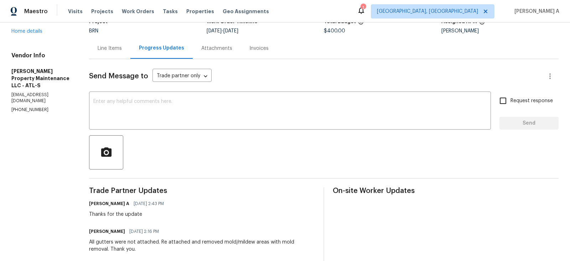
scroll to position [39, 0]
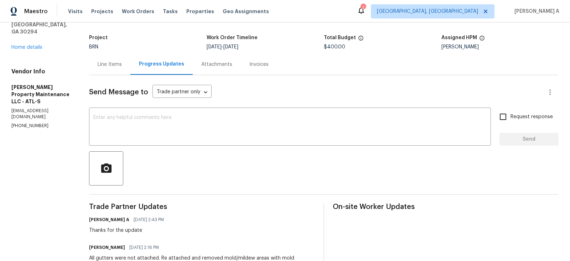
click at [113, 66] on div "Line Items" at bounding box center [110, 64] width 24 height 7
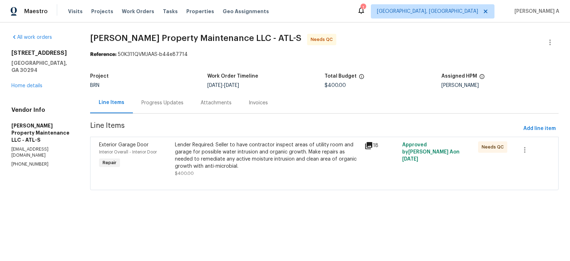
click at [164, 94] on div "Progress Updates" at bounding box center [162, 102] width 59 height 21
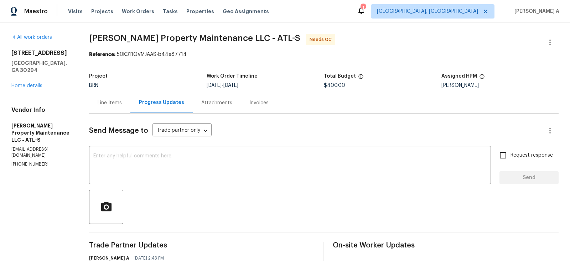
click at [97, 103] on div "Line Items" at bounding box center [109, 102] width 41 height 21
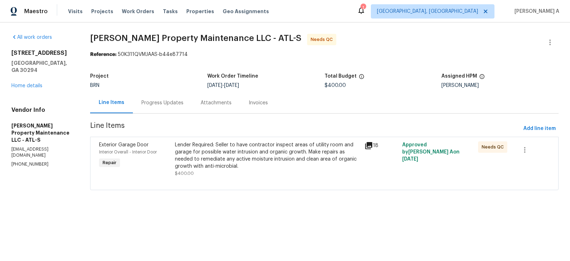
click at [210, 153] on div "Lender Required: Seller to have contractor inspect areas of utility room and ga…" at bounding box center [267, 156] width 185 height 29
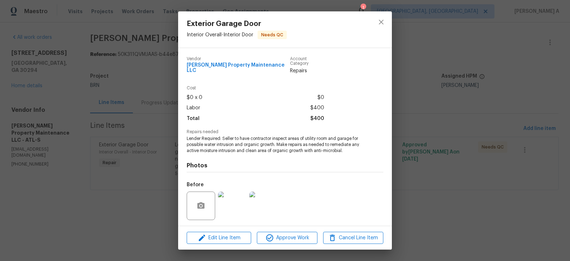
scroll to position [43, 0]
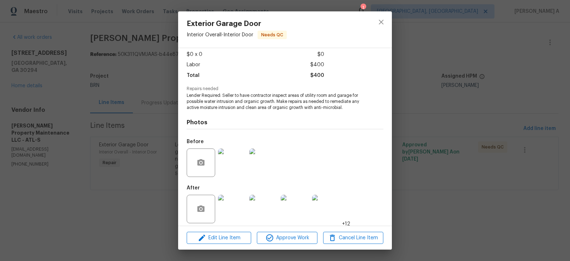
click at [242, 157] on img at bounding box center [232, 163] width 29 height 29
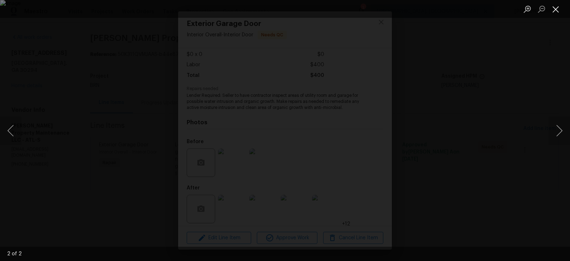
click at [557, 5] on button "Close lightbox" at bounding box center [556, 9] width 14 height 12
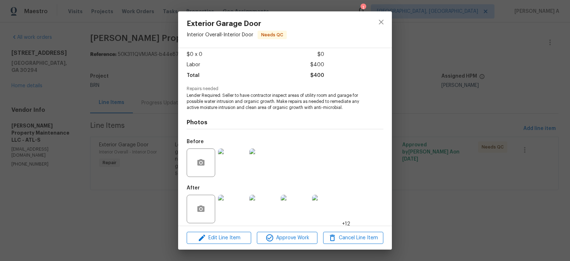
click at [238, 209] on img at bounding box center [232, 209] width 29 height 29
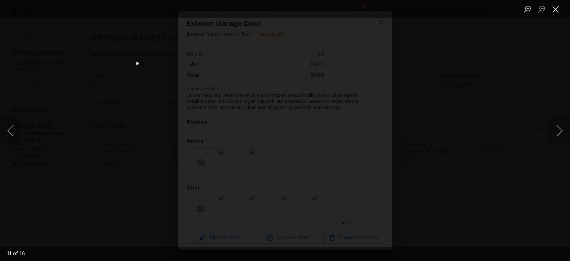
click at [553, 3] on button "Close lightbox" at bounding box center [556, 9] width 14 height 12
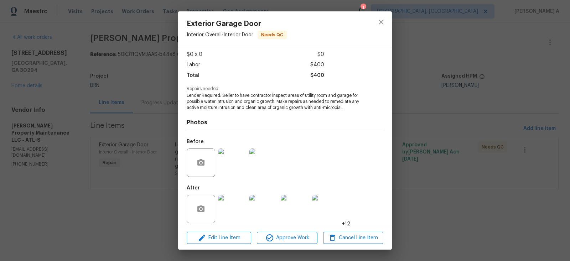
click at [396, 12] on div "Exterior Garage Door Interior Overall - Interior Door Needs QC Vendor Glen Prop…" at bounding box center [285, 130] width 570 height 261
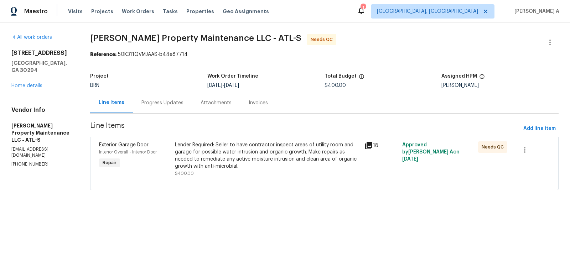
click at [212, 161] on div "Lender Required: Seller to have contractor inspect areas of utility room and ga…" at bounding box center [267, 156] width 185 height 29
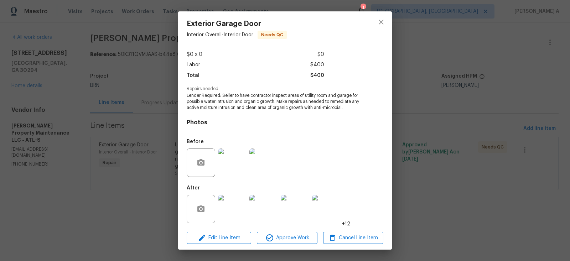
click at [226, 205] on img at bounding box center [232, 209] width 29 height 29
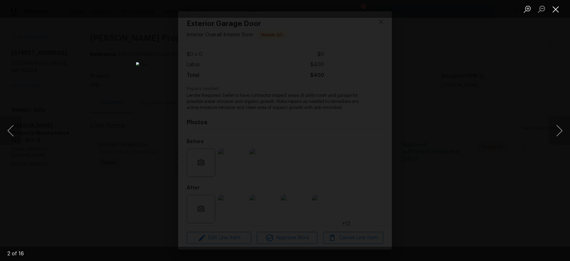
click at [556, 9] on button "Close lightbox" at bounding box center [556, 9] width 14 height 12
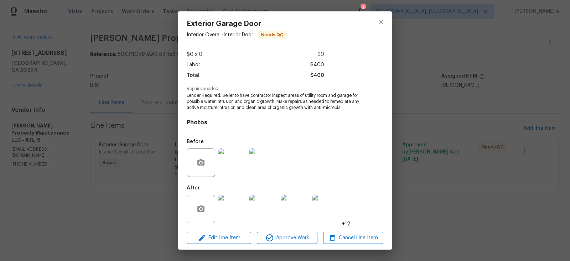
click at [225, 164] on img at bounding box center [232, 163] width 29 height 29
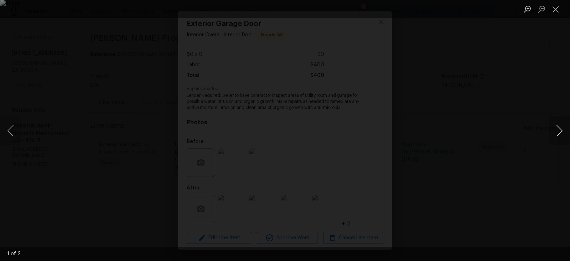
click at [559, 131] on button "Next image" at bounding box center [559, 131] width 21 height 29
click at [554, 14] on button "Close lightbox" at bounding box center [556, 9] width 14 height 12
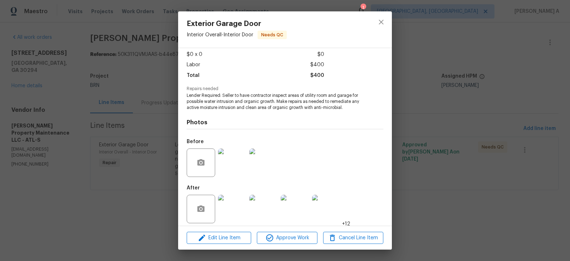
click at [238, 206] on img at bounding box center [232, 209] width 29 height 29
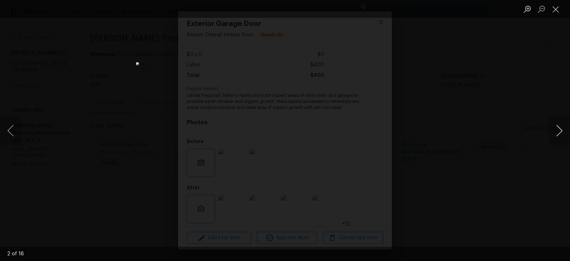
click at [561, 130] on button "Next image" at bounding box center [559, 131] width 21 height 29
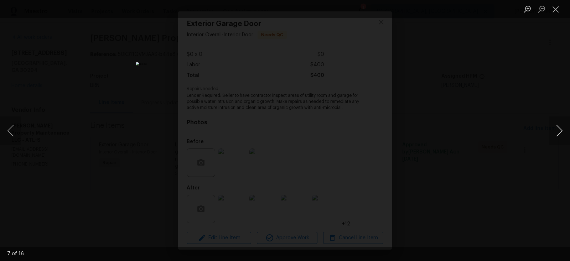
click at [561, 130] on button "Next image" at bounding box center [559, 131] width 21 height 29
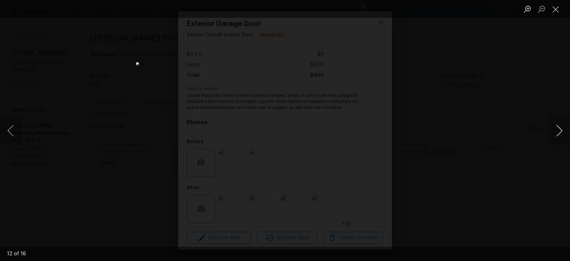
click at [561, 130] on button "Next image" at bounding box center [559, 131] width 21 height 29
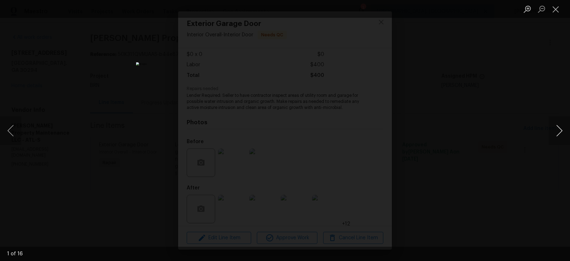
click at [561, 130] on button "Next image" at bounding box center [559, 131] width 21 height 29
click at [470, 117] on div "Lightbox" at bounding box center [285, 130] width 570 height 261
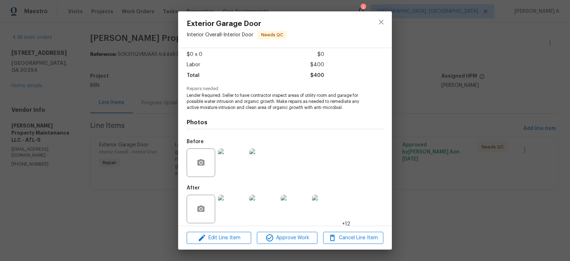
click at [265, 162] on img at bounding box center [264, 163] width 29 height 29
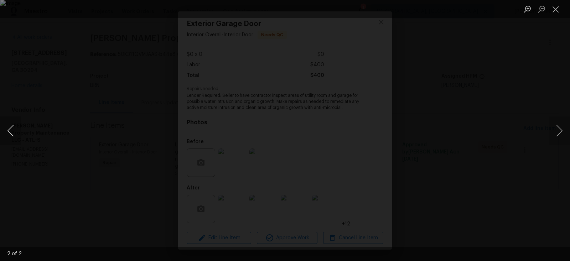
click at [13, 135] on button "Previous image" at bounding box center [10, 131] width 21 height 29
click at [87, 152] on div "Lightbox" at bounding box center [285, 130] width 570 height 261
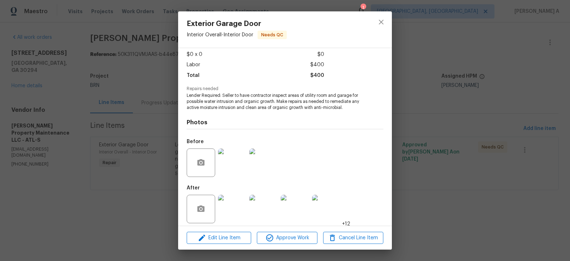
click at [473, 181] on div "Exterior Garage Door Interior Overall - Interior Door Needs QC Vendor Glen Prop…" at bounding box center [285, 130] width 570 height 261
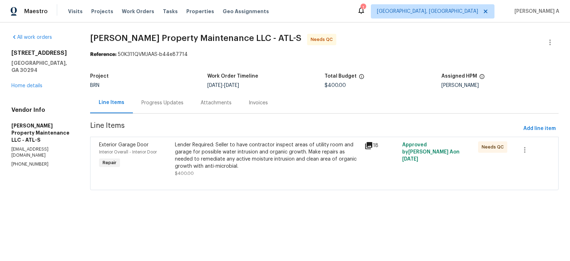
click at [330, 150] on div "Lender Required: Seller to have contractor inspect areas of utility room and ga…" at bounding box center [267, 156] width 185 height 29
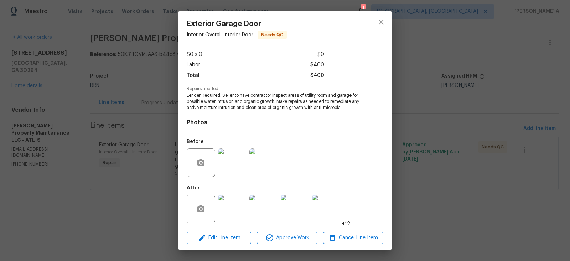
click at [233, 207] on img at bounding box center [232, 209] width 29 height 29
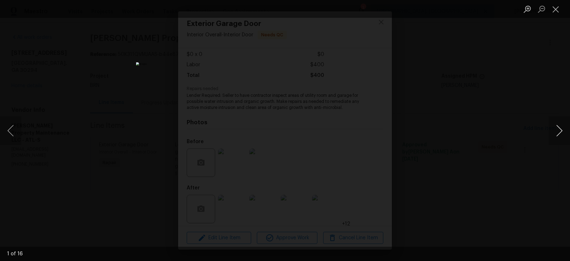
click at [557, 133] on button "Next image" at bounding box center [559, 131] width 21 height 29
click at [16, 130] on button "Previous image" at bounding box center [10, 131] width 21 height 29
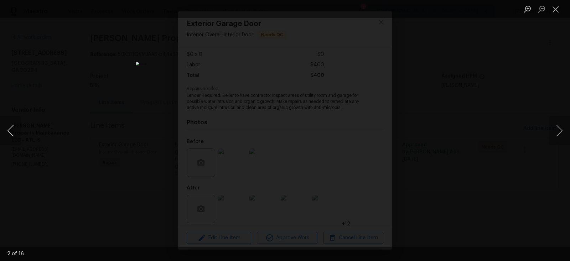
click at [16, 130] on button "Previous image" at bounding box center [10, 131] width 21 height 29
click at [563, 139] on button "Next image" at bounding box center [559, 131] width 21 height 29
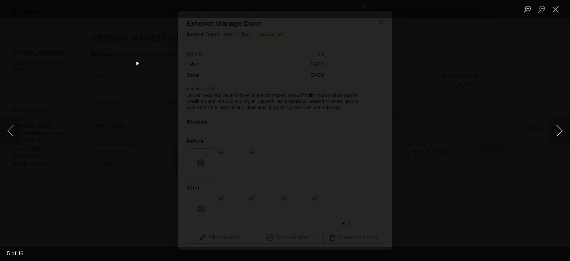
click at [563, 139] on button "Next image" at bounding box center [559, 131] width 21 height 29
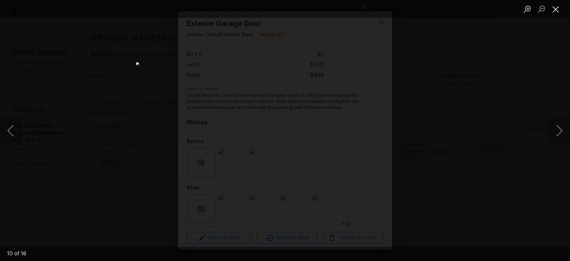
click at [552, 8] on button "Close lightbox" at bounding box center [556, 9] width 14 height 12
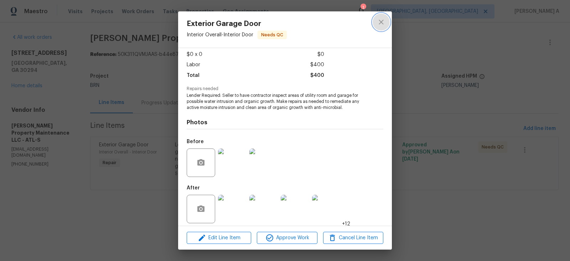
click at [382, 18] on icon "close" at bounding box center [381, 22] width 9 height 9
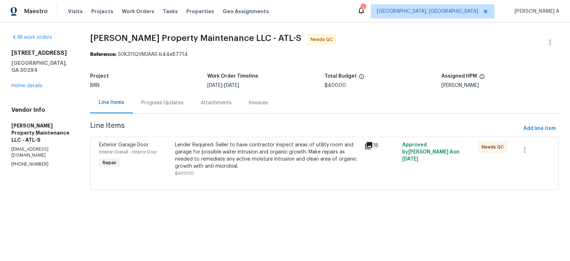
click at [176, 102] on div "Progress Updates" at bounding box center [163, 102] width 42 height 7
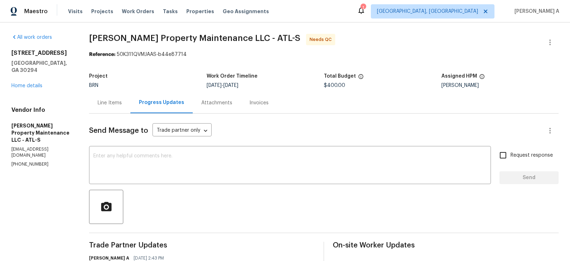
click at [111, 103] on div "Line Items" at bounding box center [110, 102] width 24 height 7
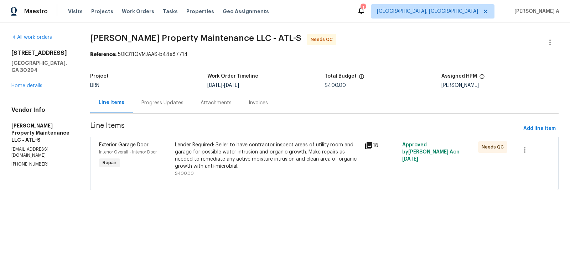
click at [270, 159] on div "Lender Required: Seller to have contractor inspect areas of utility room and ga…" at bounding box center [267, 156] width 185 height 29
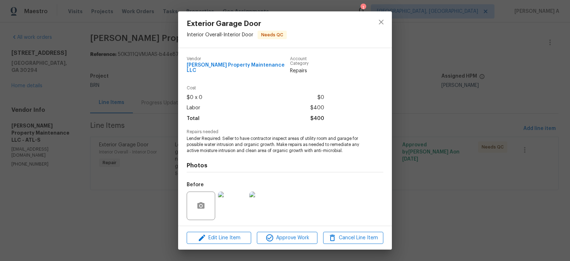
scroll to position [43, 0]
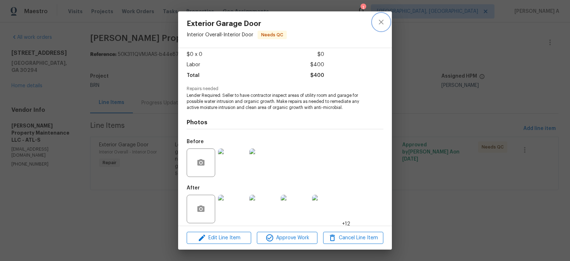
click at [384, 23] on icon "close" at bounding box center [381, 22] width 9 height 9
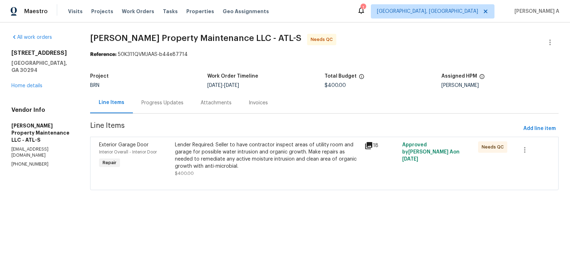
click at [245, 157] on div "Lender Required: Seller to have contractor inspect areas of utility room and ga…" at bounding box center [267, 156] width 185 height 29
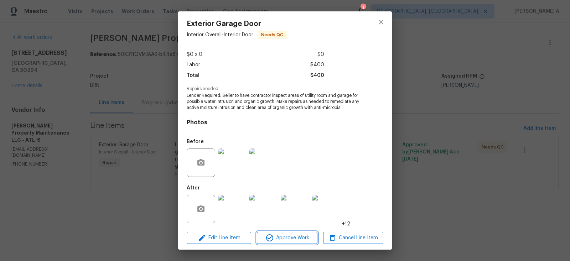
click at [288, 239] on span "Approve Work" at bounding box center [287, 238] width 56 height 9
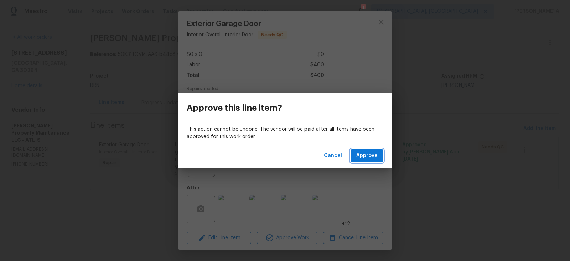
click at [372, 157] on span "Approve" at bounding box center [367, 156] width 21 height 9
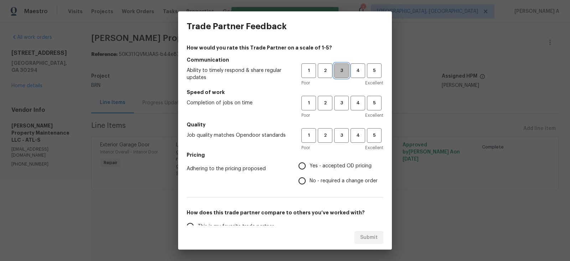
click at [346, 70] on span "3" at bounding box center [341, 71] width 13 height 8
click at [344, 98] on button "3" at bounding box center [341, 103] width 15 height 15
click at [344, 125] on h5 "Quality" at bounding box center [285, 124] width 197 height 7
click at [342, 133] on span "3" at bounding box center [341, 136] width 13 height 8
click at [327, 156] on h5 "Pricing" at bounding box center [285, 155] width 197 height 7
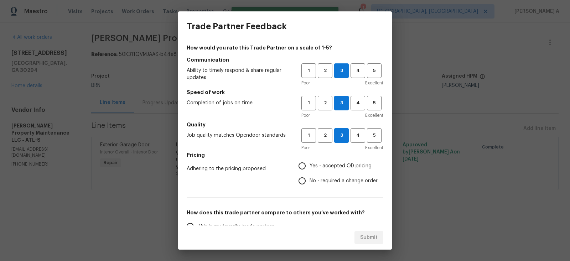
click at [325, 160] on label "Yes - accepted OD pricing" at bounding box center [336, 166] width 83 height 15
click at [310, 160] on input "Yes - accepted OD pricing" at bounding box center [302, 166] width 15 height 15
radio input "true"
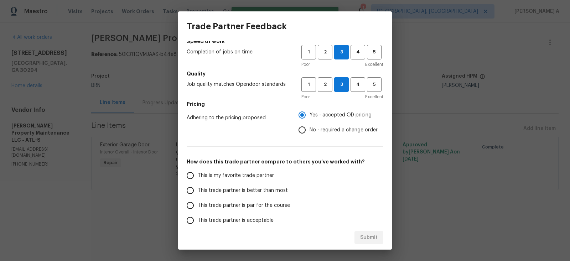
scroll to position [80, 0]
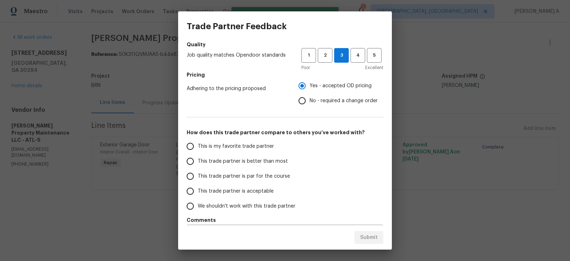
click at [250, 146] on span "This is my favorite trade partner" at bounding box center [236, 146] width 76 height 7
click at [198, 146] on input "This is my favorite trade partner" at bounding box center [190, 146] width 15 height 15
click at [377, 238] on span "Submit" at bounding box center [368, 238] width 17 height 9
radio input "true"
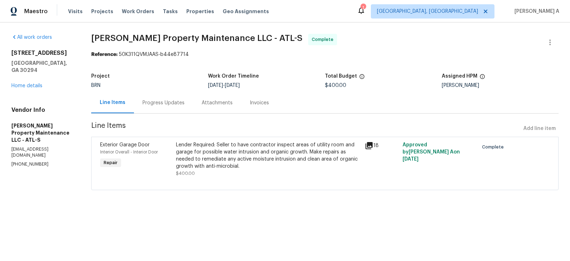
click at [252, 169] on div "Lender Required: Seller to have contractor inspect areas of utility room and ga…" at bounding box center [268, 156] width 185 height 29
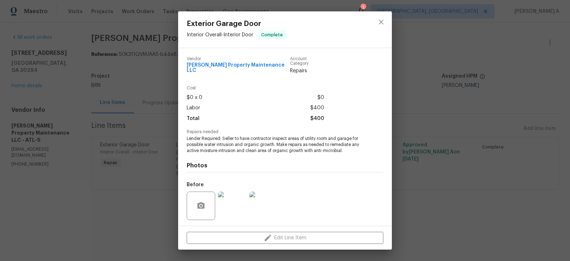
click at [233, 67] on span "Glen Property Maintenance LLC" at bounding box center [238, 68] width 103 height 11
copy span "Glen Property Maintenance LLC"
click at [269, 145] on span "Lender Required: Seller to have contractor inspect areas of utility room and ga…" at bounding box center [275, 145] width 177 height 18
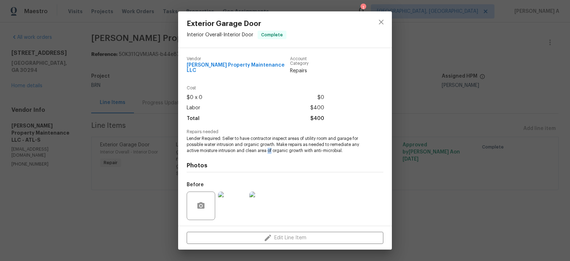
click at [269, 145] on span "Lender Required: Seller to have contractor inspect areas of utility room and ga…" at bounding box center [275, 145] width 177 height 18
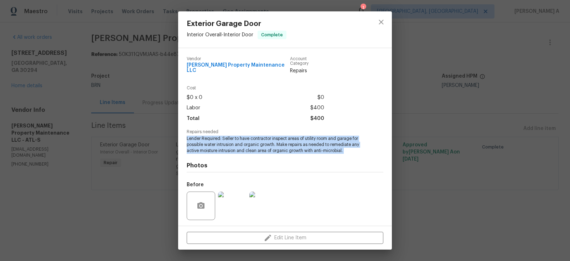
click at [269, 145] on span "Lender Required: Seller to have contractor inspect areas of utility room and ga…" at bounding box center [275, 145] width 177 height 18
copy span "Lender Required: Seller to have contractor inspect areas of utility room and ga…"
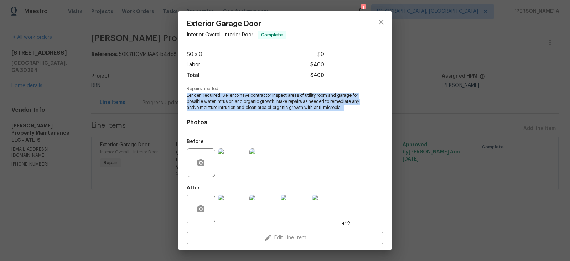
click at [233, 161] on img at bounding box center [232, 163] width 29 height 29
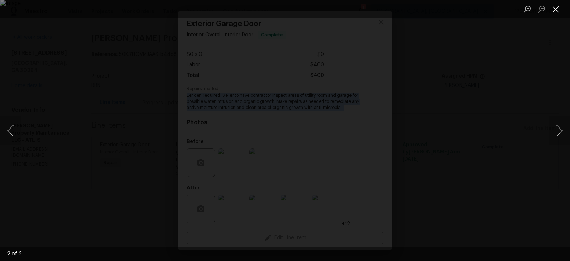
click at [563, 10] on button "Close lightbox" at bounding box center [556, 9] width 14 height 12
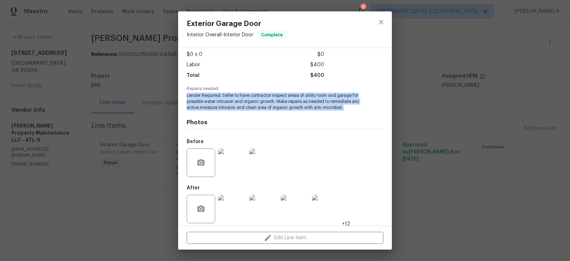
click at [234, 201] on img at bounding box center [232, 209] width 29 height 29
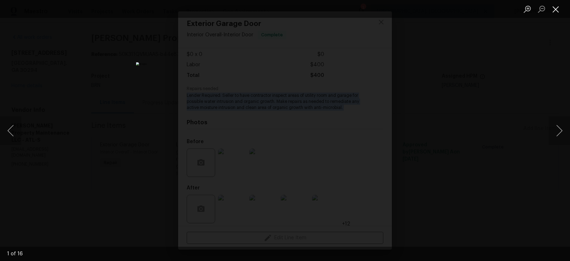
click at [556, 10] on button "Close lightbox" at bounding box center [556, 9] width 14 height 12
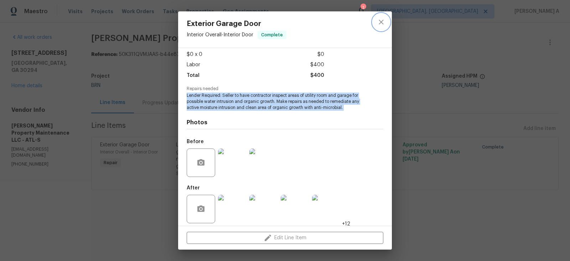
click at [373, 20] on button "close" at bounding box center [381, 22] width 17 height 17
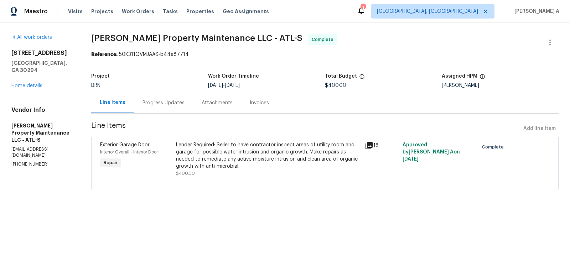
click at [253, 101] on div "Invoices" at bounding box center [259, 102] width 19 height 7
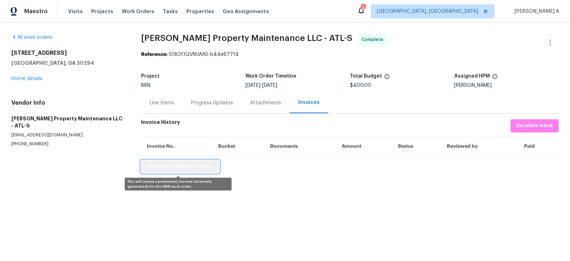
click at [200, 167] on span "Create Preliminary Invoice" at bounding box center [180, 167] width 67 height 9
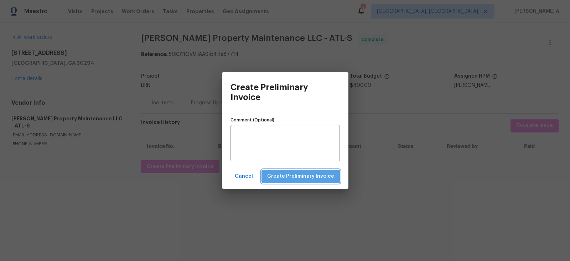
click at [320, 180] on span "Create Preliminary Invoice" at bounding box center [300, 176] width 67 height 9
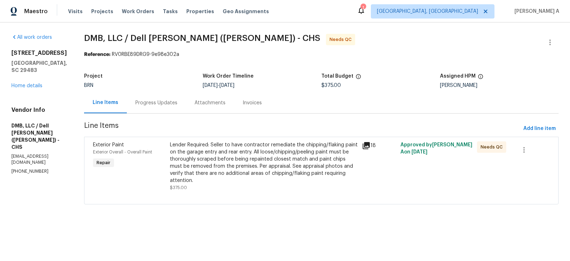
click at [209, 159] on div "Lender Required: Seller to have contractor remediate the chipping/flaking paint…" at bounding box center [264, 163] width 188 height 43
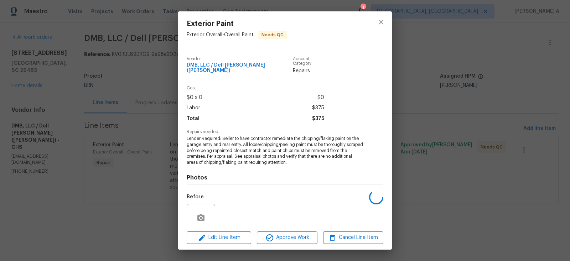
scroll to position [55, 0]
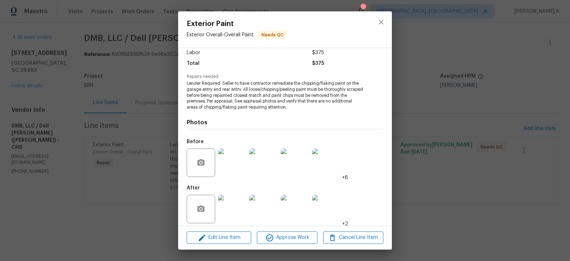
click at [230, 166] on img at bounding box center [232, 163] width 29 height 29
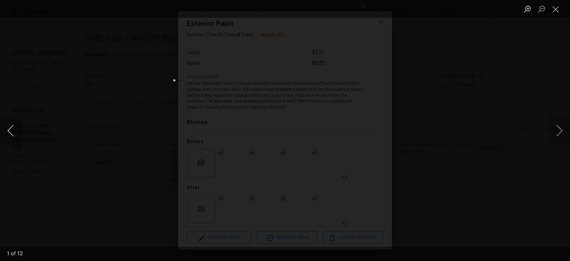
click at [1, 126] on button "Previous image" at bounding box center [10, 131] width 21 height 29
click at [15, 130] on button "Previous image" at bounding box center [10, 131] width 21 height 29
click at [16, 130] on button "Previous image" at bounding box center [10, 131] width 21 height 29
click at [9, 129] on button "Previous image" at bounding box center [10, 131] width 21 height 29
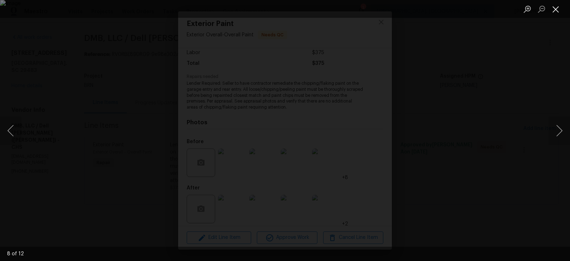
click at [559, 7] on button "Close lightbox" at bounding box center [556, 9] width 14 height 12
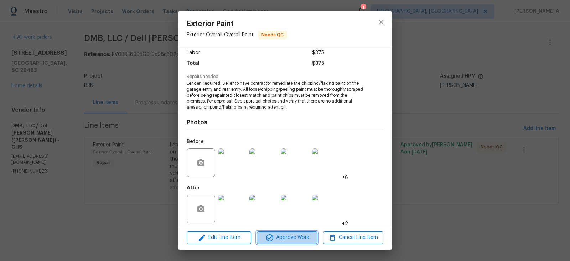
click at [286, 238] on span "Approve Work" at bounding box center [287, 238] width 56 height 9
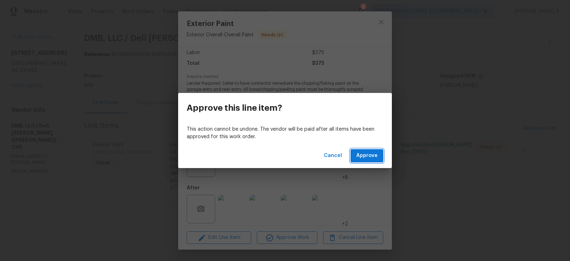
click at [363, 153] on span "Approve" at bounding box center [367, 156] width 21 height 9
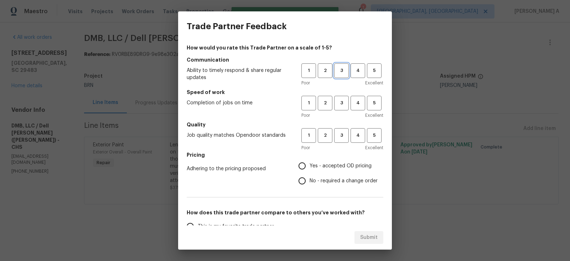
click at [342, 73] on span "3" at bounding box center [341, 71] width 13 height 8
click at [343, 100] on span "3" at bounding box center [341, 103] width 13 height 8
click at [343, 139] on span "3" at bounding box center [341, 136] width 13 height 8
click at [328, 166] on span "Yes - accepted OD pricing" at bounding box center [341, 166] width 62 height 7
click at [310, 166] on input "Yes - accepted OD pricing" at bounding box center [302, 166] width 15 height 15
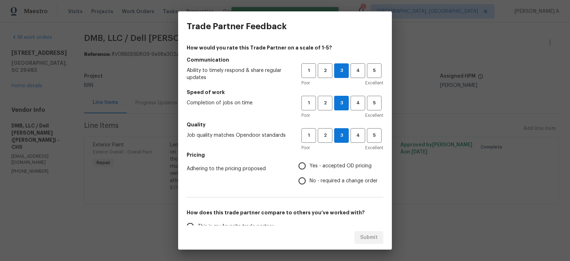
radio input "true"
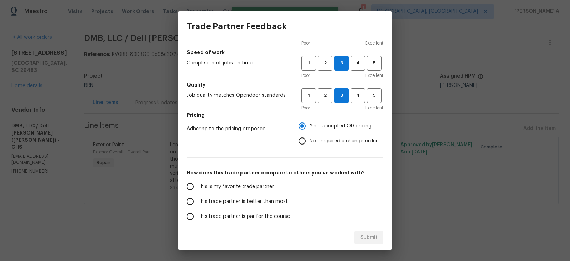
scroll to position [54, 0]
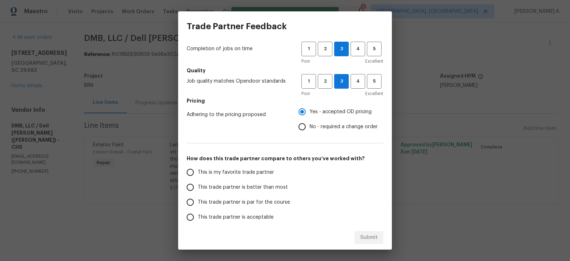
click at [247, 170] on span "This is my favorite trade partner" at bounding box center [236, 172] width 76 height 7
click at [198, 170] on input "This is my favorite trade partner" at bounding box center [190, 172] width 15 height 15
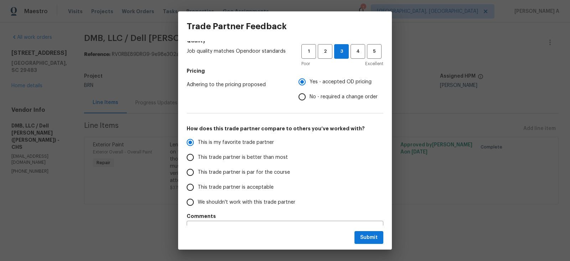
scroll to position [101, 0]
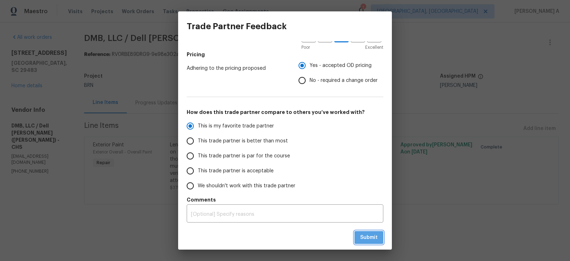
click at [371, 239] on span "Submit" at bounding box center [368, 238] width 17 height 9
radio input "true"
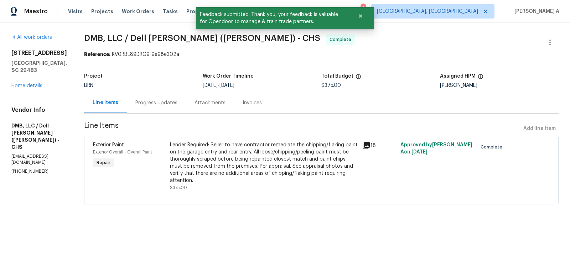
click at [152, 106] on div "Progress Updates" at bounding box center [156, 102] width 42 height 7
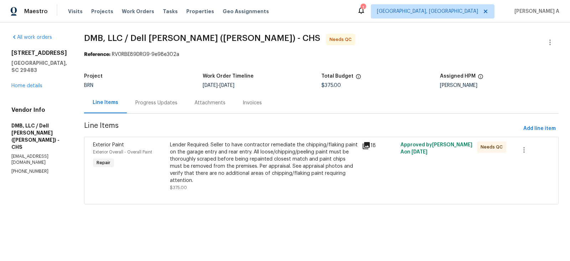
click at [235, 158] on div "Lender Required: Seller to have contractor remediate the chipping/flaking paint…" at bounding box center [264, 163] width 188 height 43
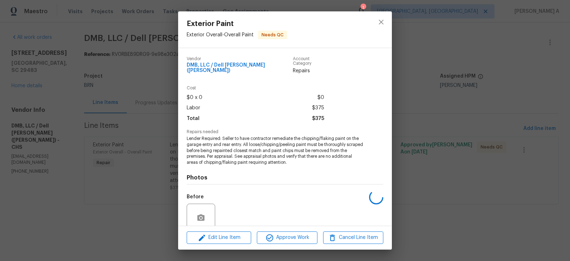
scroll to position [55, 0]
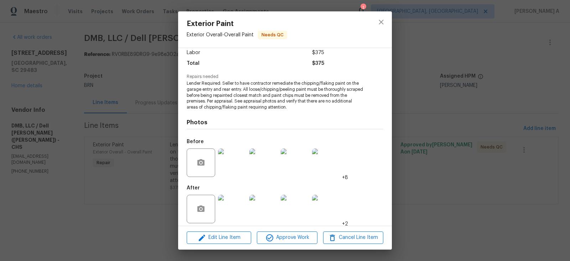
click at [226, 202] on img at bounding box center [232, 209] width 29 height 29
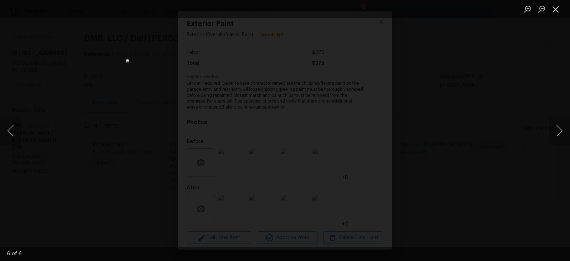
click at [556, 7] on button "Close lightbox" at bounding box center [556, 9] width 14 height 12
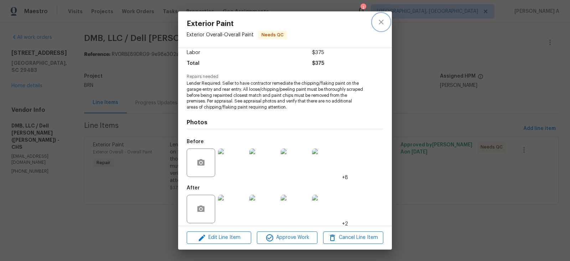
click at [383, 21] on icon "close" at bounding box center [381, 22] width 5 height 5
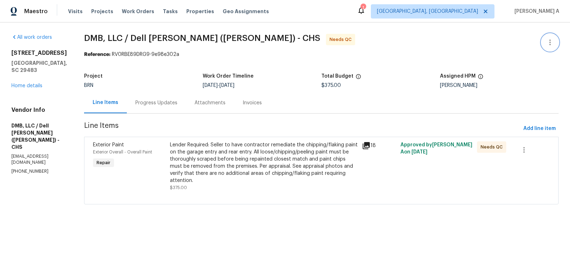
click at [551, 41] on icon "button" at bounding box center [550, 42] width 9 height 9
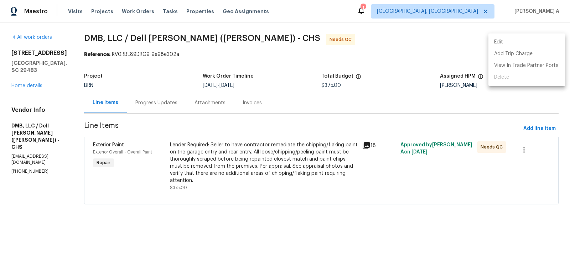
click at [529, 41] on li "Edit" at bounding box center [527, 42] width 77 height 12
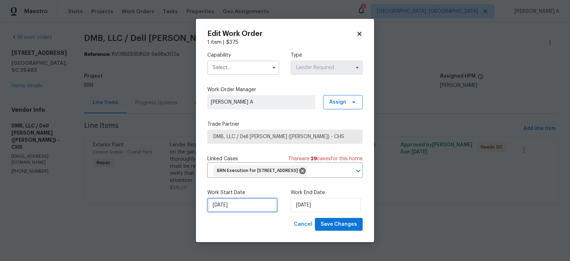
click at [242, 208] on input "[DATE]" at bounding box center [243, 205] width 70 height 14
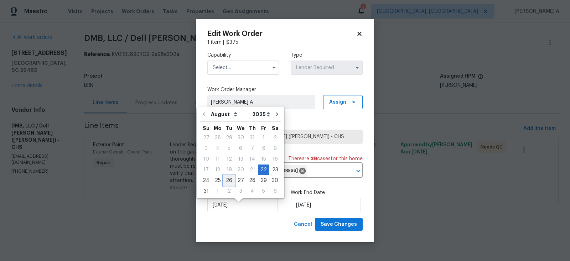
click at [228, 183] on div "26" at bounding box center [229, 181] width 11 height 10
type input "[DATE]"
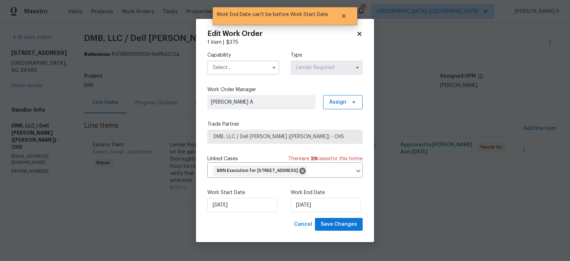
click at [239, 61] on input "text" at bounding box center [244, 68] width 72 height 14
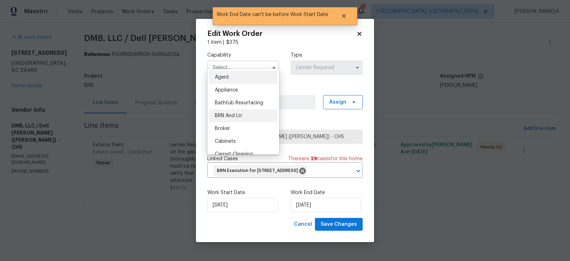
click at [240, 116] on span "BRN And Lrr" at bounding box center [228, 115] width 27 height 5
type input "BRN And Lrr"
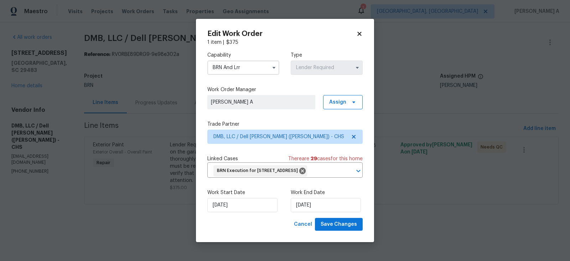
click at [354, 218] on div "Work Start Date [DATE] Work End Date [DATE]" at bounding box center [285, 201] width 155 height 35
click at [348, 239] on div "Edit Work Order 1 item | $ 375 Capability BRN And Lrr Type Lender Required Work…" at bounding box center [285, 131] width 178 height 224
click at [348, 229] on span "Save Changes" at bounding box center [339, 224] width 36 height 9
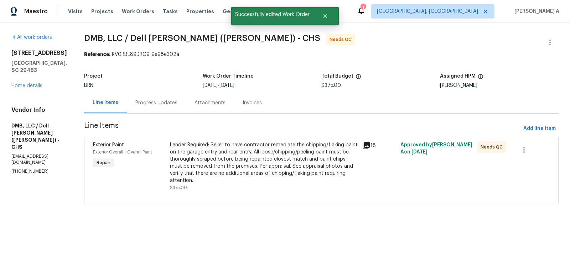
click at [149, 98] on div "Progress Updates" at bounding box center [156, 102] width 59 height 21
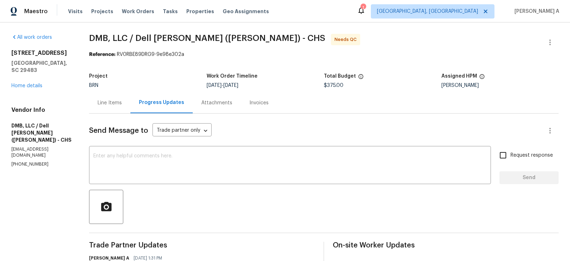
click at [106, 108] on div "Line Items" at bounding box center [109, 102] width 41 height 21
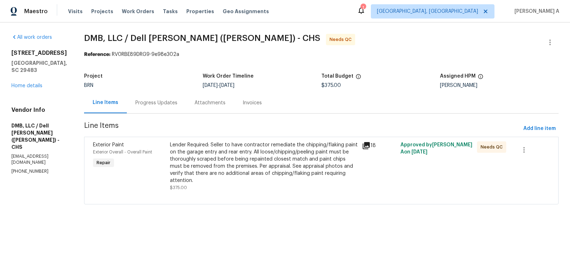
click at [217, 155] on div "Lender Required: Seller to have contractor remediate the chipping/flaking paint…" at bounding box center [264, 163] width 188 height 43
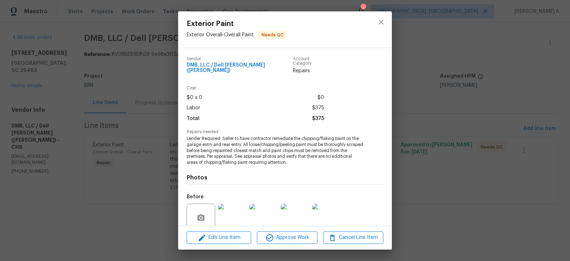
scroll to position [55, 0]
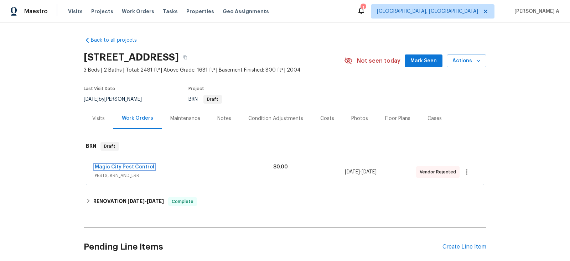
click at [124, 165] on link "Magic City Pest Control" at bounding box center [125, 167] width 60 height 5
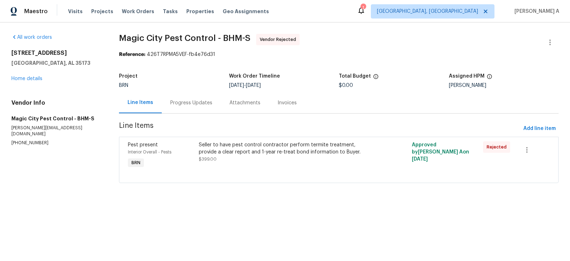
click at [183, 102] on div "Progress Updates" at bounding box center [191, 102] width 42 height 7
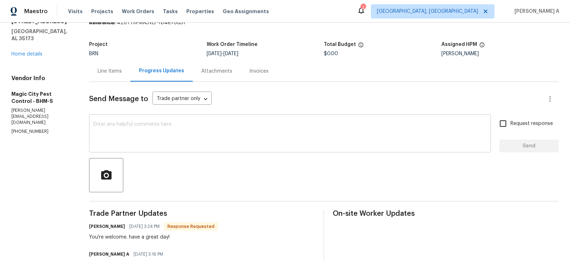
scroll to position [31, 0]
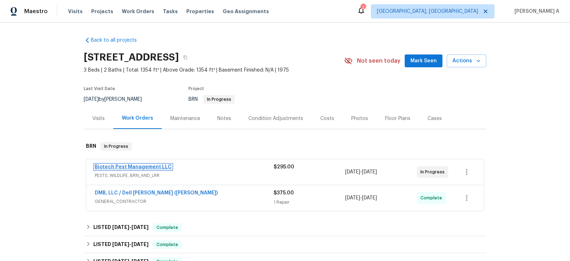
click at [142, 167] on link "Biotech Pest Management LLC" at bounding box center [133, 167] width 77 height 5
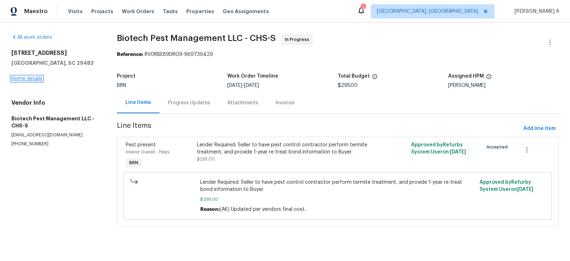
click at [35, 79] on link "Home details" at bounding box center [26, 78] width 31 height 5
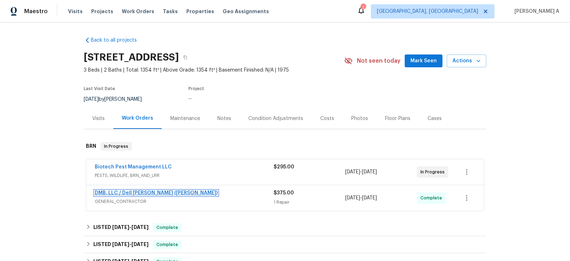
click at [144, 191] on link "DMB, LLC / Dell [PERSON_NAME] ([PERSON_NAME])" at bounding box center [156, 193] width 123 height 5
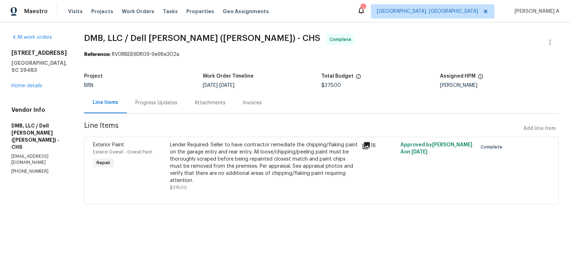
click at [318, 37] on span "DMB, LLC / Dell [PERSON_NAME] ([PERSON_NAME]) - CHS Complete" at bounding box center [313, 42] width 458 height 17
click at [139, 97] on div "Progress Updates" at bounding box center [156, 102] width 59 height 21
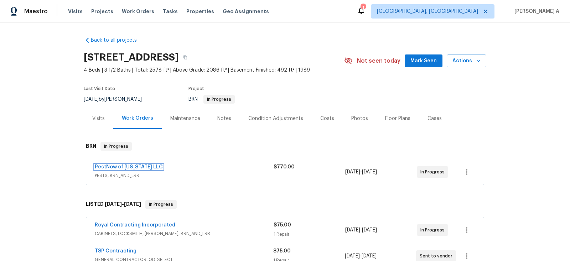
click at [122, 167] on link "PestNow of [US_STATE] LLC" at bounding box center [129, 167] width 68 height 5
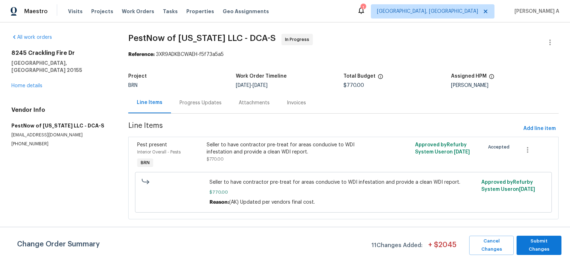
click at [178, 104] on div "Progress Updates" at bounding box center [200, 102] width 59 height 21
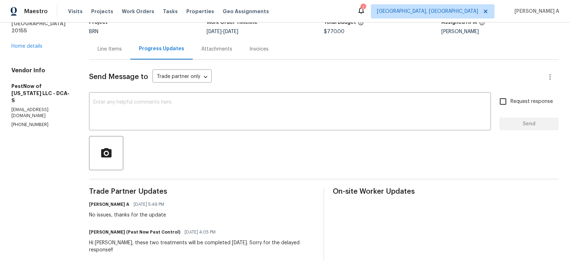
scroll to position [42, 0]
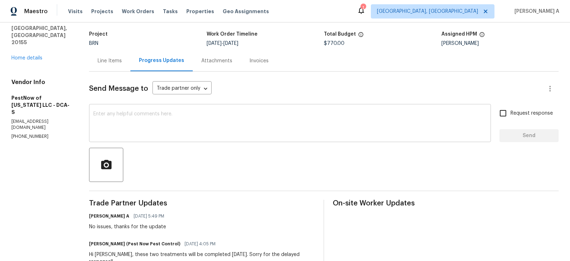
click at [183, 137] on div "x ​" at bounding box center [290, 124] width 402 height 36
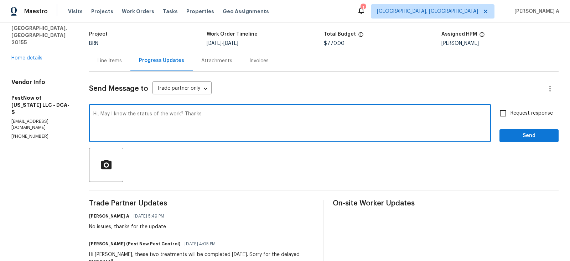
type textarea "Hi, May I know the status of the work? Thanks"
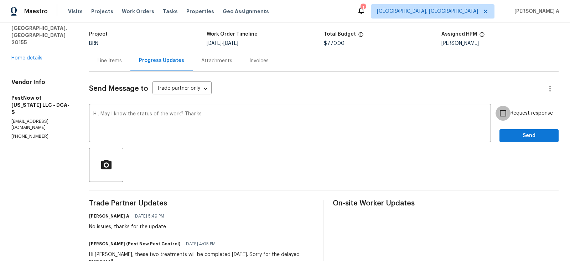
click at [502, 117] on input "Request response" at bounding box center [503, 113] width 15 height 15
checkbox input "true"
click at [506, 132] on span "Send" at bounding box center [530, 136] width 48 height 9
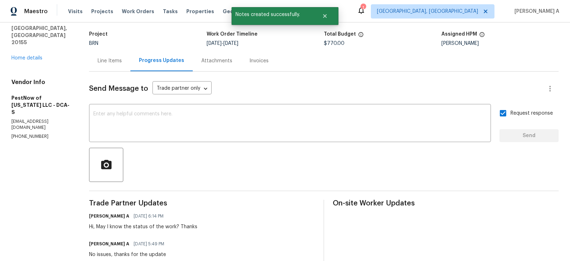
scroll to position [0, 0]
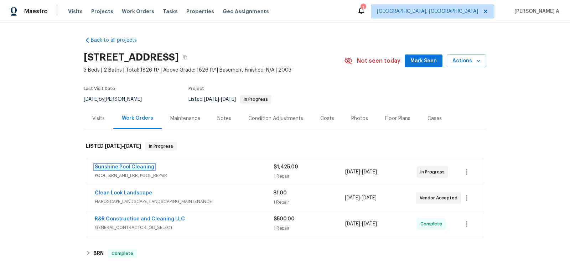
click at [135, 168] on link "Sunshine Pool Cleaning" at bounding box center [125, 167] width 60 height 5
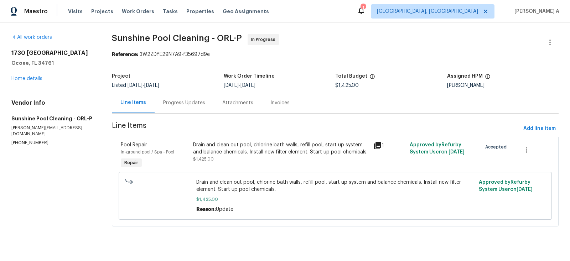
click at [188, 102] on div "Progress Updates" at bounding box center [184, 102] width 42 height 7
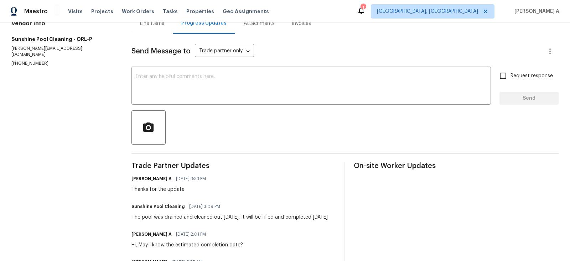
scroll to position [82, 0]
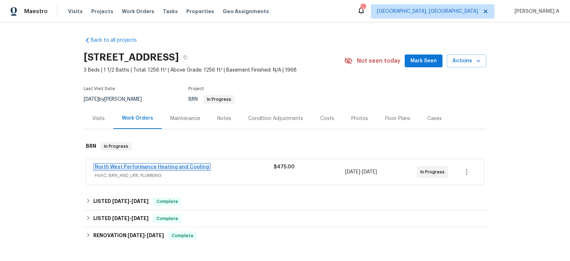
click at [157, 166] on link "North West Performance Heating and Cooling" at bounding box center [152, 167] width 114 height 5
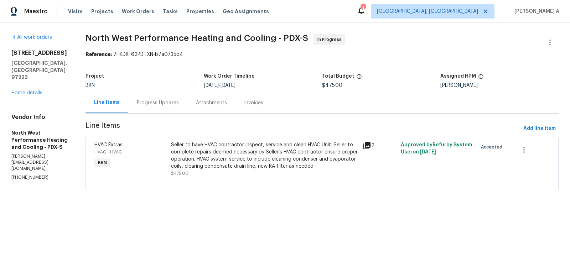
click at [176, 107] on div "Progress Updates" at bounding box center [157, 102] width 59 height 21
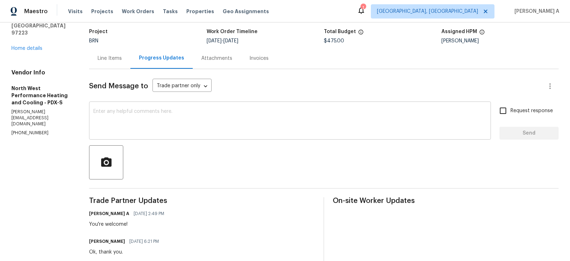
scroll to position [45, 0]
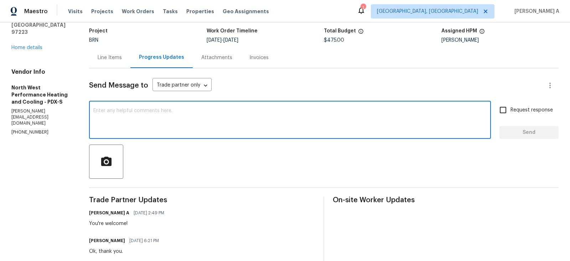
click at [224, 133] on textarea at bounding box center [290, 120] width 394 height 25
click at [0, 0] on span "Add Punctuation" at bounding box center [0, 0] width 0 height 0
click at [0, 0] on span "Use a different part of speech" at bounding box center [0, 0] width 0 height 0
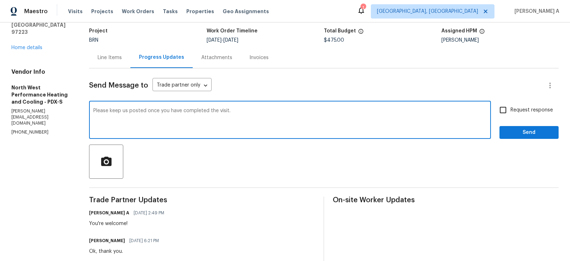
type textarea "Please keep us posted once you have completed the visit."
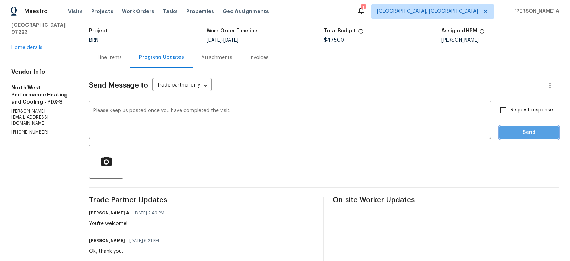
click at [514, 134] on span "Send" at bounding box center [530, 132] width 48 height 9
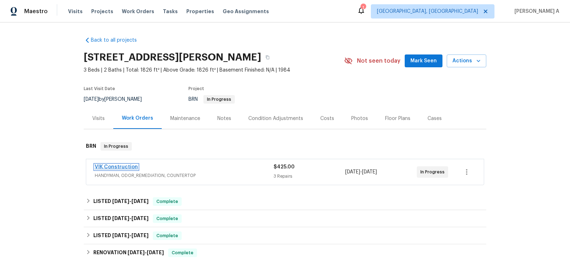
click at [121, 166] on link "VIK Construction" at bounding box center [116, 167] width 43 height 5
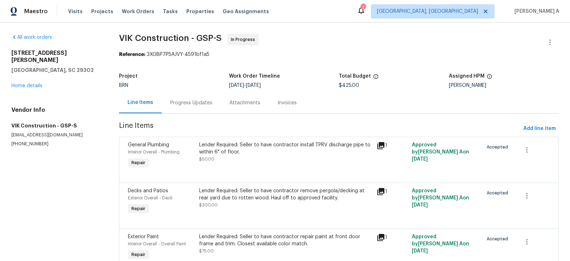
click at [182, 103] on div "Progress Updates" at bounding box center [191, 102] width 42 height 7
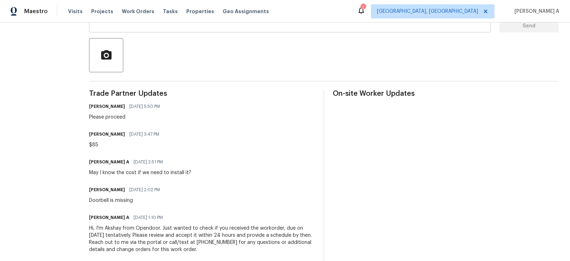
scroll to position [151, 0]
